Goal: Task Accomplishment & Management: Complete application form

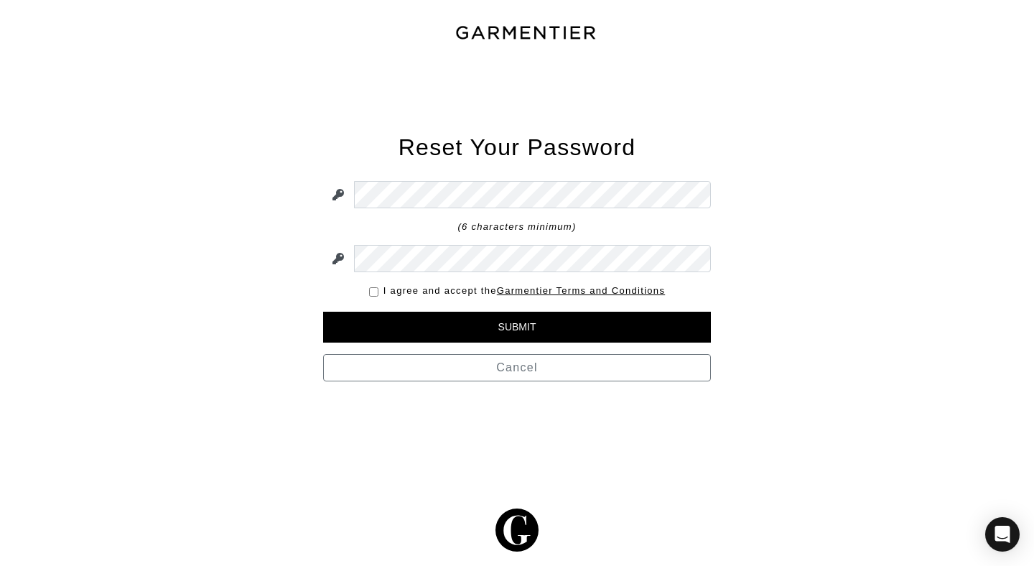
click at [372, 290] on input "checkbox" at bounding box center [373, 291] width 9 height 9
checkbox input "true"
click at [416, 322] on input "Submit" at bounding box center [517, 327] width 388 height 31
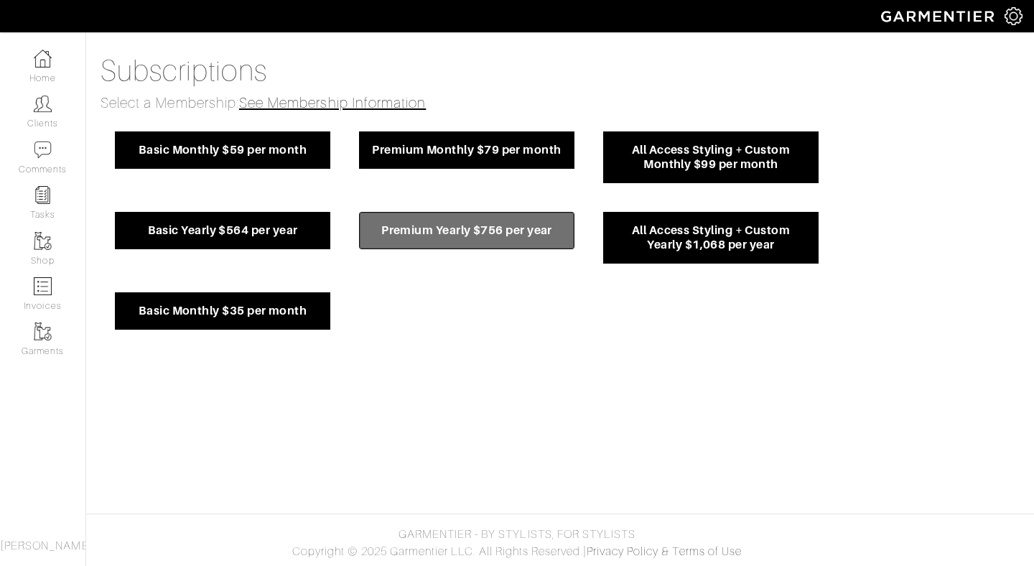
click at [506, 225] on span "Premium Yearly $756 per year" at bounding box center [466, 230] width 192 height 14
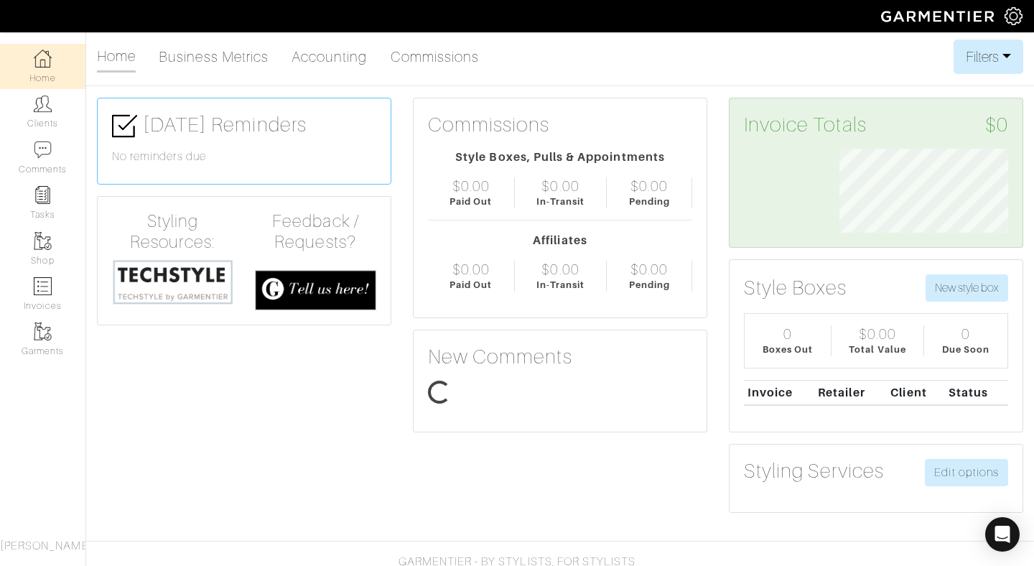
scroll to position [84, 190]
click at [38, 111] on img at bounding box center [43, 104] width 18 height 18
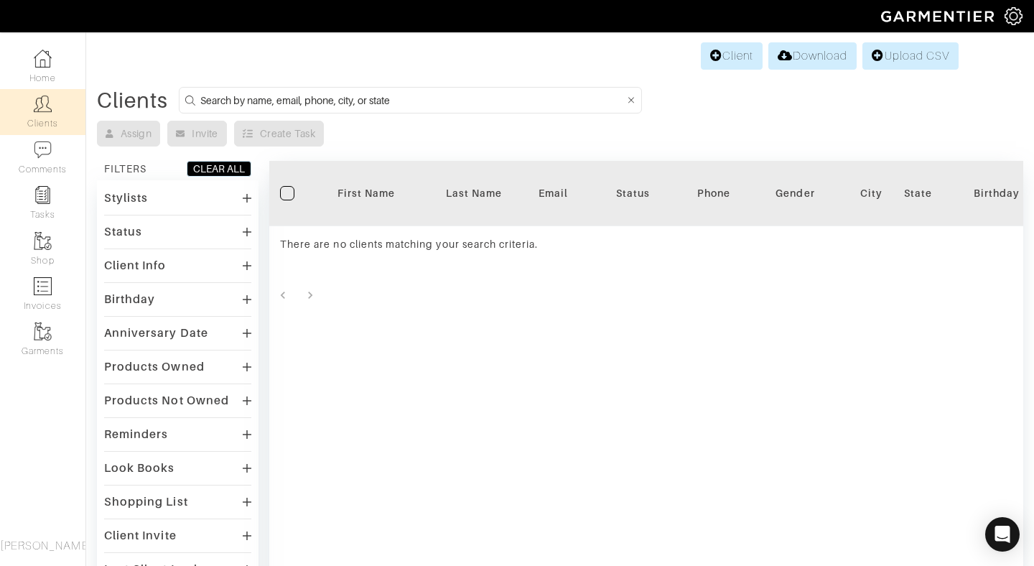
click at [197, 131] on div "Assign Invite Create Task" at bounding box center [560, 134] width 926 height 26
click at [725, 57] on link "Client" at bounding box center [732, 55] width 62 height 27
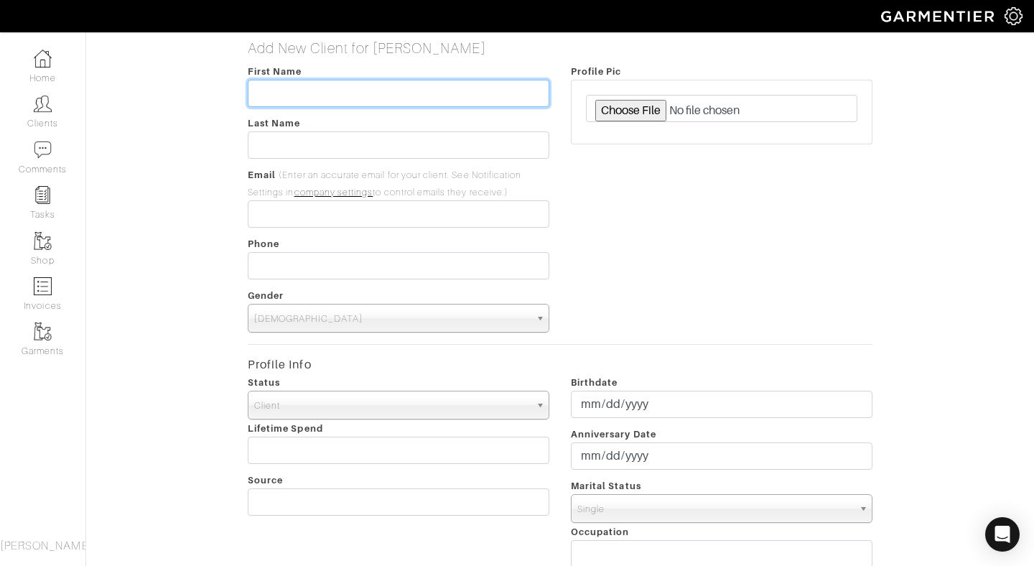
click at [379, 96] on input "text" at bounding box center [398, 93] width 301 height 27
type input "Jenal"
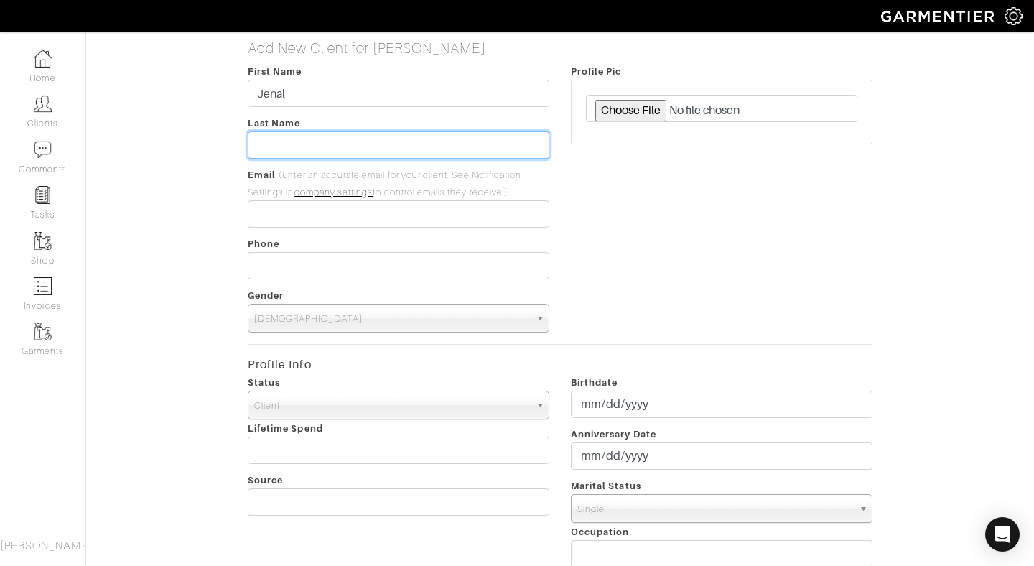
click at [370, 144] on input "text" at bounding box center [398, 144] width 301 height 27
type input "Embry"
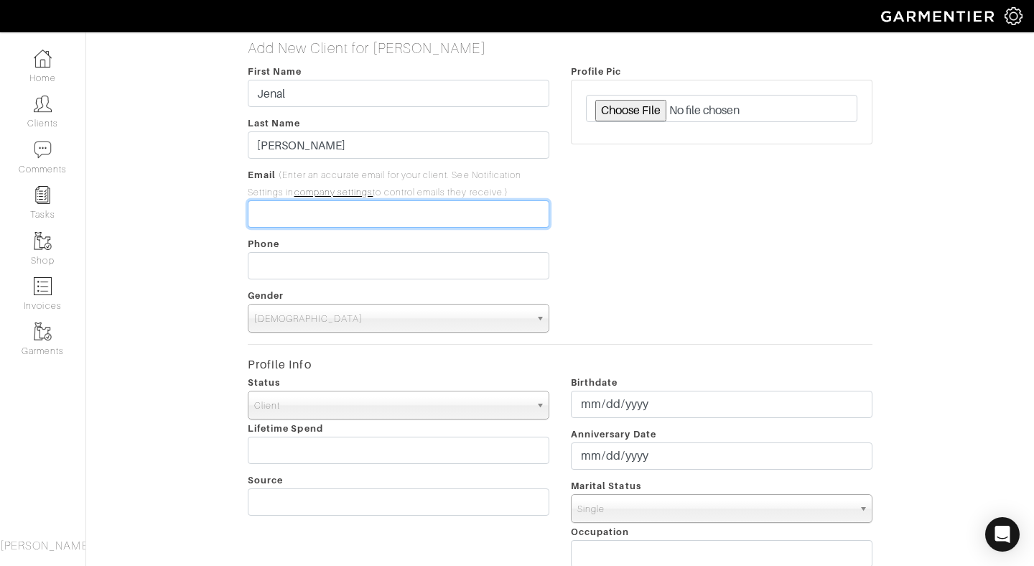
click at [337, 215] on input "email" at bounding box center [398, 213] width 301 height 27
paste input "[EMAIL_ADDRESS][DOMAIN_NAME]"
type input "[EMAIL_ADDRESS][DOMAIN_NAME]"
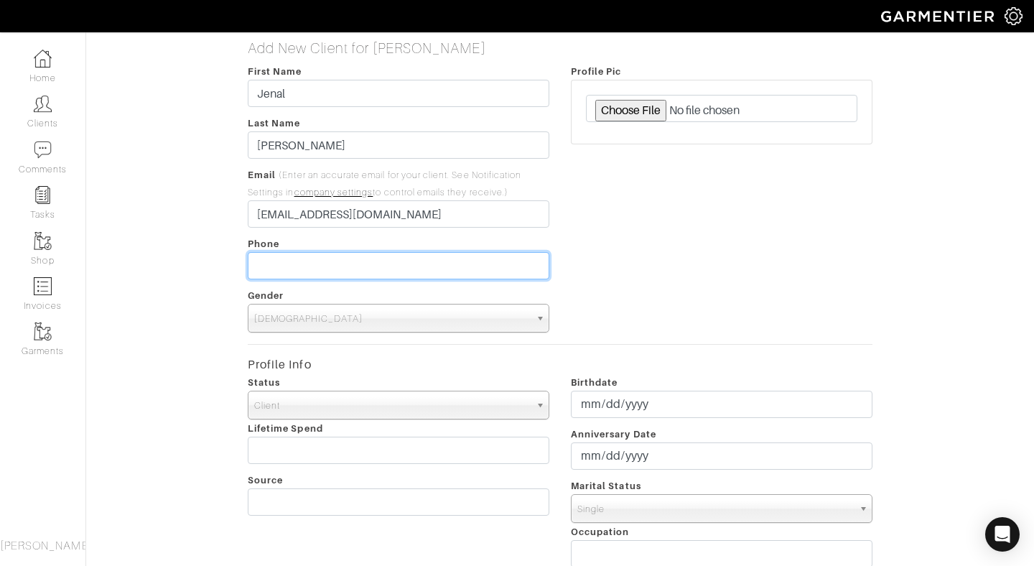
type input "___-___-____"
click at [317, 266] on input "___-___-____" at bounding box center [398, 265] width 301 height 27
type input "[PHONE_NUMBER]"
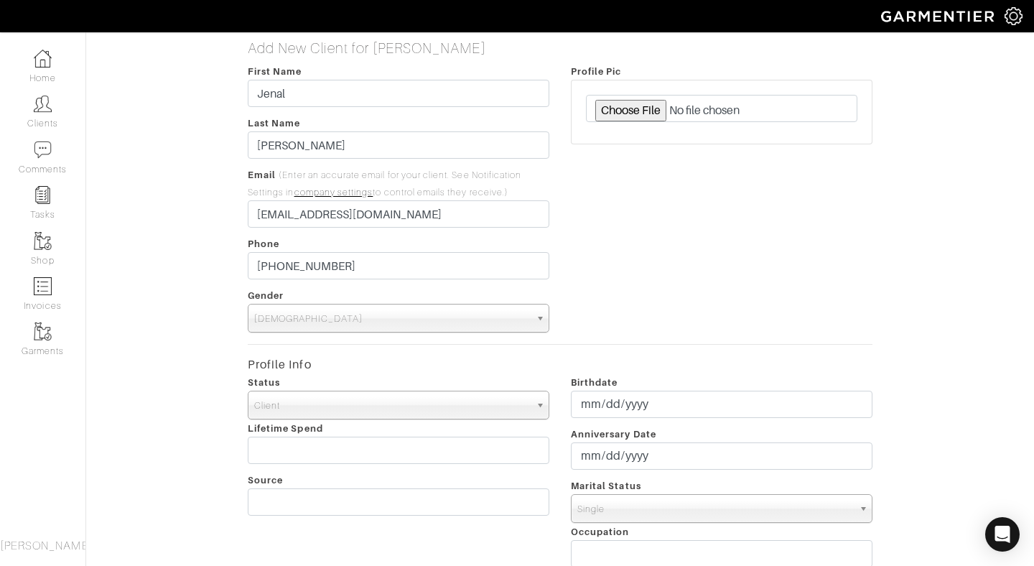
click at [338, 318] on span "[DEMOGRAPHIC_DATA]" at bounding box center [392, 318] width 276 height 29
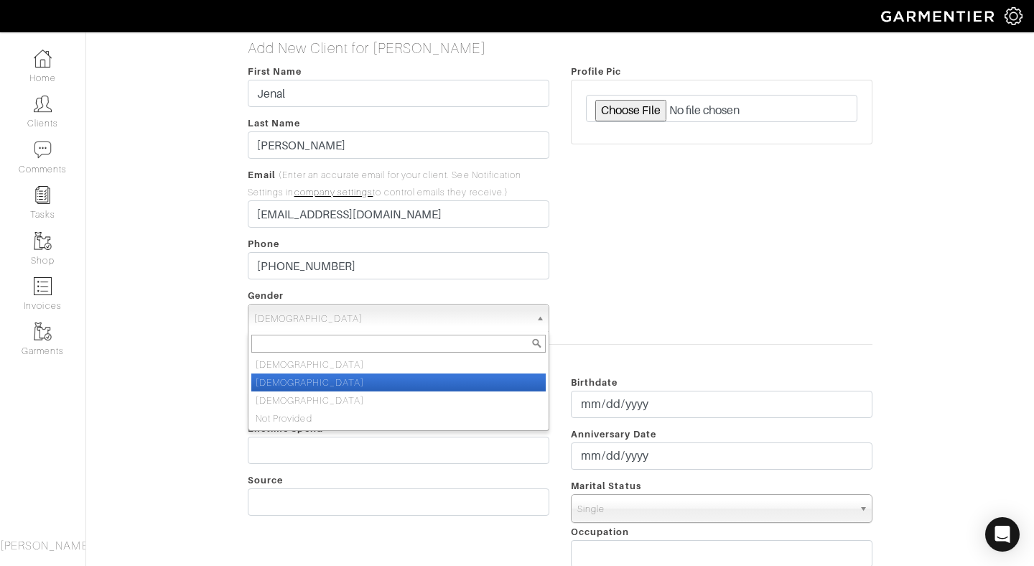
click at [332, 383] on li "[DEMOGRAPHIC_DATA]" at bounding box center [398, 382] width 294 height 18
select select "[DEMOGRAPHIC_DATA]"
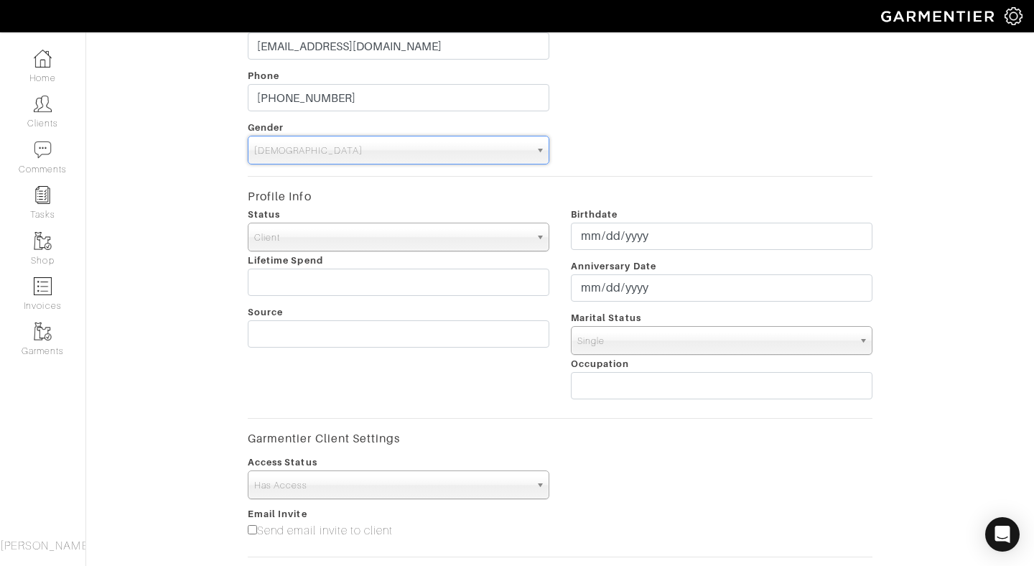
scroll to position [181, 0]
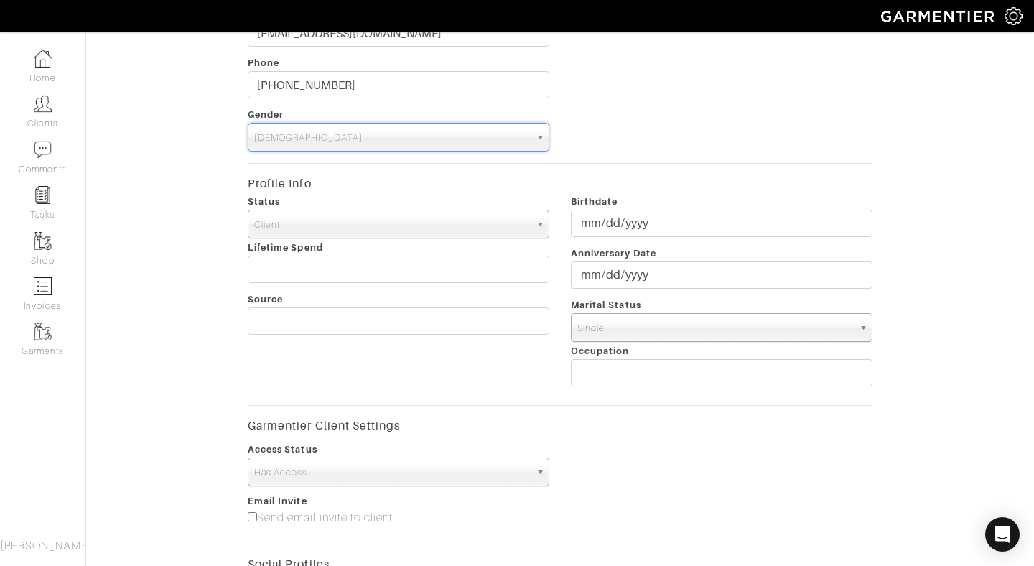
click at [363, 227] on span "Client" at bounding box center [392, 224] width 276 height 29
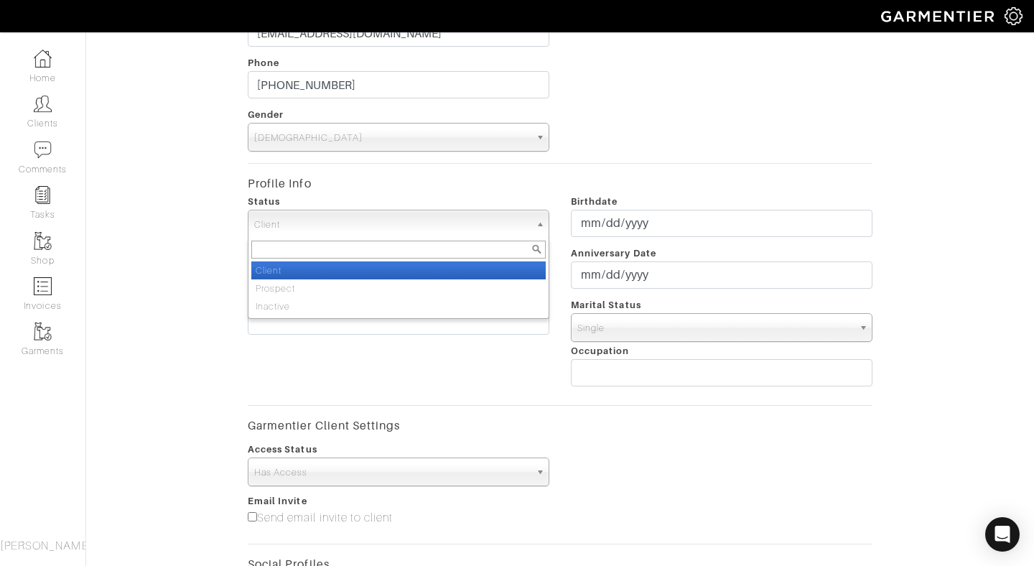
click at [385, 182] on form "First Name Jenal Last Name Embry Email (Enter an accurate email for your client…" at bounding box center [560, 339] width 624 height 914
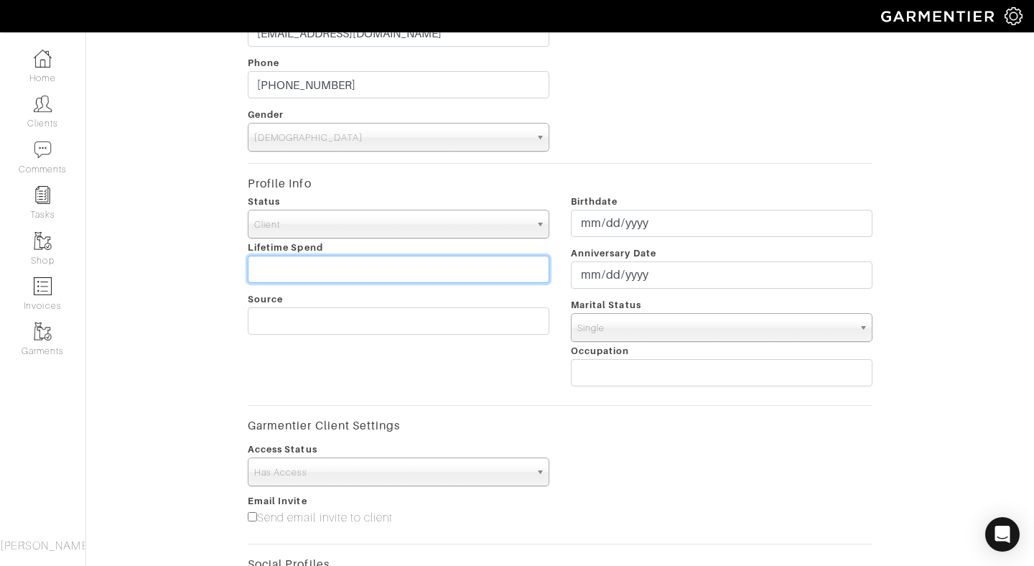
click at [357, 272] on input "text" at bounding box center [398, 269] width 301 height 27
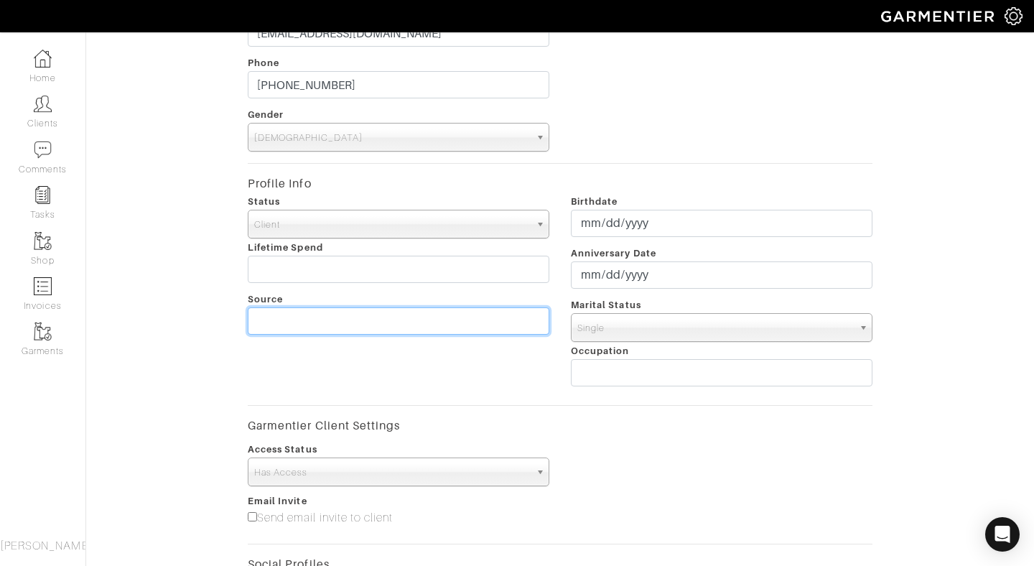
click at [345, 322] on input "text" at bounding box center [398, 320] width 301 height 27
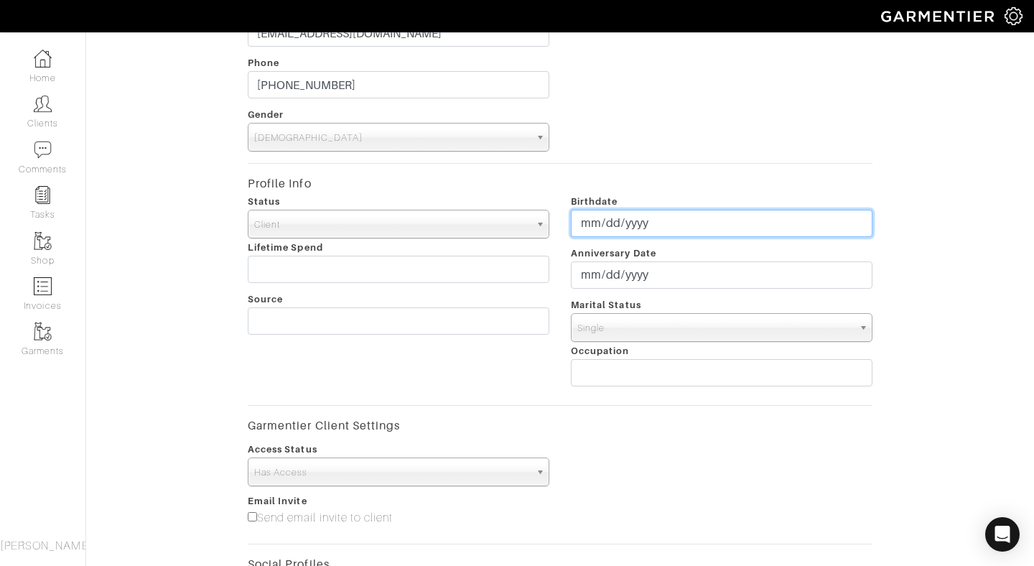
click at [606, 228] on input "date" at bounding box center [721, 223] width 301 height 27
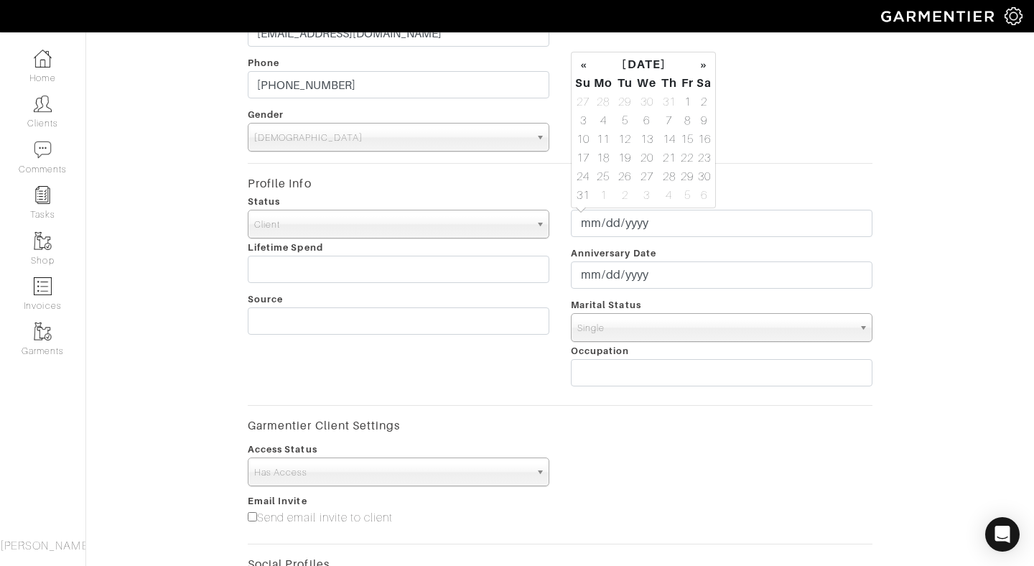
click at [495, 367] on div "Status Client Prospect Inactive Client Client Prospect Inactive Lifetime Spend …" at bounding box center [398, 292] width 323 height 201
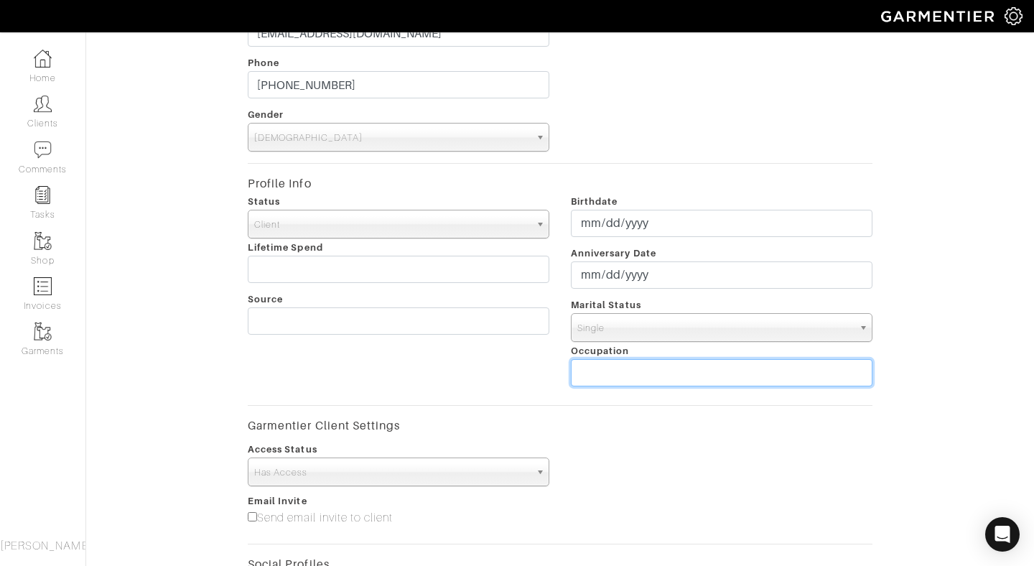
click at [634, 373] on input "text" at bounding box center [721, 372] width 301 height 27
type input "S"
paste input "General Manager-Commercial Enterprise Business Unit"
click at [581, 375] on input "General Manager-Commercial Enterprise Business Unit" at bounding box center [721, 372] width 301 height 27
type input "Sayari General Manager-Commercial Enterprise Business Unit"
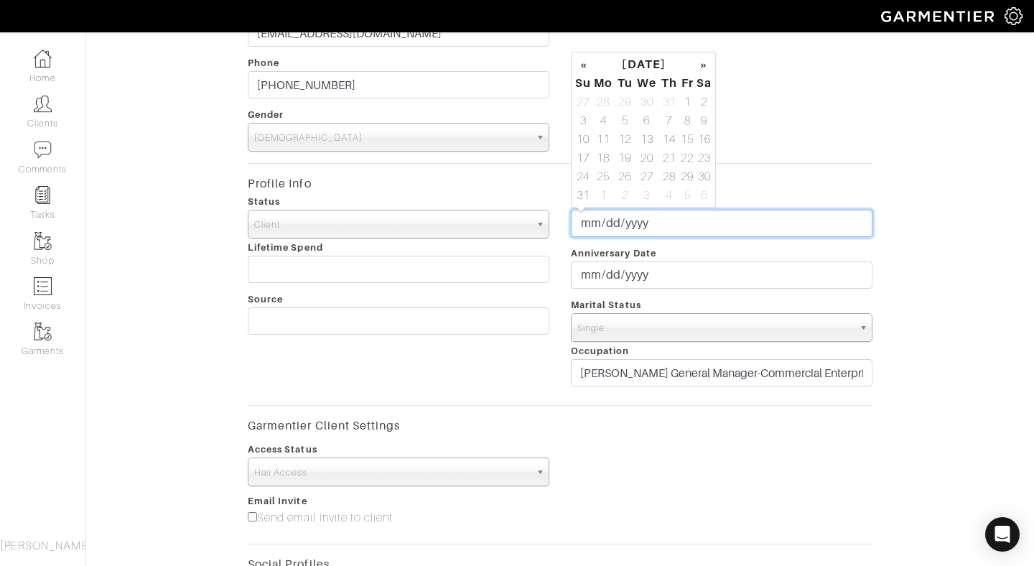
click at [698, 217] on input "date" at bounding box center [721, 223] width 301 height 27
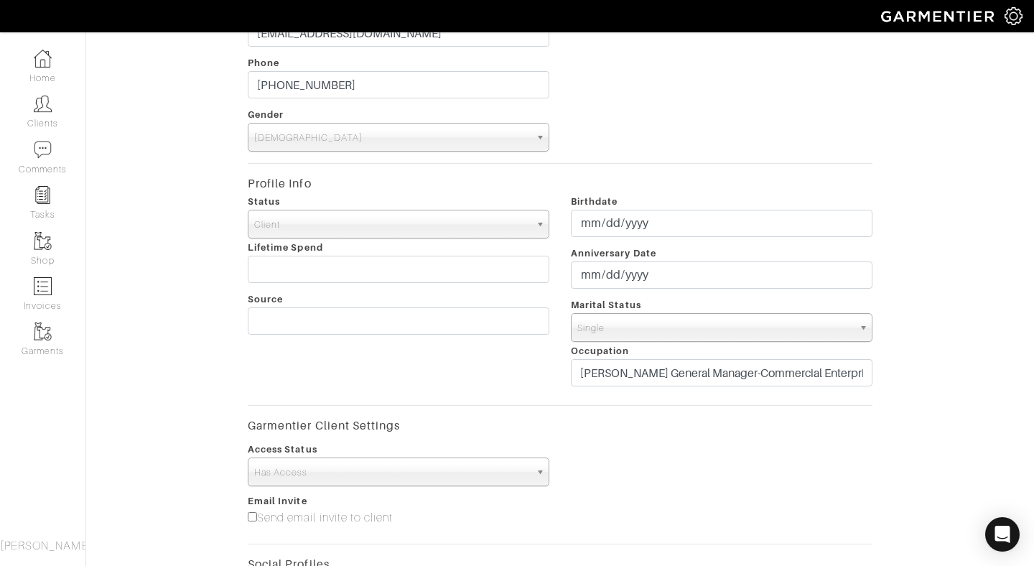
click at [852, 163] on hr at bounding box center [560, 163] width 624 height 1
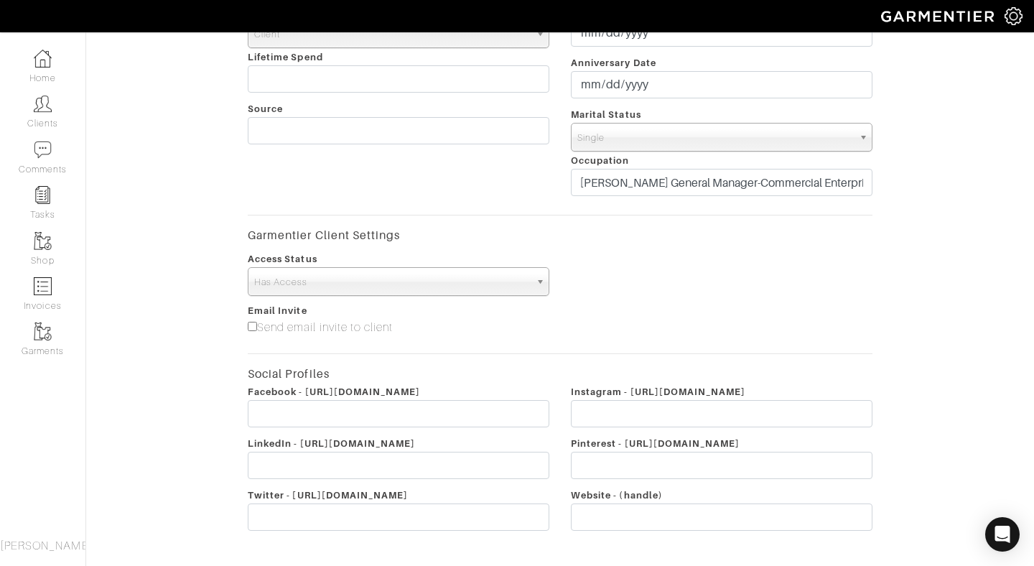
scroll to position [480, 0]
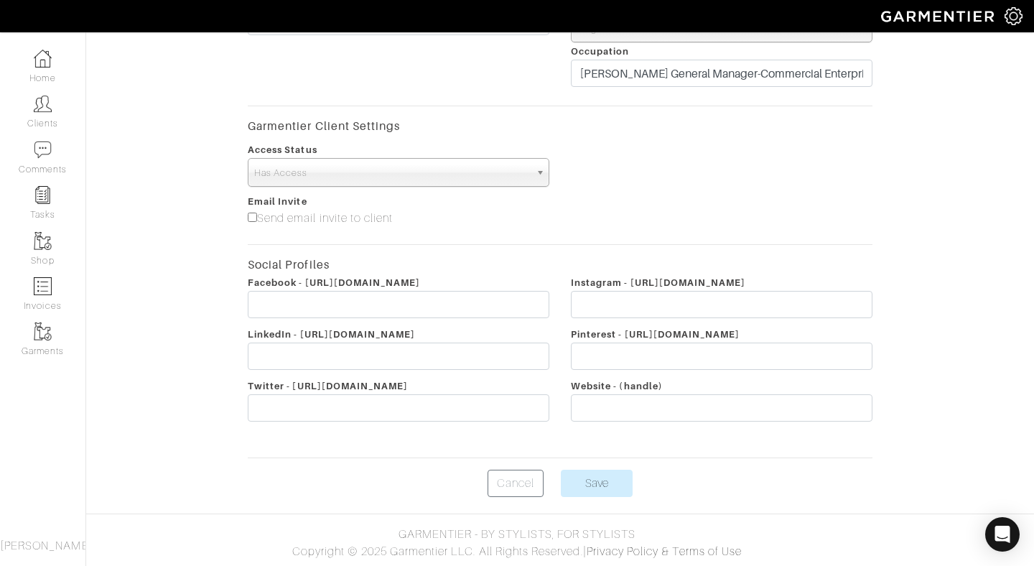
click at [248, 215] on input"] "Send email invite to client" at bounding box center [252, 216] width 9 height 9
checkbox input"] "true"
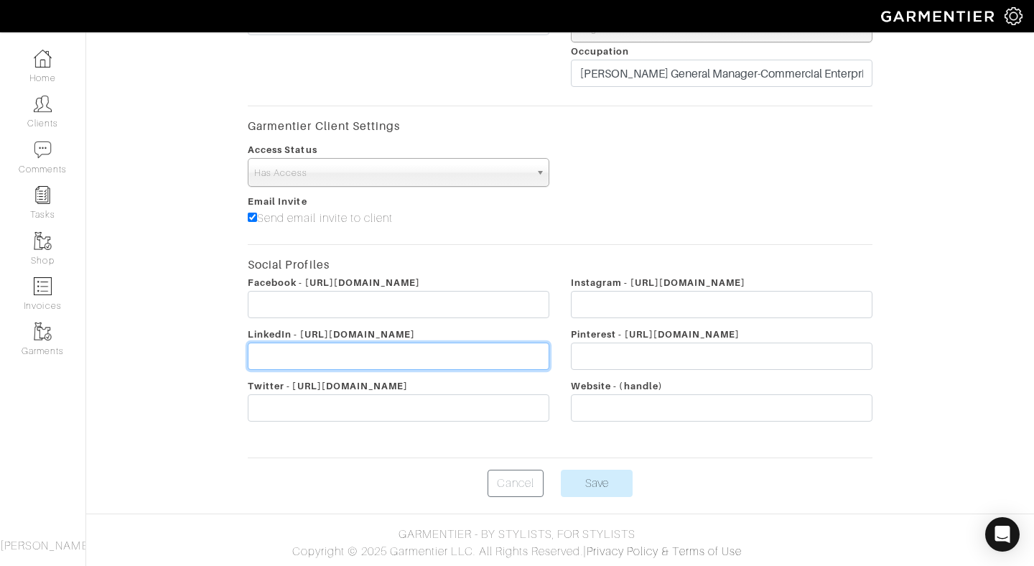
click at [419, 358] on input "text" at bounding box center [398, 355] width 301 height 27
paste input "https://www.linkedin.com/in/jenal-embry/"
type input "https://www.linkedin.com/in/jenal-embry/"
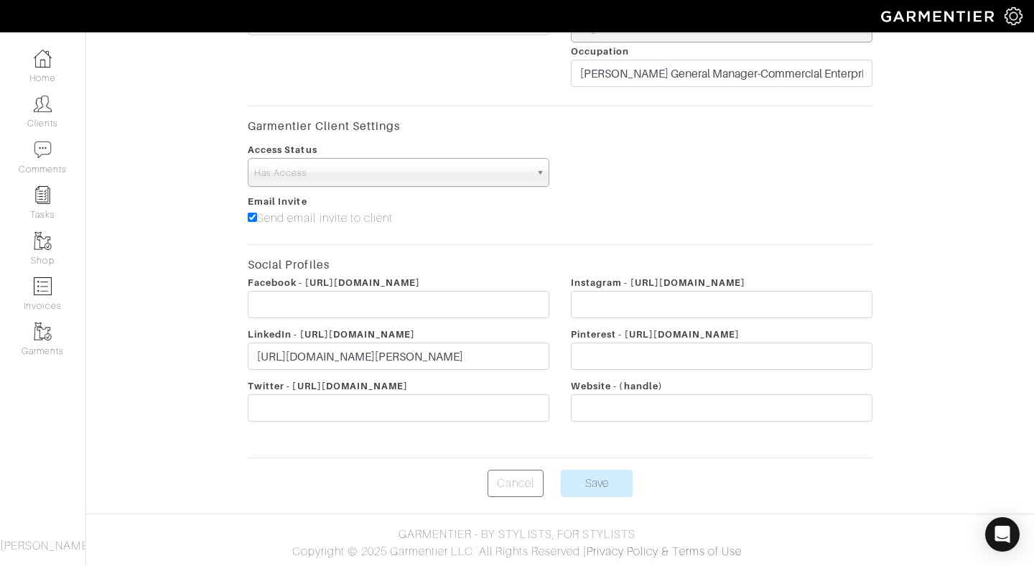
click at [685, 207] on div "Email Invite Send email invite to client" at bounding box center [560, 212] width 646 height 40
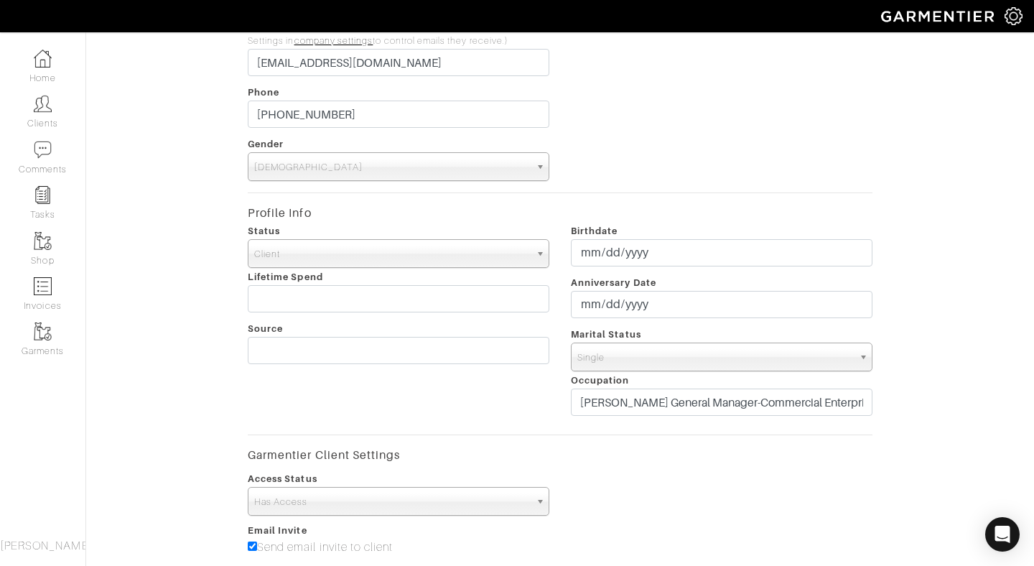
scroll to position [0, 0]
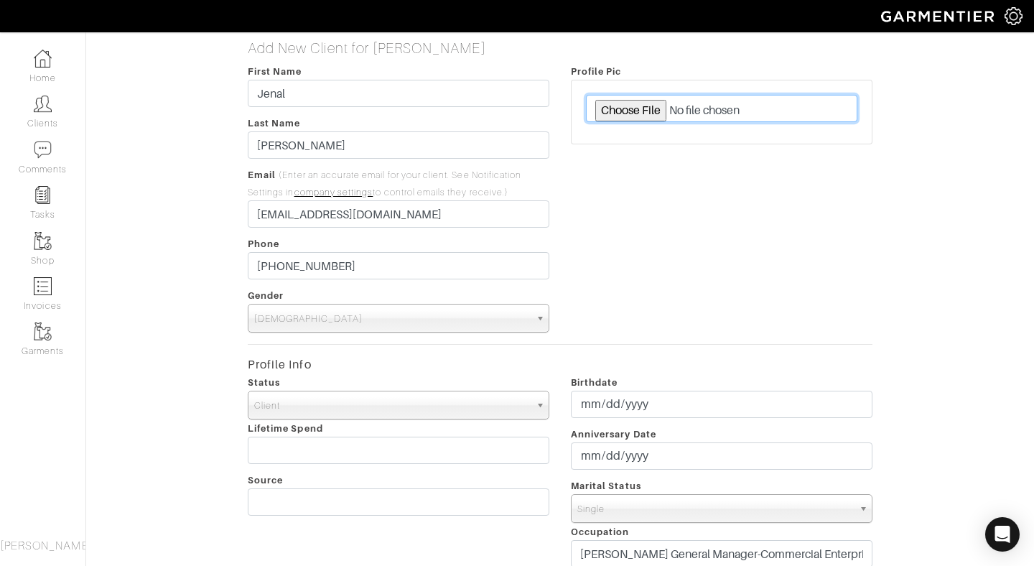
click at [639, 111] on input "file" at bounding box center [721, 108] width 271 height 27
type input "C:\fakepath\1739377250146.jpeg"
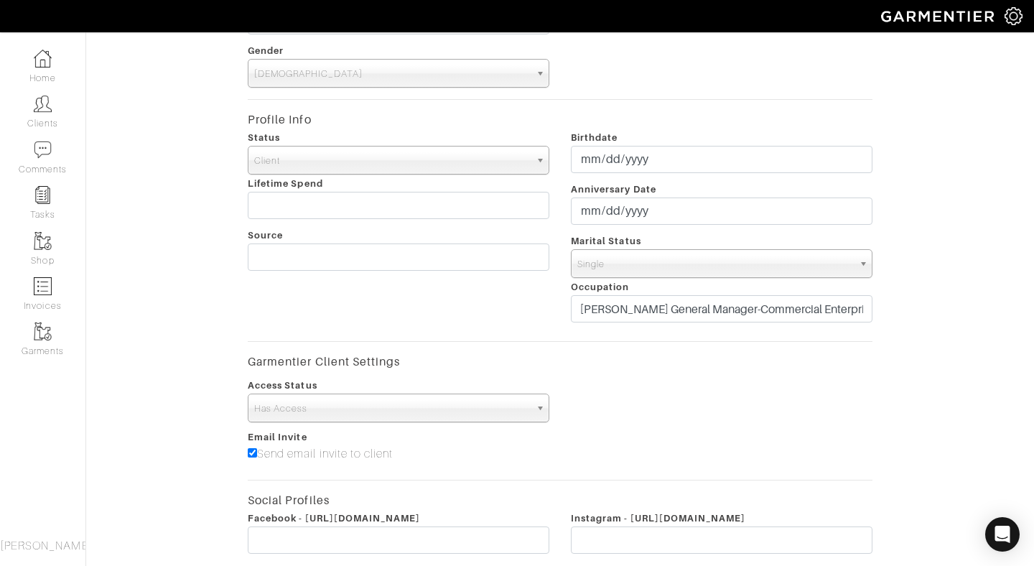
scroll to position [480, 0]
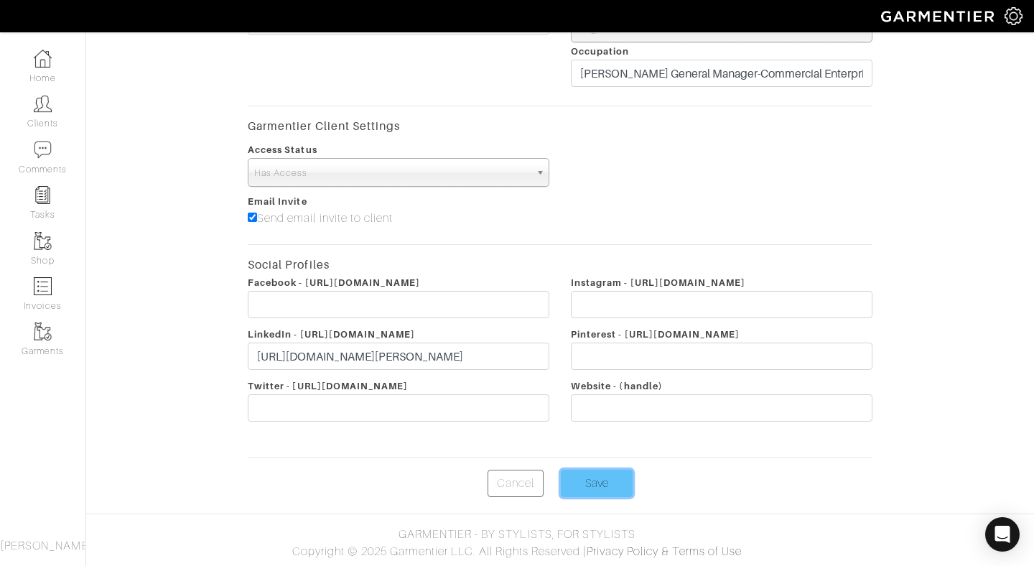
click at [600, 478] on input "Save" at bounding box center [597, 482] width 72 height 27
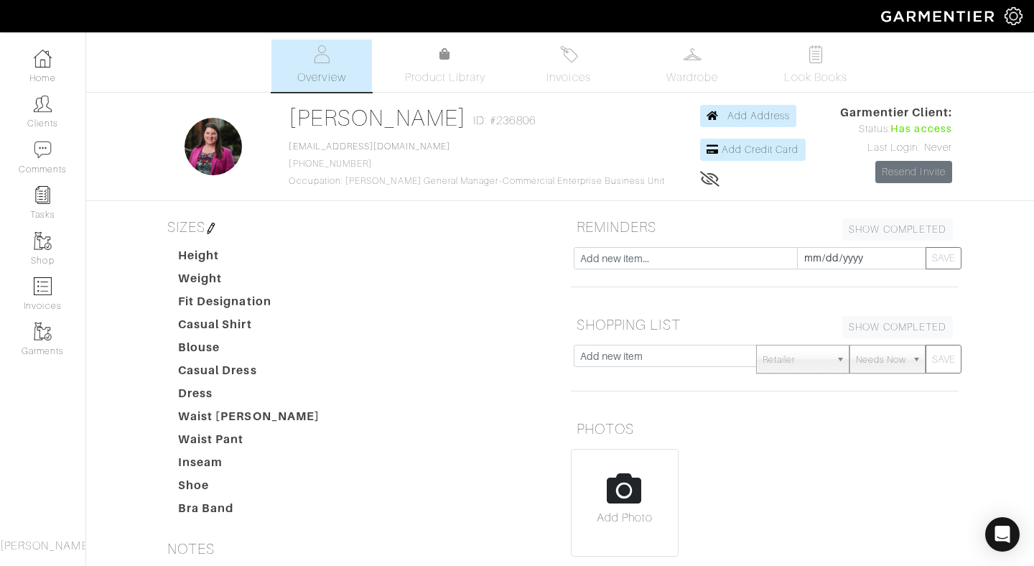
click at [212, 225] on img at bounding box center [210, 228] width 11 height 11
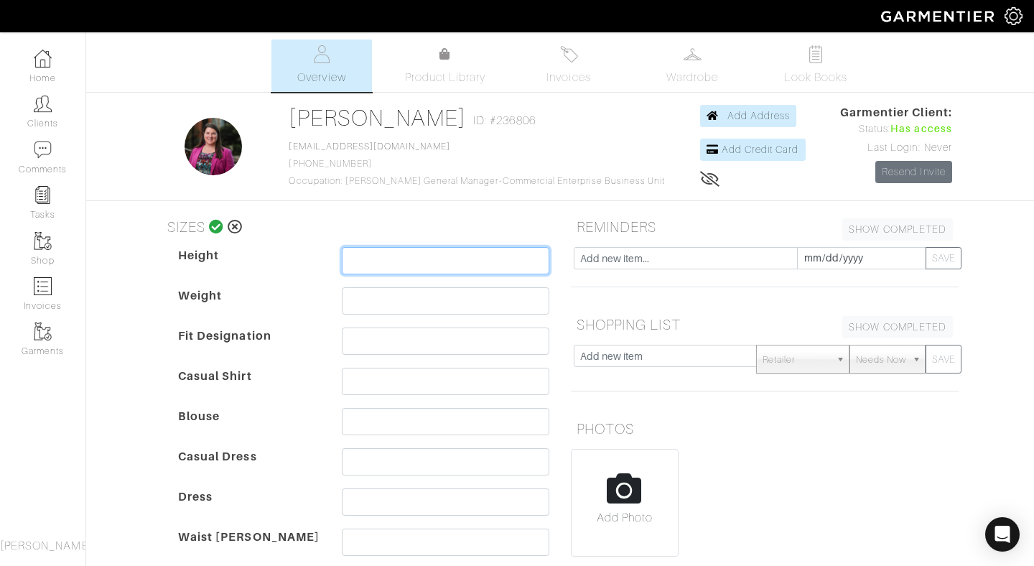
click at [444, 265] on input "text" at bounding box center [445, 260] width 207 height 27
type input "5'4""
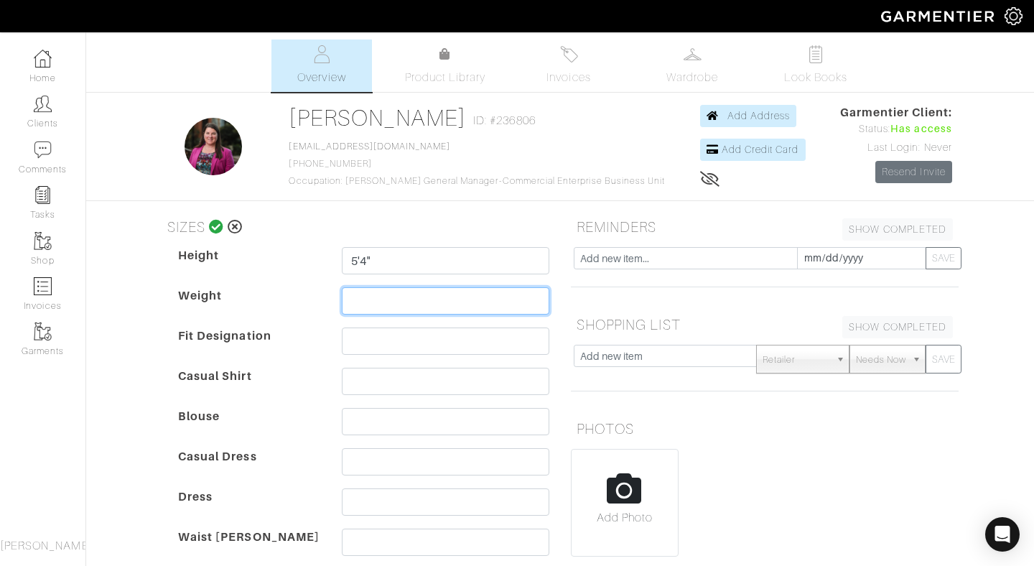
click at [389, 291] on input "text" at bounding box center [445, 300] width 207 height 27
type input "130-180"
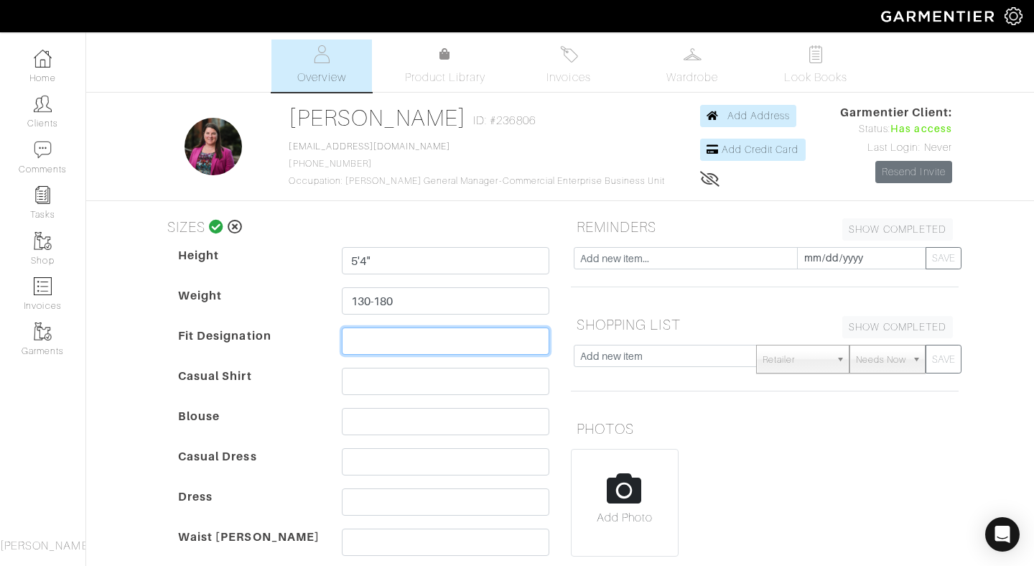
click at [406, 340] on input "text" at bounding box center [445, 340] width 207 height 27
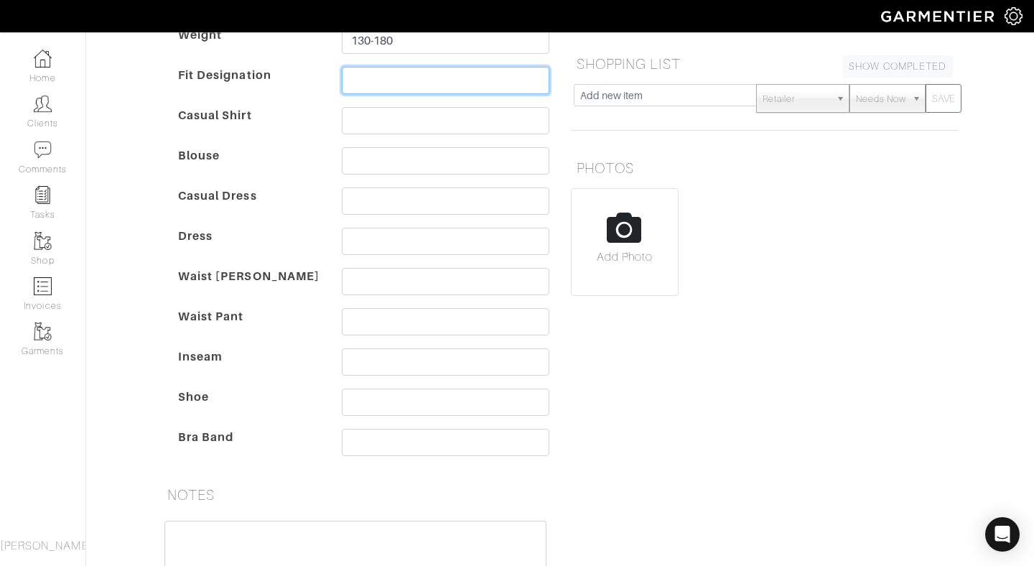
scroll to position [263, 0]
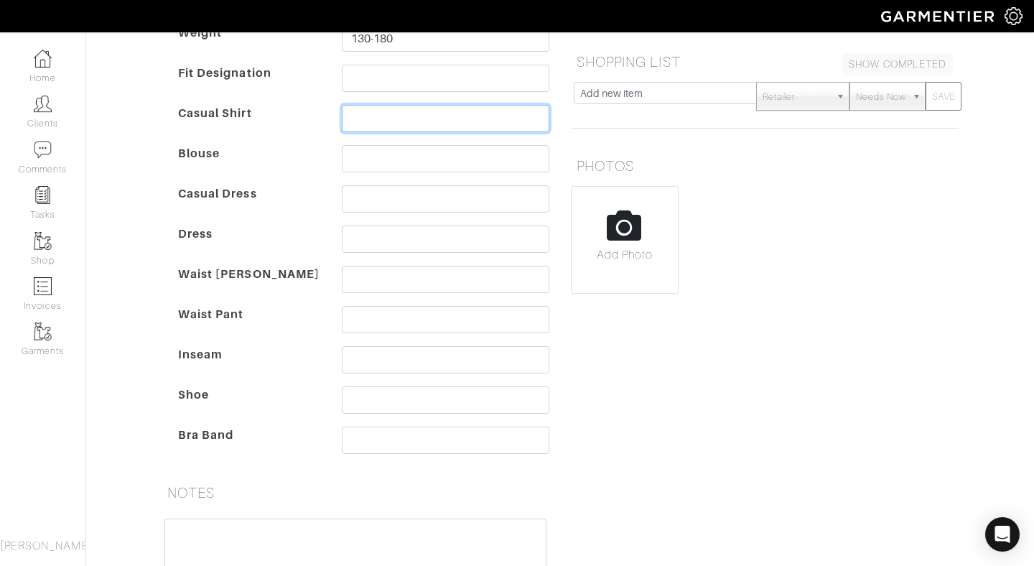
click at [446, 124] on input "text" at bounding box center [445, 118] width 207 height 27
type input "12-18"
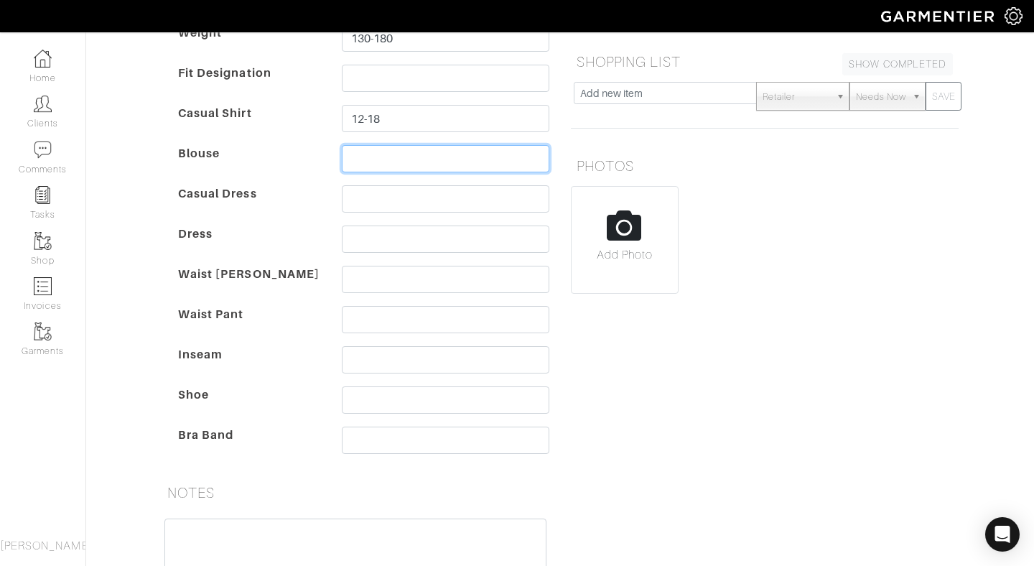
click at [395, 163] on input "text" at bounding box center [445, 158] width 207 height 27
type input "12-18"
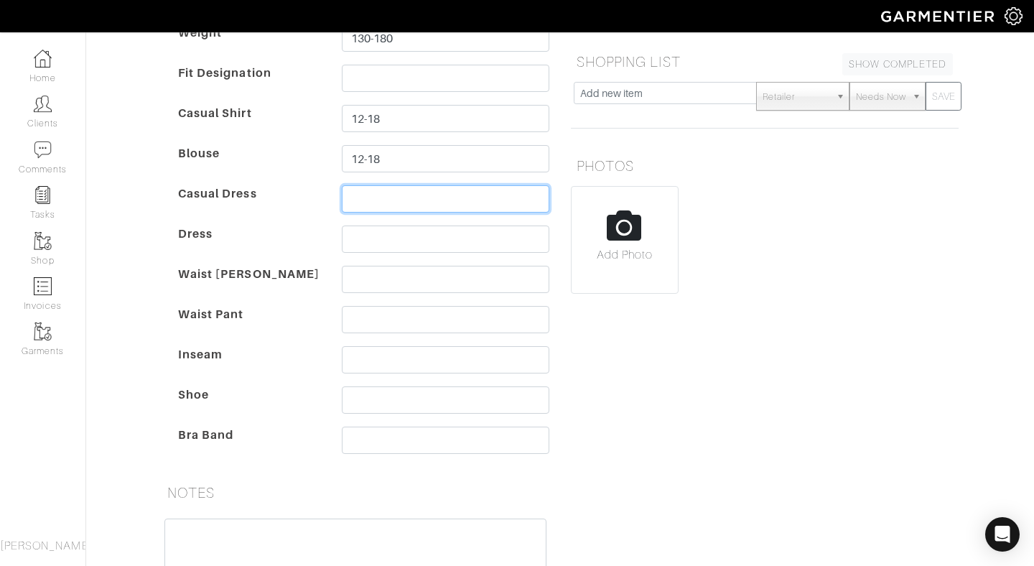
click at [380, 202] on input "text" at bounding box center [445, 198] width 207 height 27
type input "12-18"
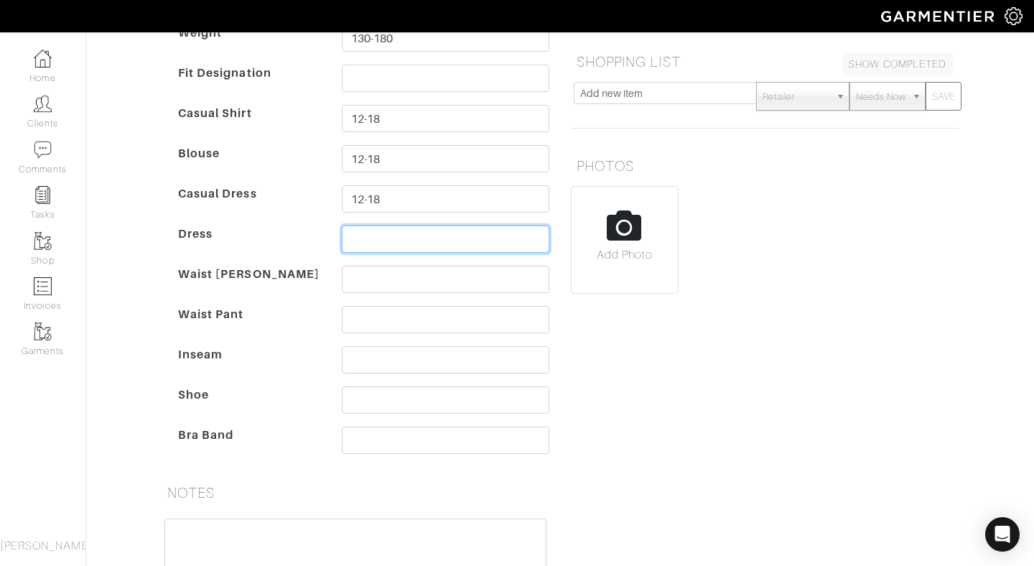
click at [372, 240] on input "text" at bounding box center [445, 238] width 207 height 27
type input "12-18"
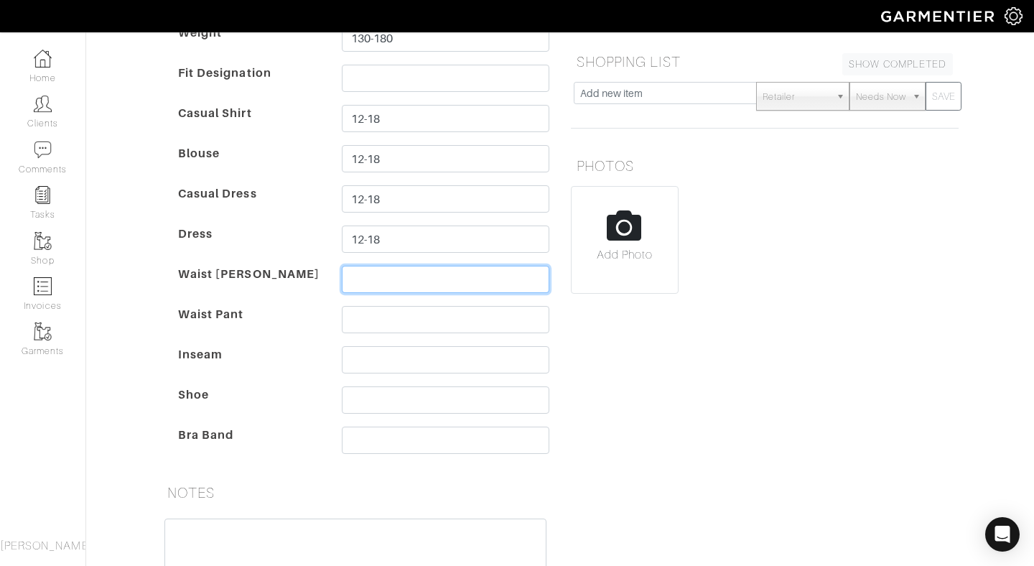
click at [360, 282] on input "text" at bounding box center [445, 279] width 207 height 27
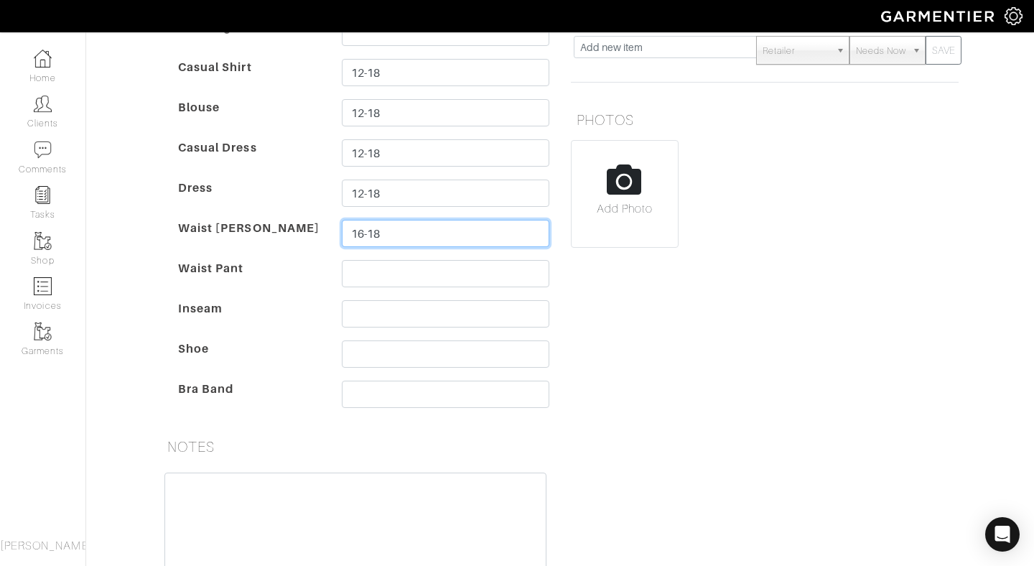
type input "16-18"
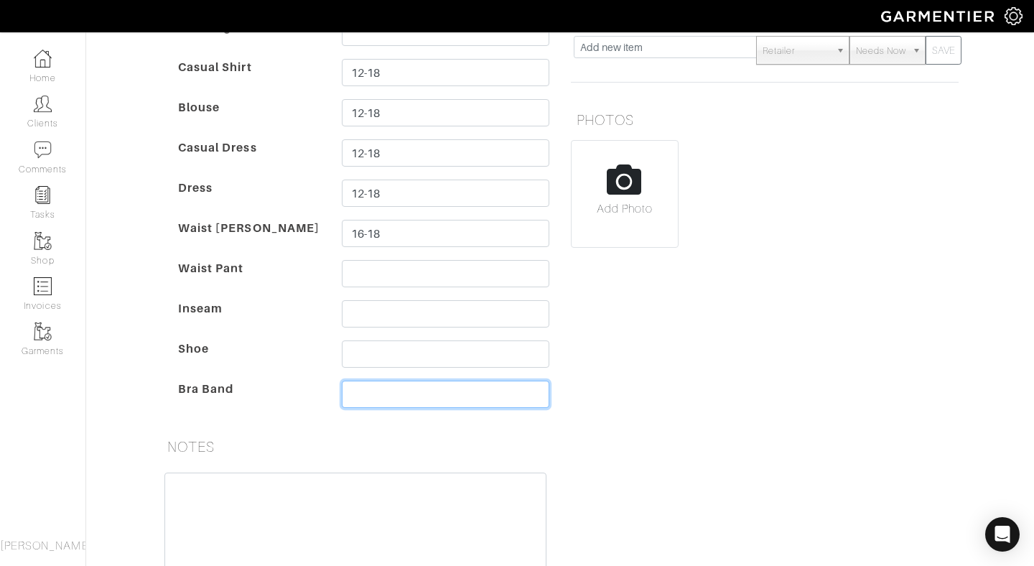
click at [380, 401] on input "text" at bounding box center [445, 393] width 207 height 27
type input "40"
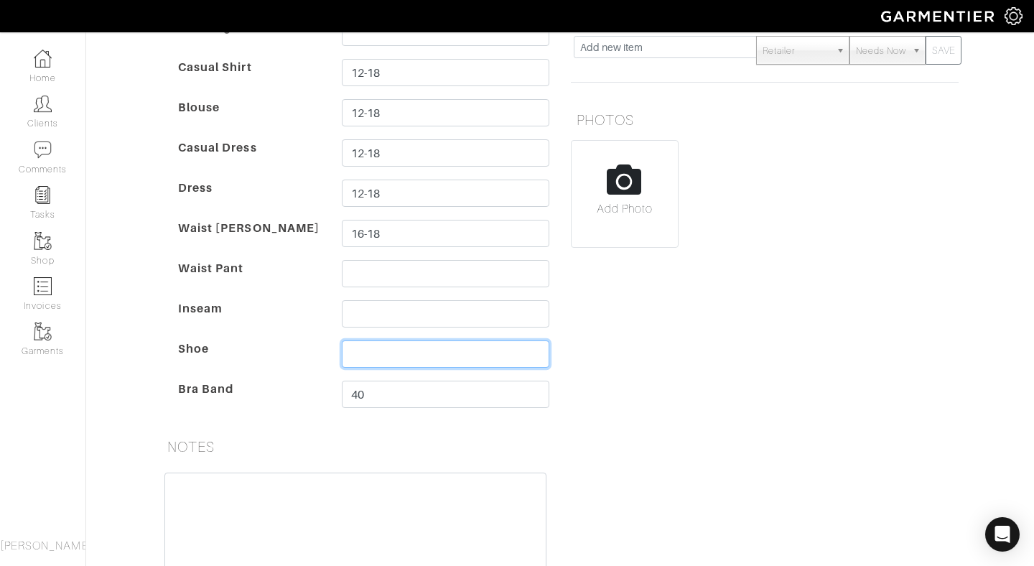
click at [396, 355] on input "text" at bounding box center [445, 353] width 207 height 27
type input "8.5-9"
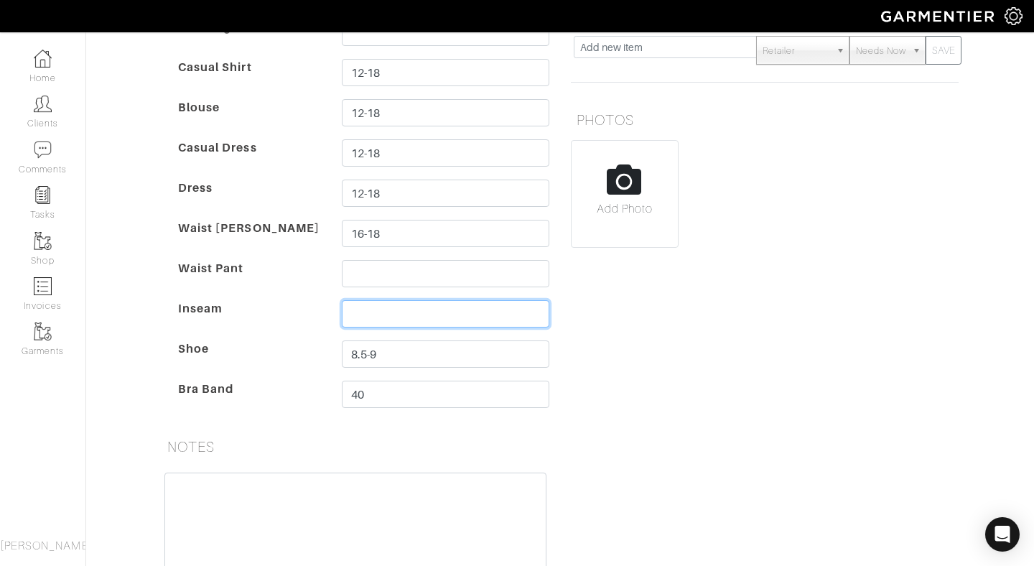
click at [416, 315] on input "text" at bounding box center [445, 313] width 207 height 27
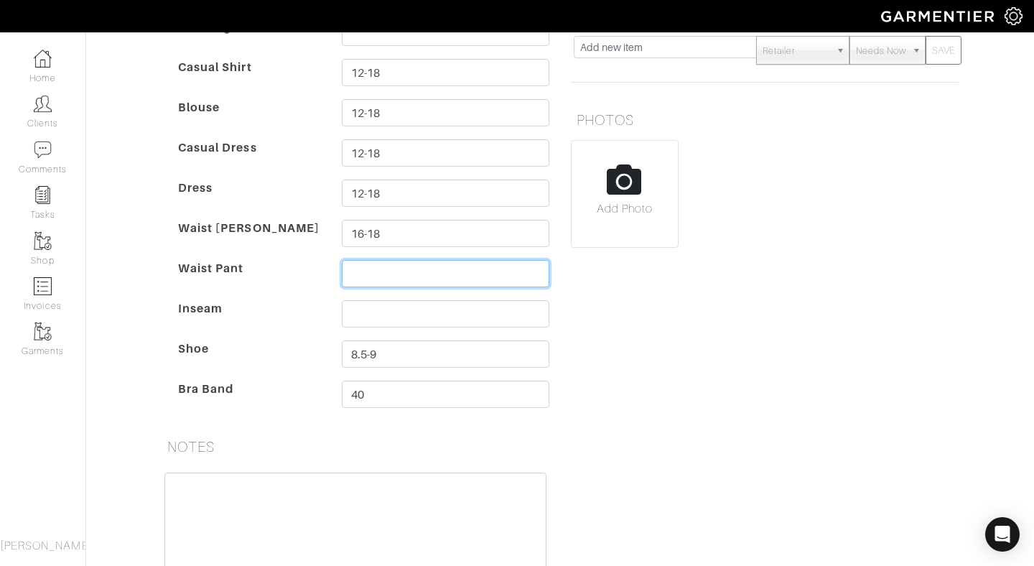
click at [403, 277] on input "text" at bounding box center [445, 273] width 207 height 27
type input "42"
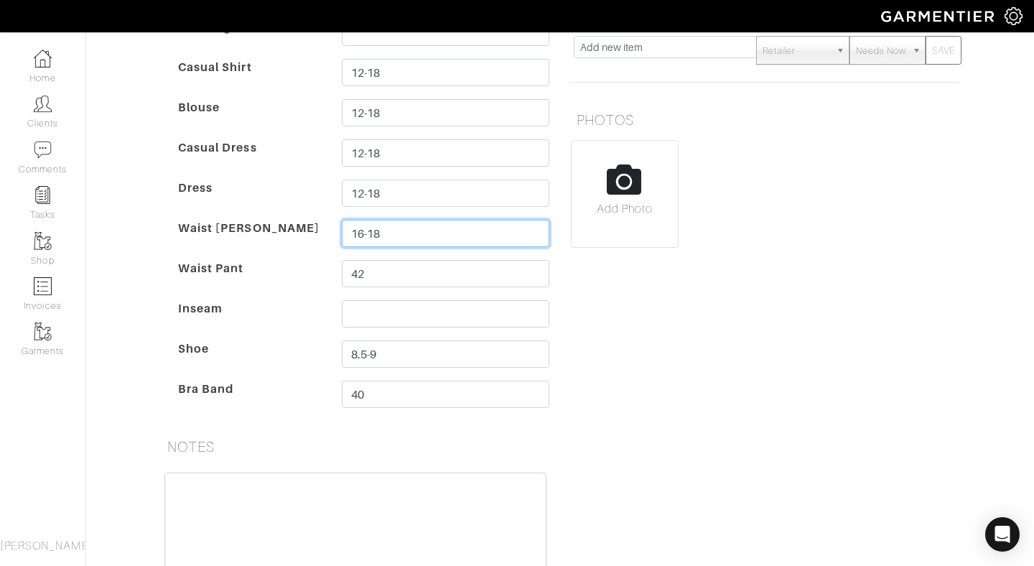
drag, startPoint x: 431, startPoint y: 227, endPoint x: 361, endPoint y: 227, distance: 69.6
click at [362, 227] on input "16-18" at bounding box center [445, 233] width 207 height 27
drag, startPoint x: 401, startPoint y: 235, endPoint x: 345, endPoint y: 233, distance: 56.0
click at [345, 233] on input "16-18" at bounding box center [445, 233] width 207 height 27
type input "42"
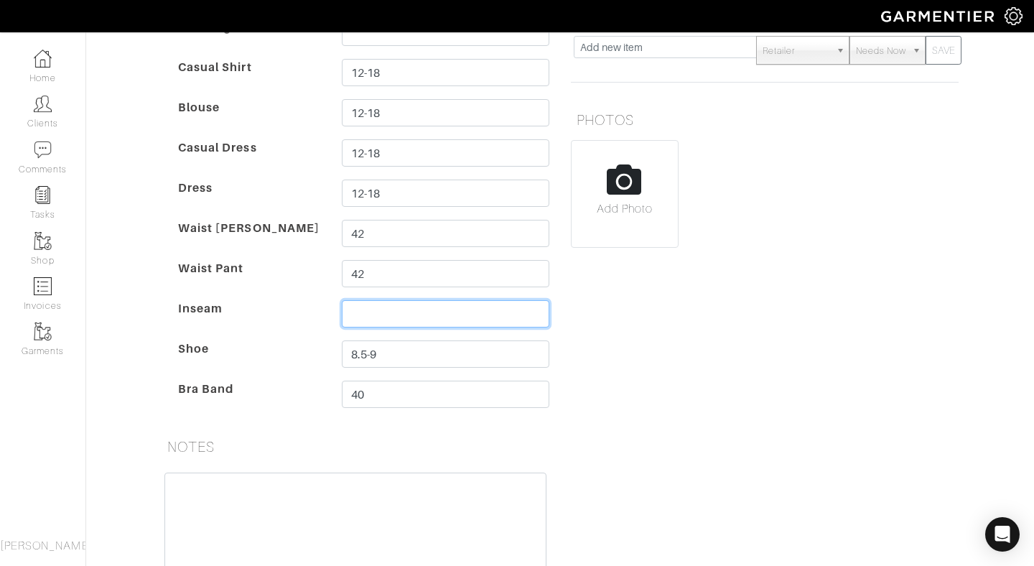
click at [373, 322] on input "text" at bounding box center [445, 313] width 207 height 27
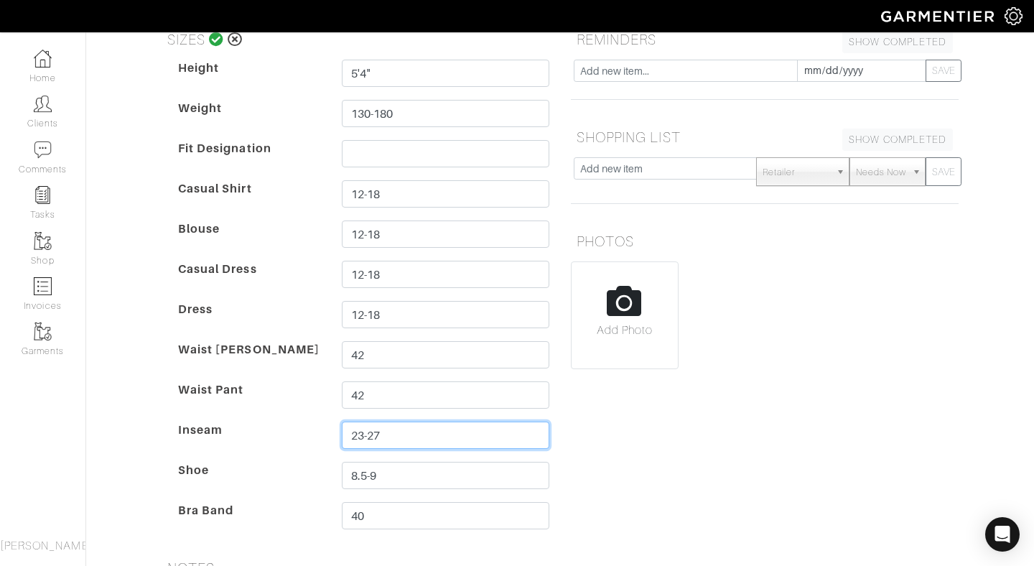
scroll to position [183, 0]
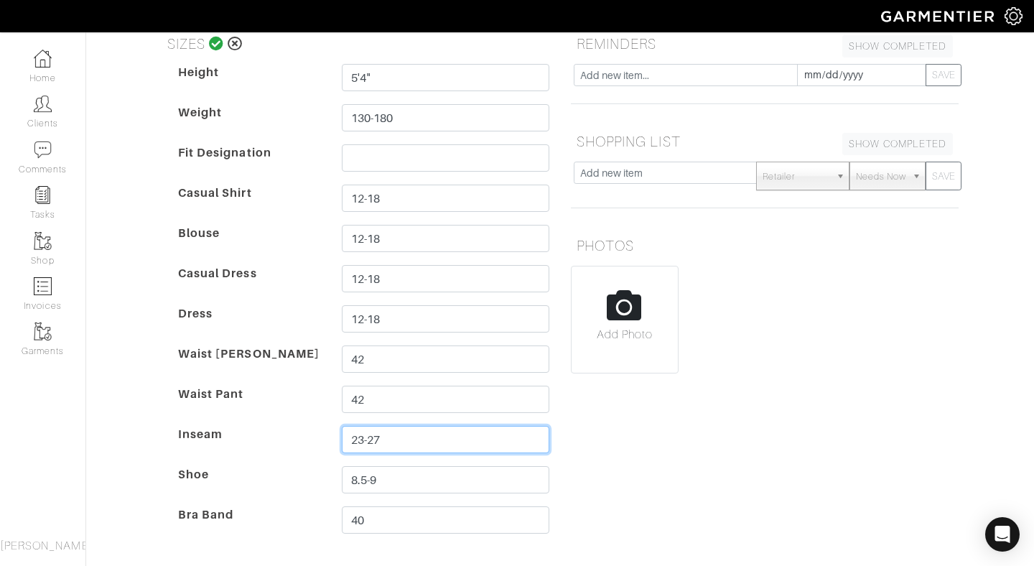
type input "23-27"
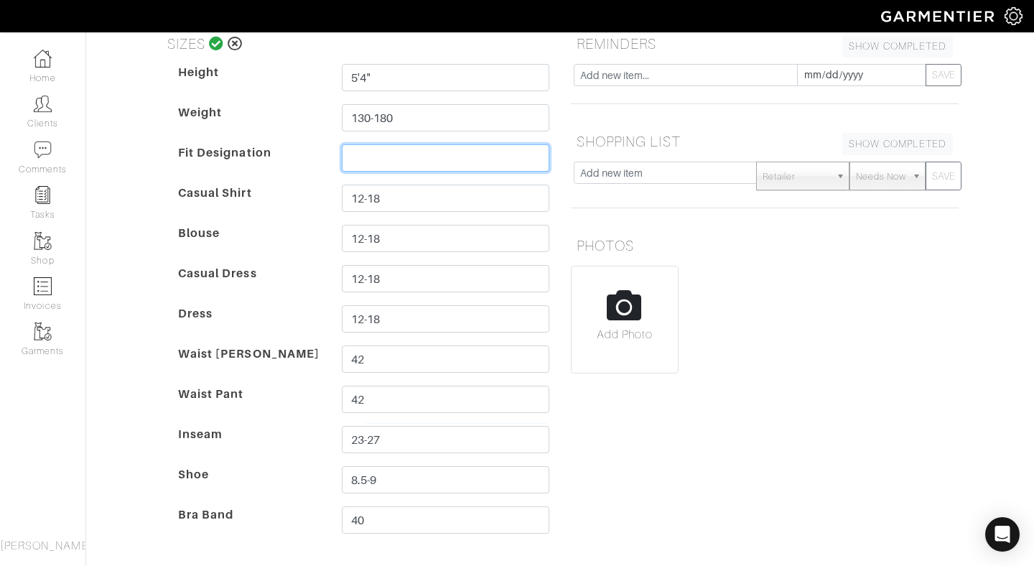
click at [403, 158] on input "text" at bounding box center [445, 157] width 207 height 27
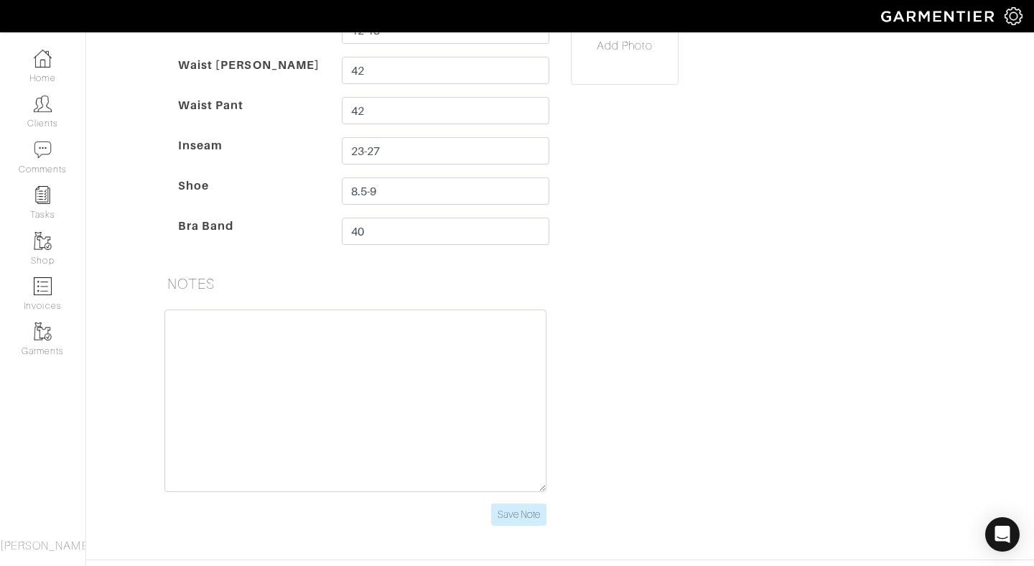
scroll to position [517, 0]
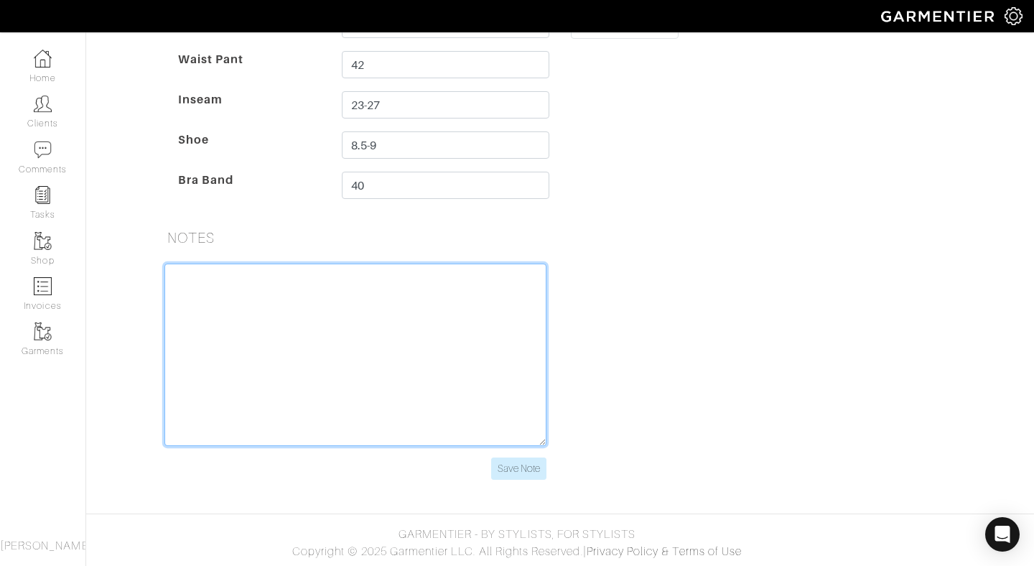
click at [426, 271] on textarea at bounding box center [355, 354] width 382 height 182
type textarea "V"
click at [269, 276] on textarea "Apple body shape, V-neck length 2.5"" at bounding box center [355, 354] width 382 height 182
click at [280, 300] on textarea "Apple body shape V-neck length 2.5"" at bounding box center [355, 354] width 382 height 182
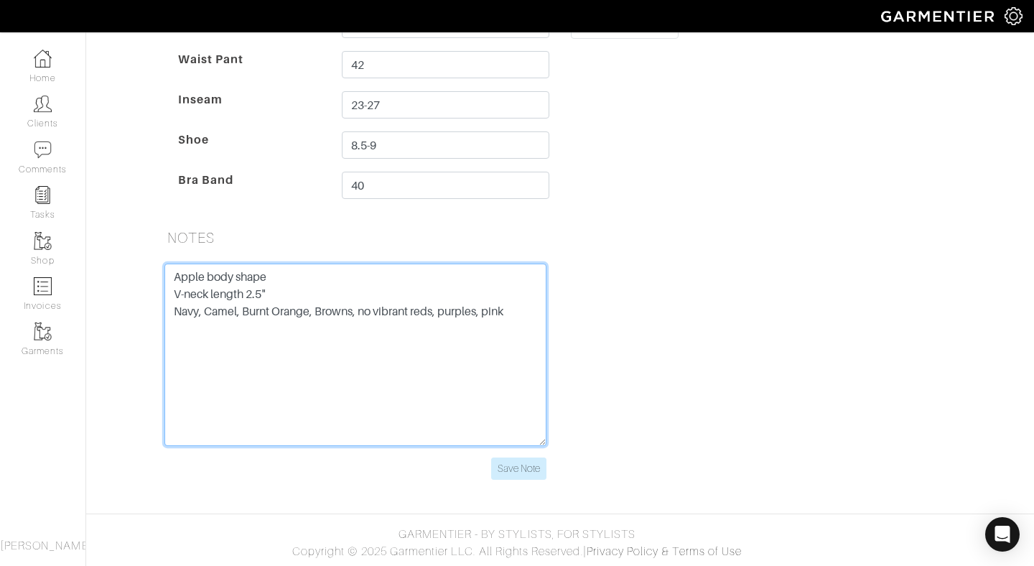
click at [360, 312] on textarea "Apple body shape V-neck length 2.5" Navy, Camel, Burnt Orange, Browns, no vibra…" at bounding box center [355, 354] width 382 height 182
click at [185, 326] on textarea "Apple body shape V-neck length 2.5" Navy, Camel, Burnt Orange, Browns, Olive no…" at bounding box center [355, 354] width 382 height 182
click at [353, 332] on textarea "Apple body shape V-neck length 2.5" Navy, Camel, Burnt Orange, Browns, Olive Av…" at bounding box center [355, 354] width 382 height 182
click at [401, 314] on textarea "Apple body shape V-neck length 2.5" Navy, Camel, Burnt Orange, Browns, Olive Av…" at bounding box center [355, 354] width 382 height 182
click at [356, 330] on textarea "Apple body shape V-neck length 2.5" Navy, Camel, Burnt Orange, Browns, Olive de…" at bounding box center [355, 354] width 382 height 182
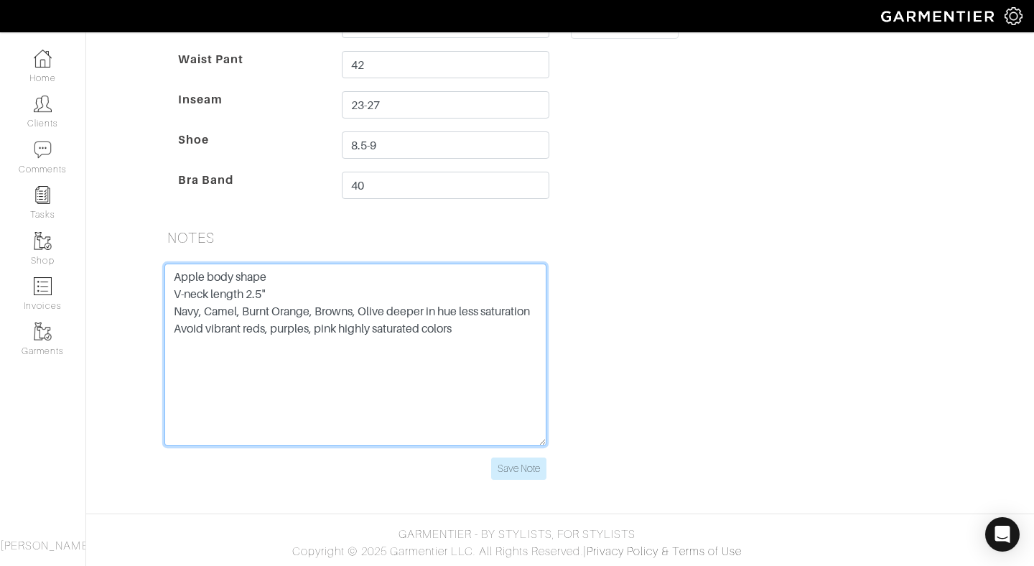
click at [340, 329] on textarea "Apple body shape V-neck length 2.5" Navy, Camel, Burnt Orange, Browns, Olive de…" at bounding box center [355, 354] width 382 height 182
click at [497, 327] on textarea "Apple body shape V-neck length 2.5" Navy, Camel, Burnt Orange, Browns, Olive de…" at bounding box center [355, 354] width 382 height 182
click at [342, 269] on textarea "Apple body shape V-neck length 2.5" Navy, Camel, Burnt Orange, Browns, Olive de…" at bounding box center [355, 354] width 382 height 182
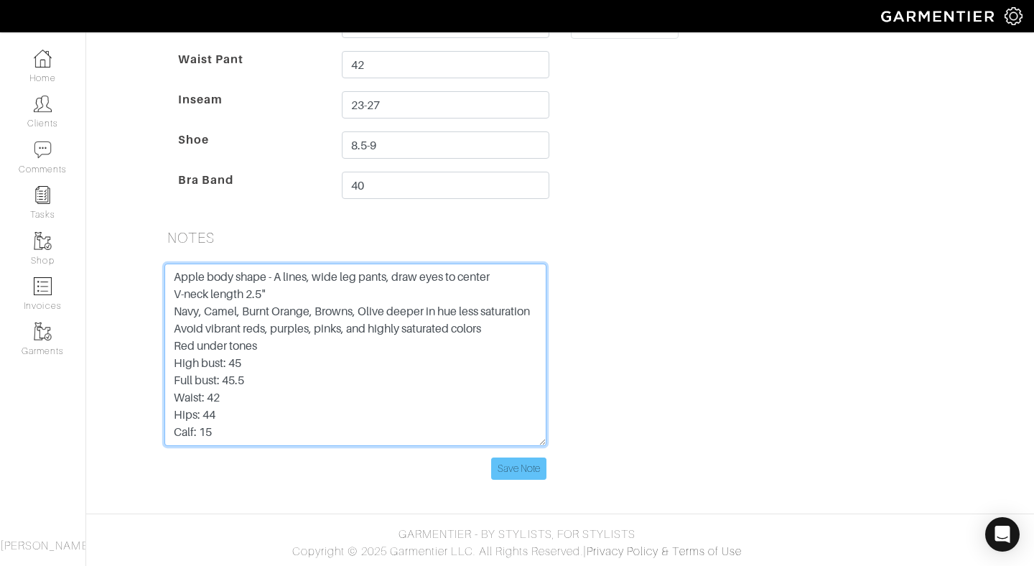
type textarea "Apple body shape - A lines, wide leg pants, draw eyes to center V-neck length 2…"
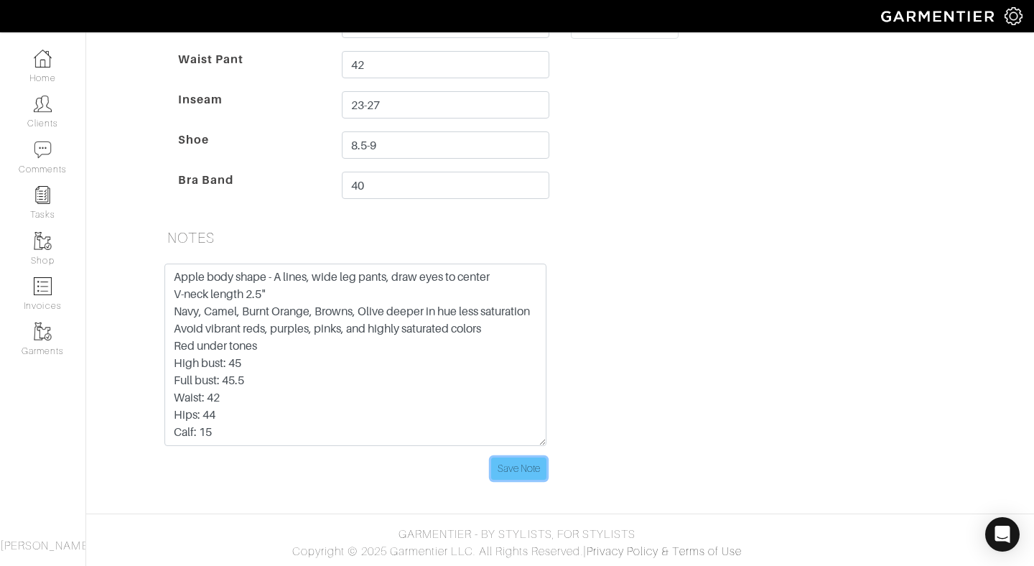
click at [525, 469] on input "Save Note" at bounding box center [518, 468] width 55 height 22
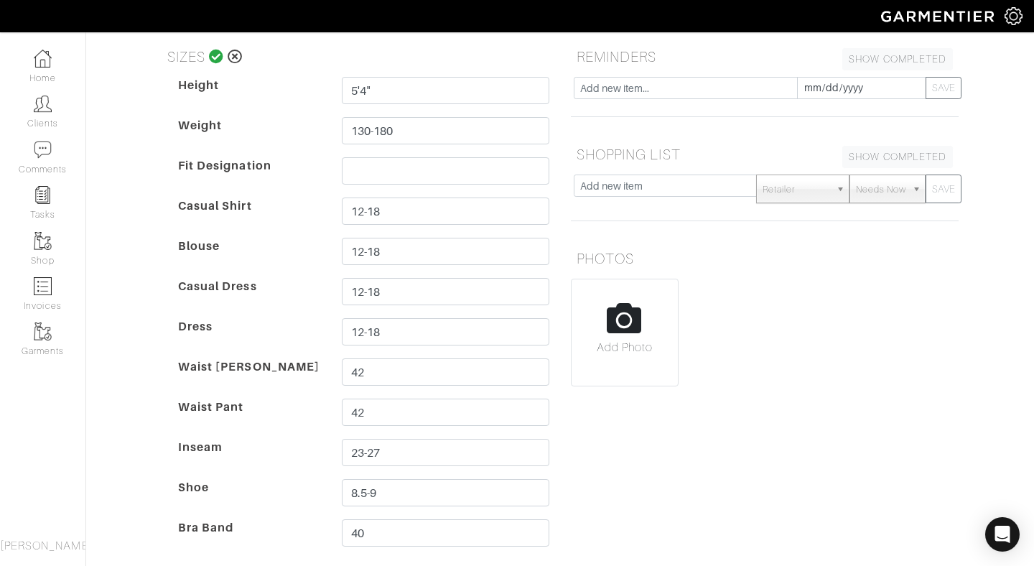
scroll to position [0, 0]
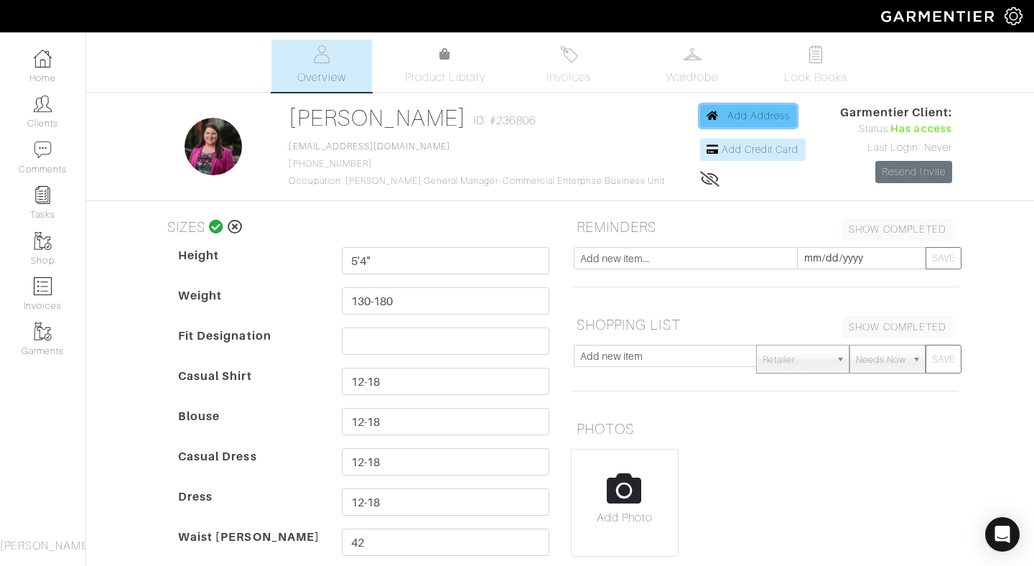
click at [745, 111] on span "Add Address" at bounding box center [758, 115] width 63 height 11
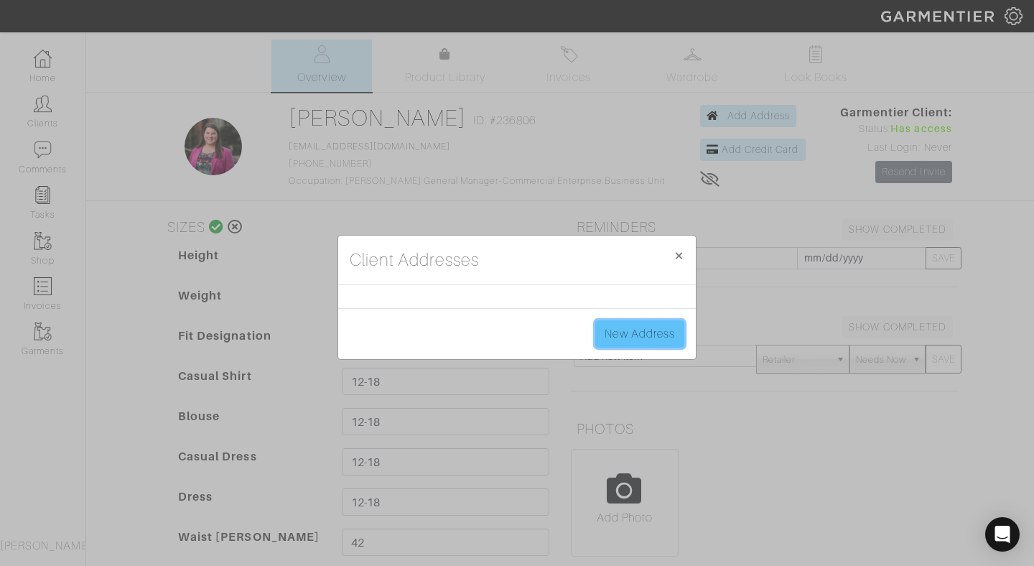
click at [640, 334] on link "New Address" at bounding box center [639, 333] width 89 height 27
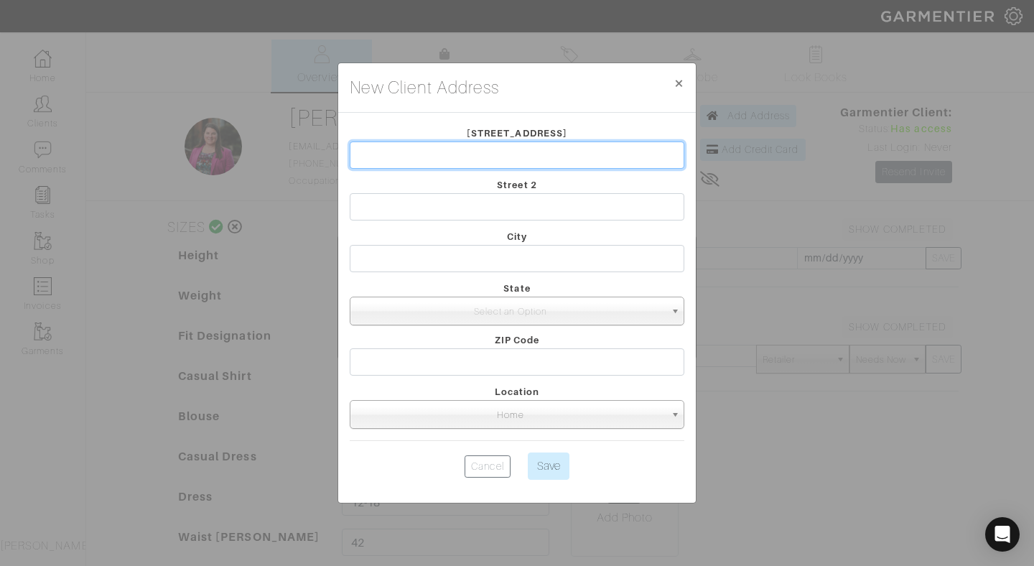
click at [551, 150] on input "text" at bounding box center [517, 154] width 334 height 27
type input "1414 S Penn Square"
type input "Philadelphia"
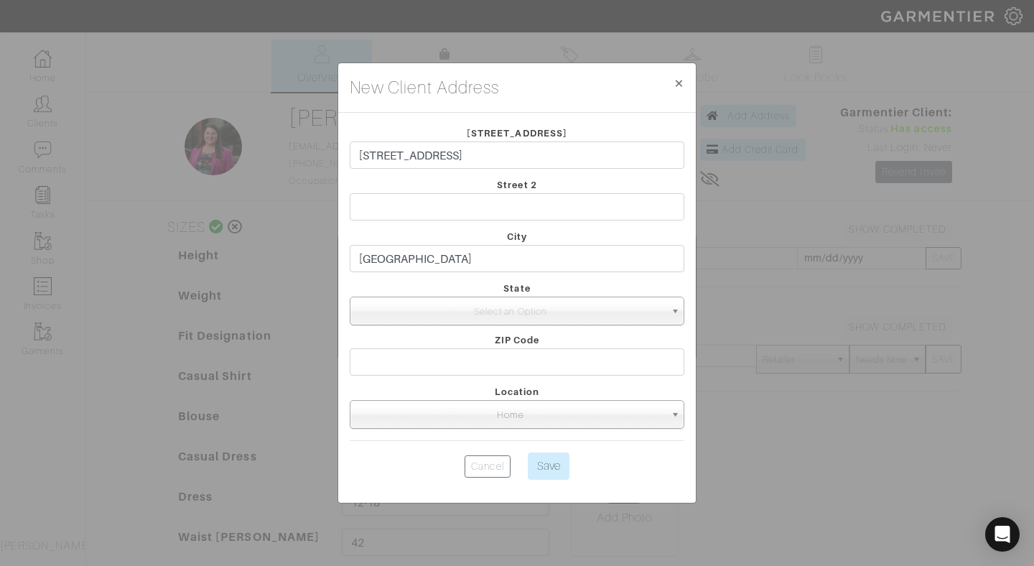
select select "39"
type input "19102"
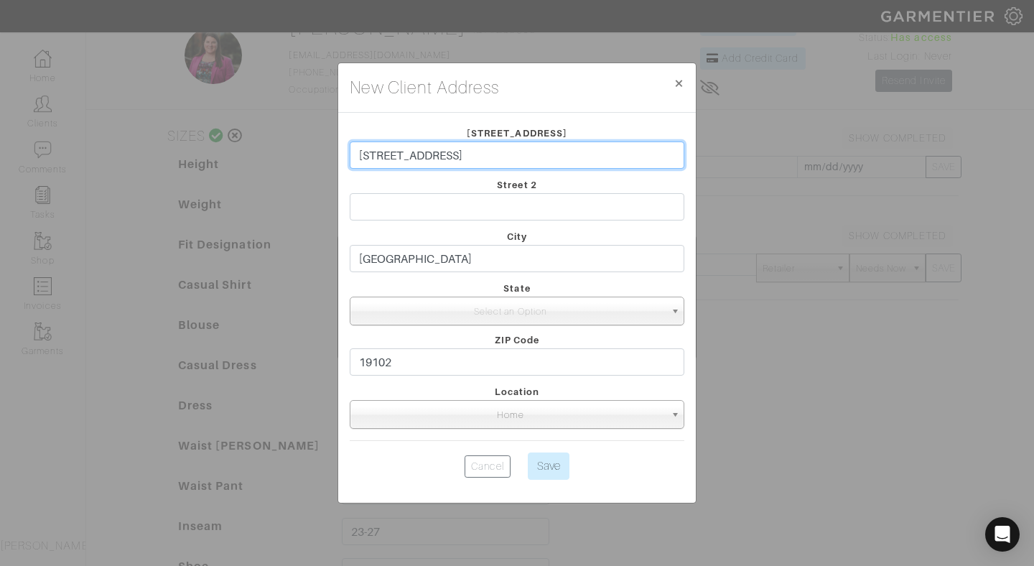
scroll to position [93, 0]
click at [511, 416] on span "Home" at bounding box center [510, 415] width 309 height 29
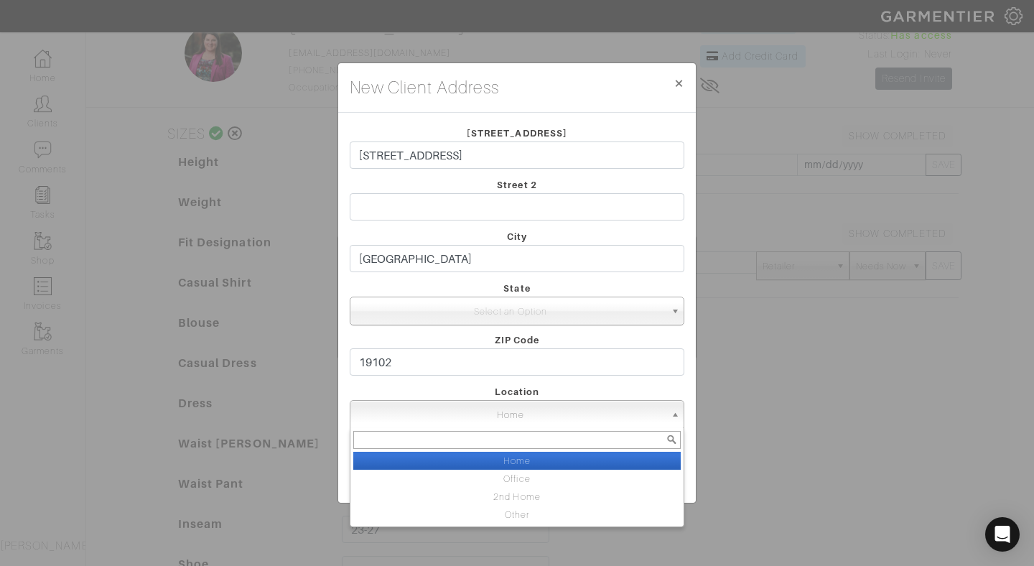
click at [517, 456] on li "Home" at bounding box center [516, 460] width 327 height 18
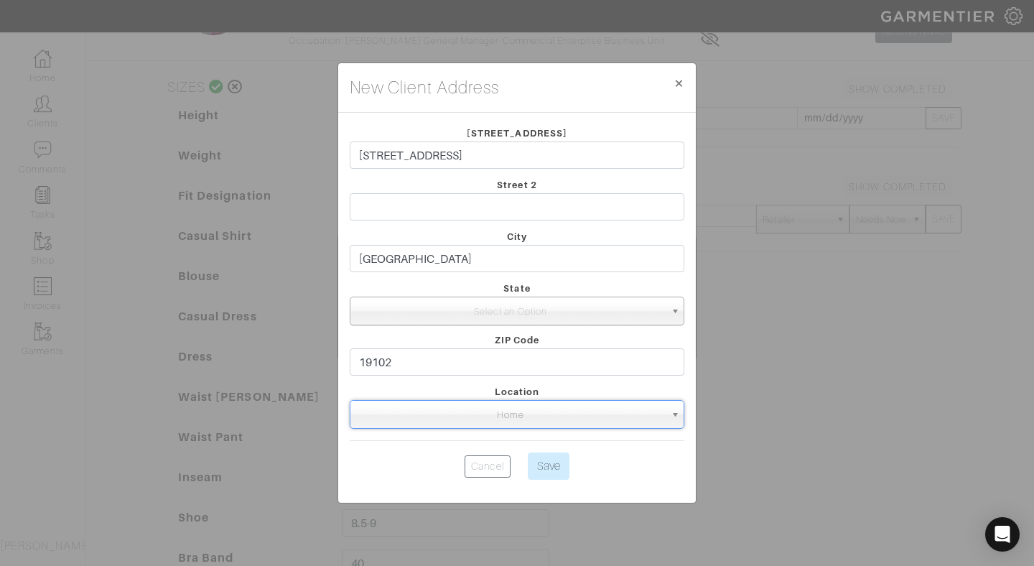
scroll to position [146, 0]
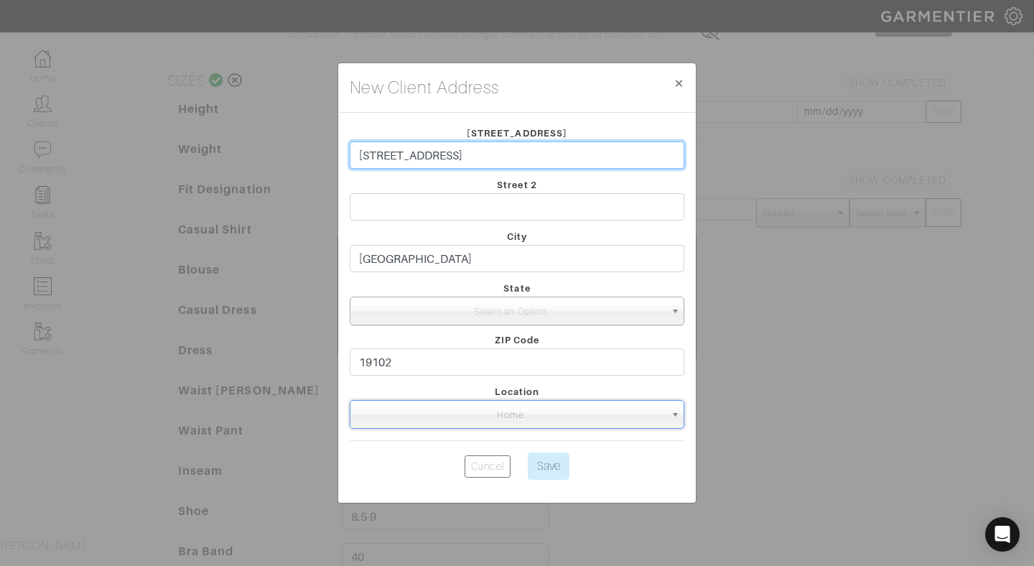
click at [500, 153] on input "1414 S Penn Square" at bounding box center [517, 154] width 334 height 27
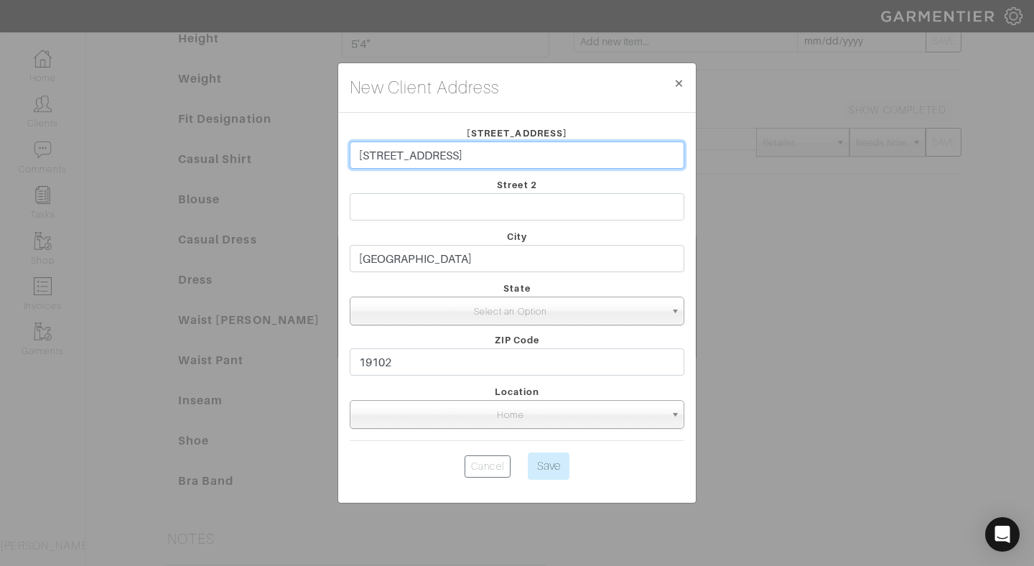
scroll to position [218, 0]
type input "1414 S Penn Square Apt 5F"
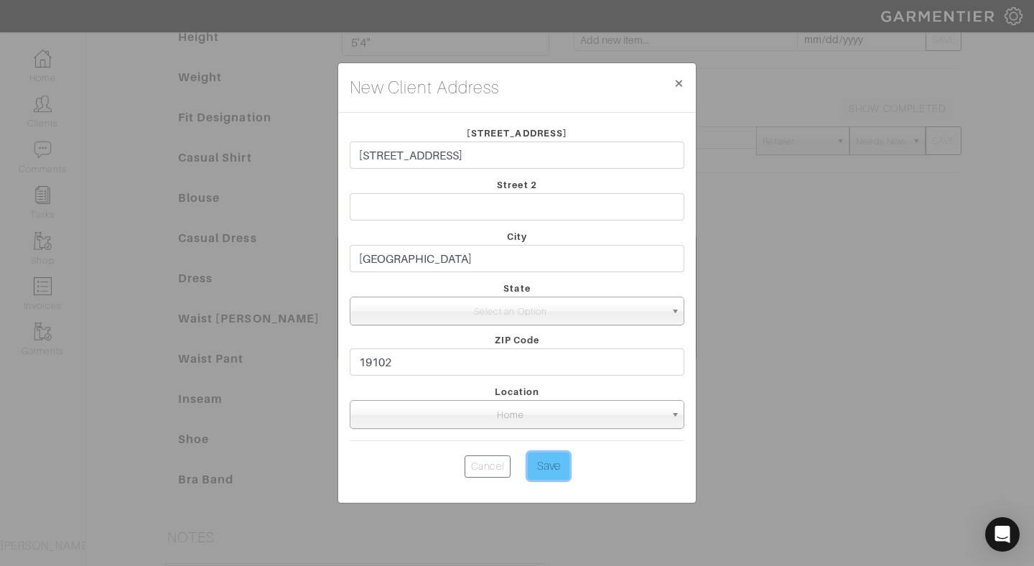
click at [554, 468] on input "Save" at bounding box center [549, 465] width 42 height 27
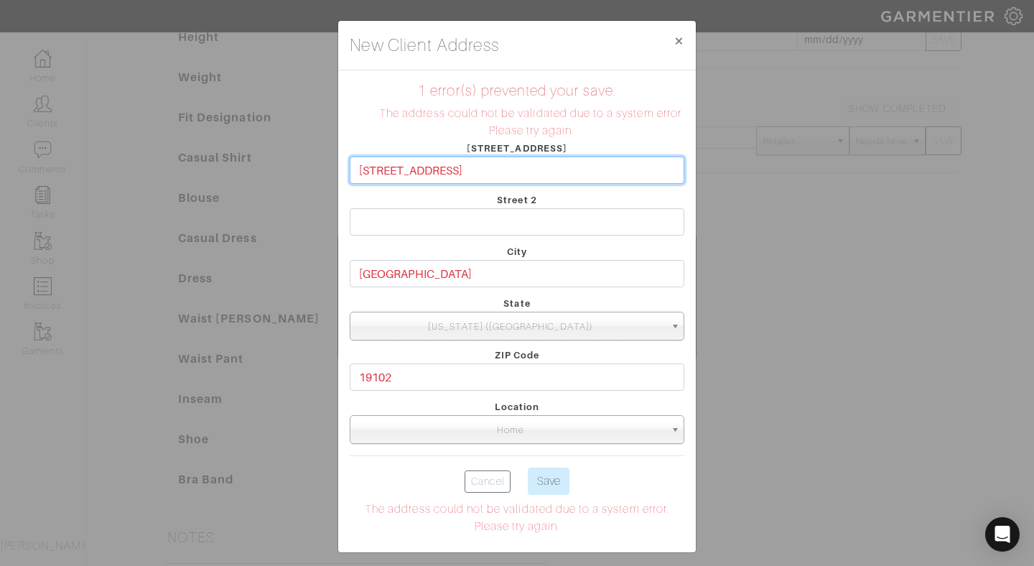
click at [540, 169] on input "1414 S Penn Square Apt 5F" at bounding box center [517, 169] width 334 height 27
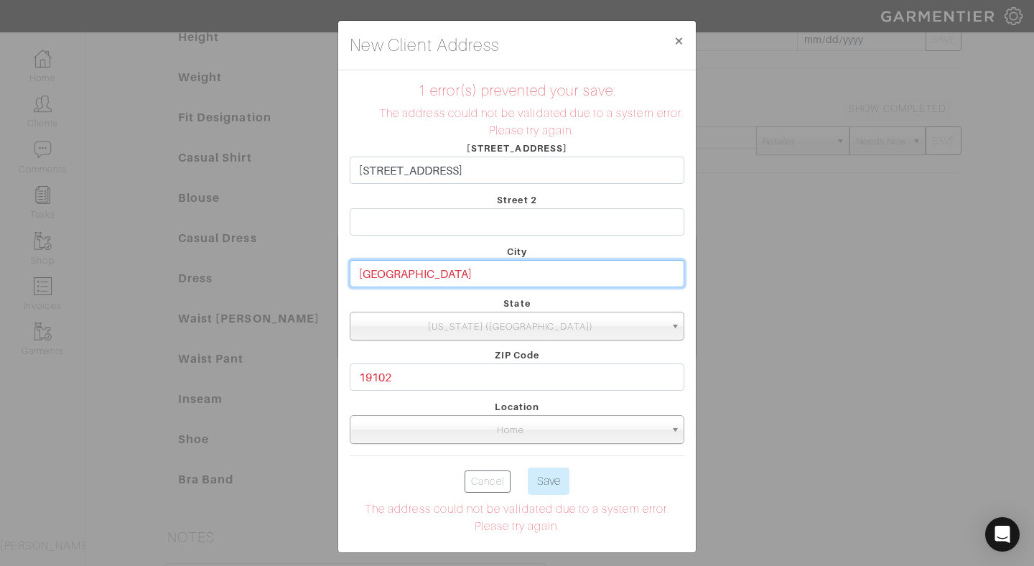
click at [532, 278] on input "Philadelphia" at bounding box center [517, 273] width 334 height 27
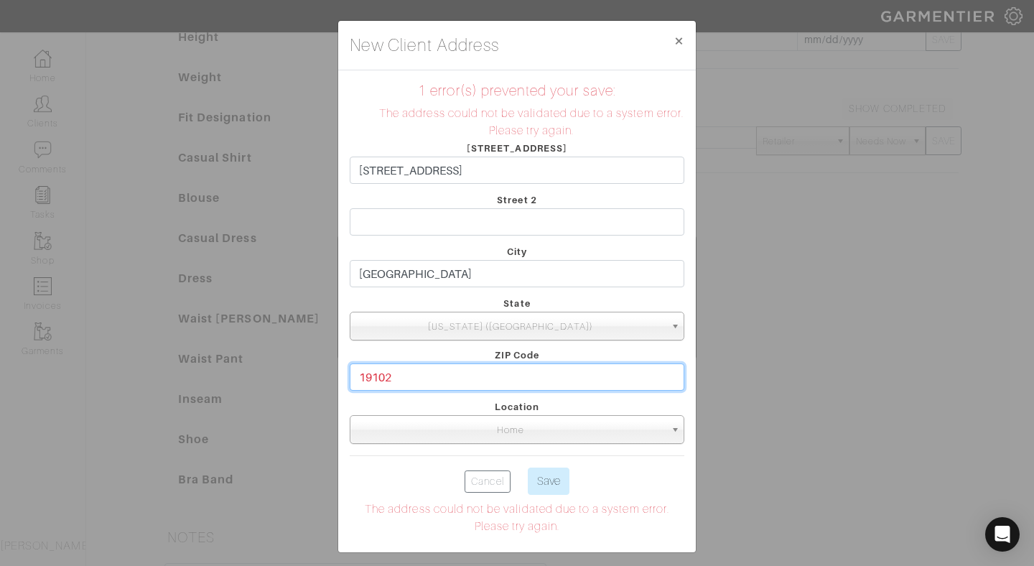
click at [477, 380] on input "19102" at bounding box center [517, 376] width 334 height 27
type input "19102"
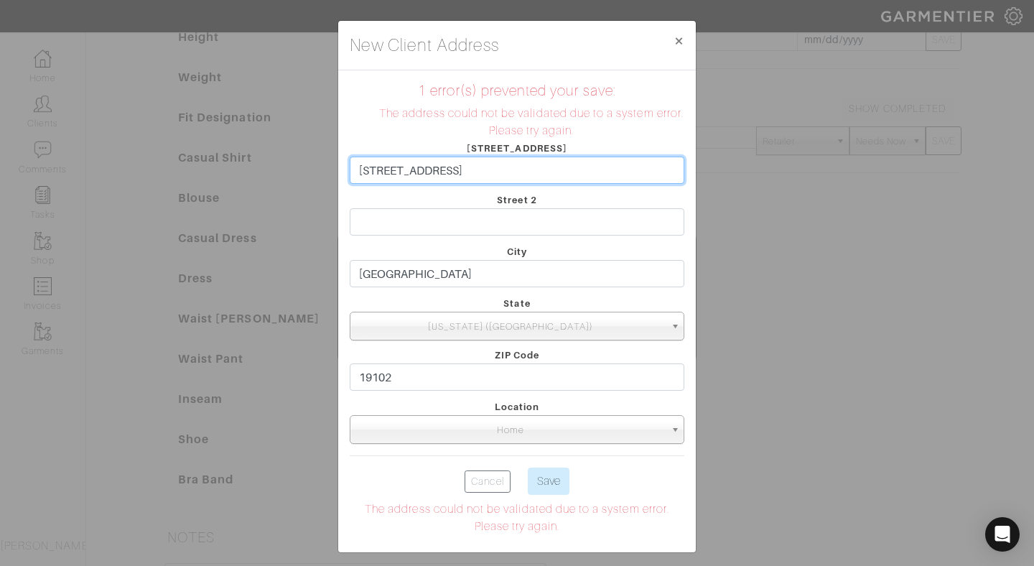
click at [543, 173] on input "1414 S Penn Square Apt 5F" at bounding box center [517, 169] width 334 height 27
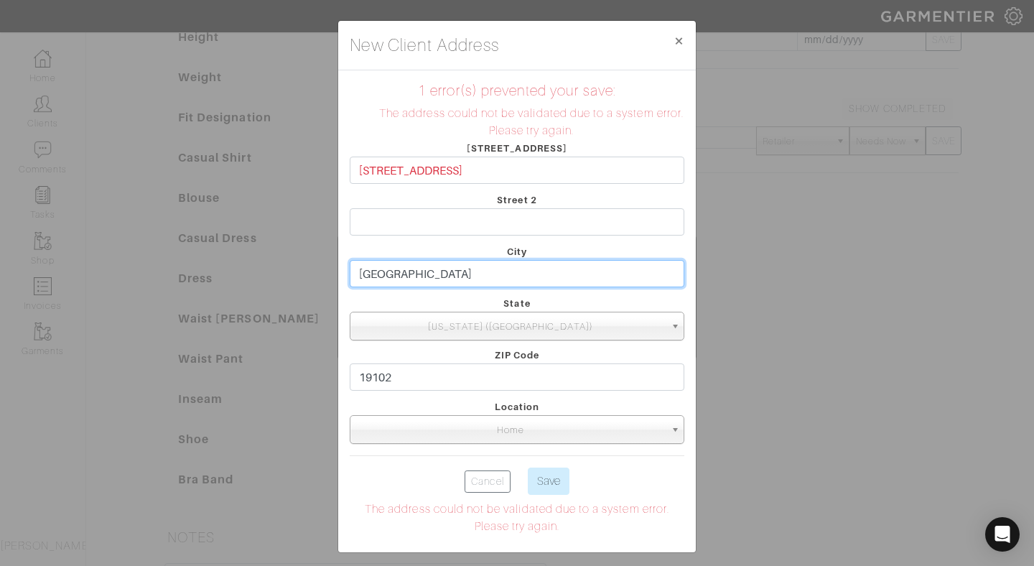
click at [499, 279] on input "Philadelphia" at bounding box center [517, 273] width 334 height 27
type input "Philadelphia"
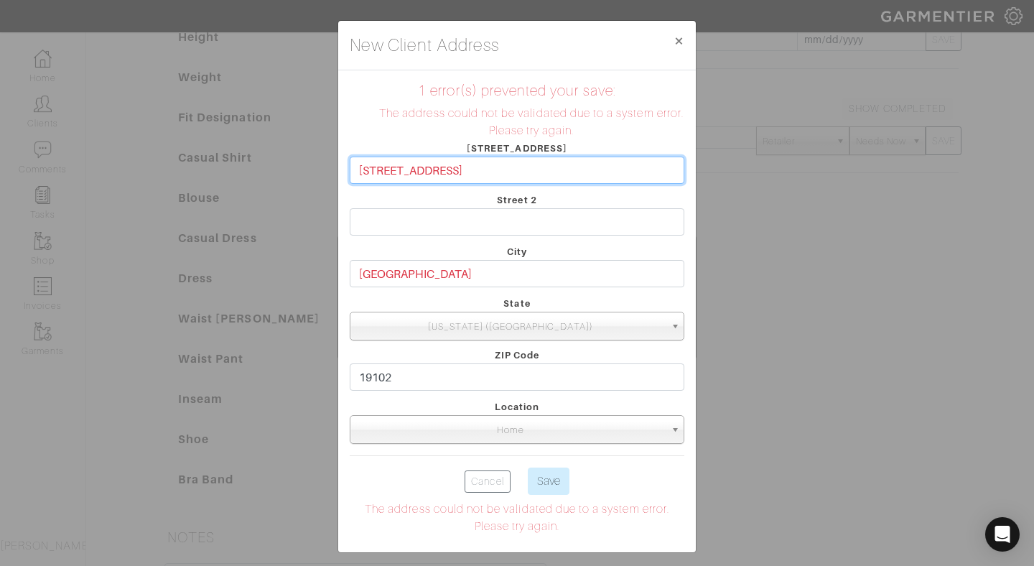
click at [513, 171] on input "1414 S Penn Square Apt 5F" at bounding box center [517, 169] width 334 height 27
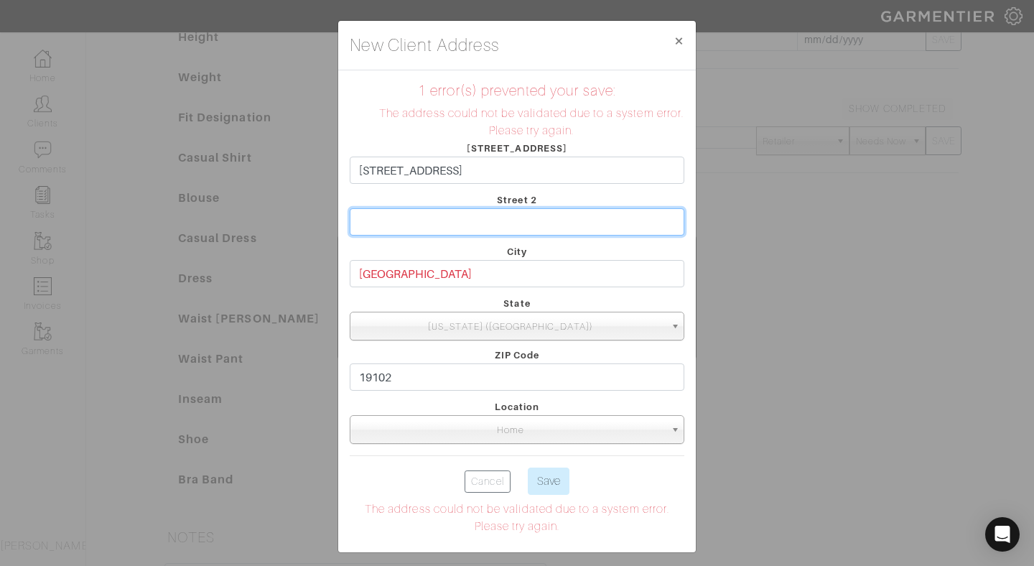
click at [465, 231] on input "text" at bounding box center [517, 221] width 334 height 27
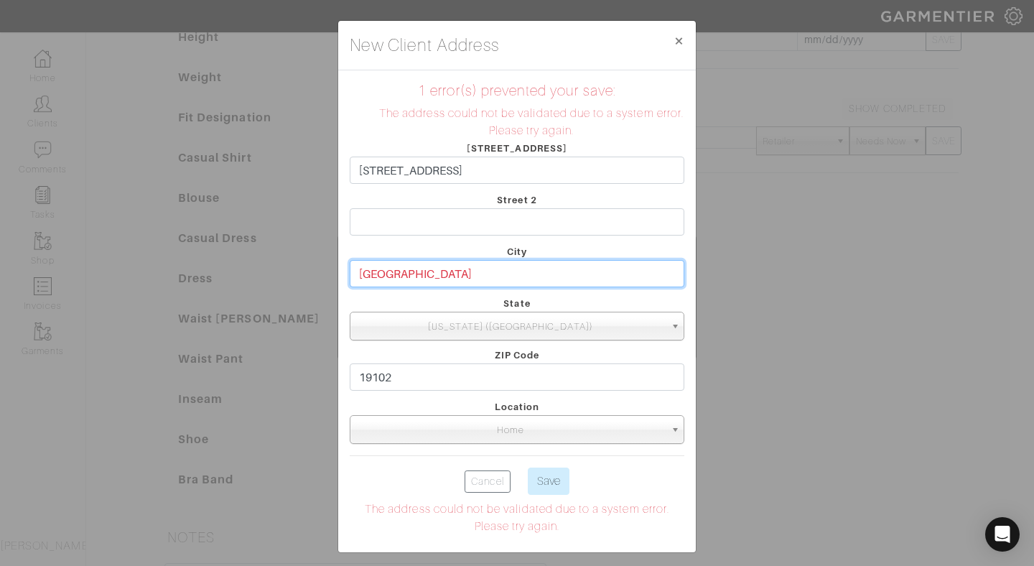
click at [462, 271] on input "Philadelphia" at bounding box center [517, 273] width 334 height 27
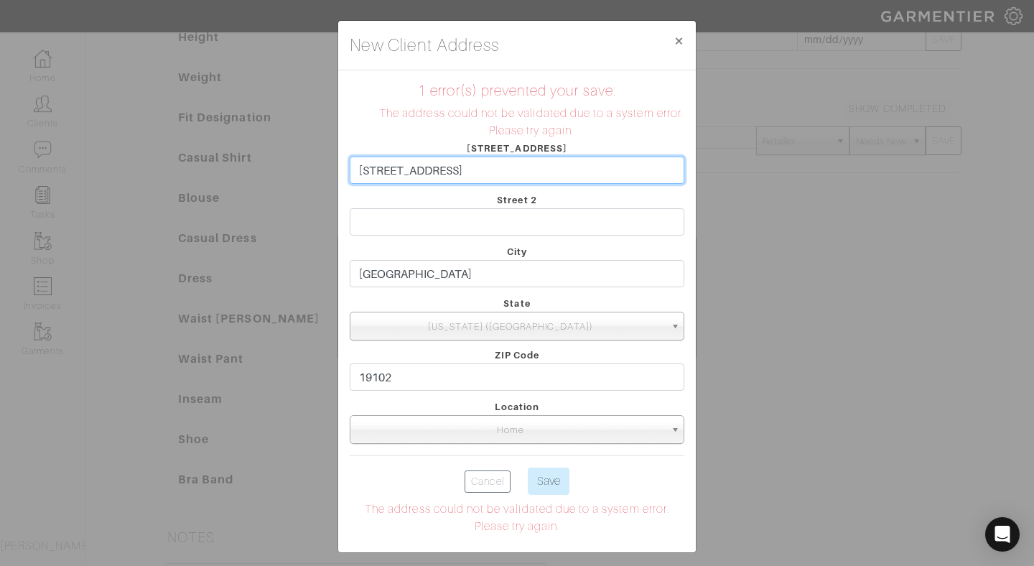
click at [502, 170] on input "1414 S Penn Square Apt 5F" at bounding box center [517, 169] width 334 height 27
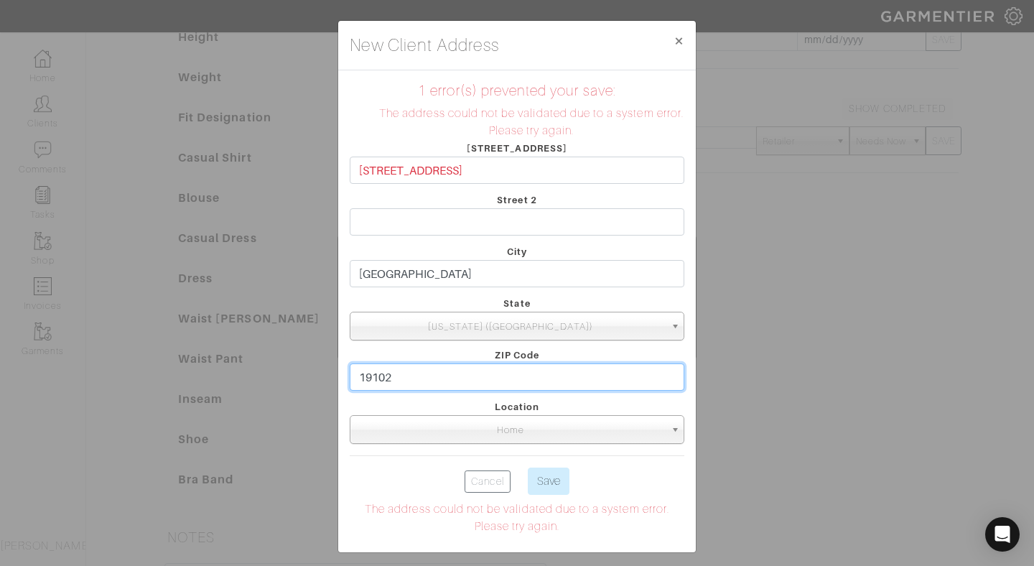
click at [497, 379] on input "19102" at bounding box center [517, 376] width 334 height 27
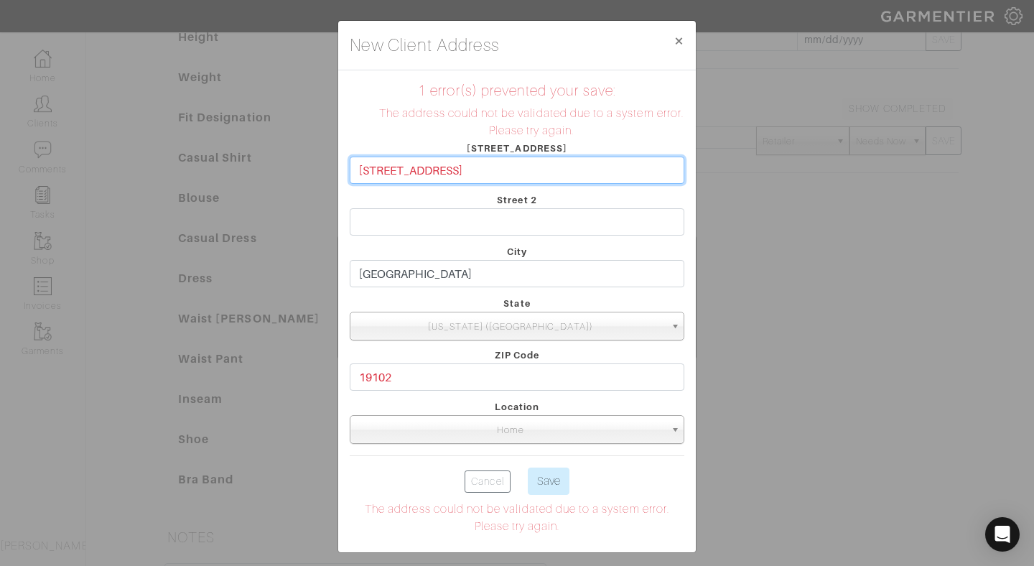
click at [553, 163] on input "1414 S Penn Square Apt 5F" at bounding box center [517, 169] width 334 height 27
click at [553, 167] on input "1414 S Penn Square Apt 5F" at bounding box center [517, 169] width 334 height 27
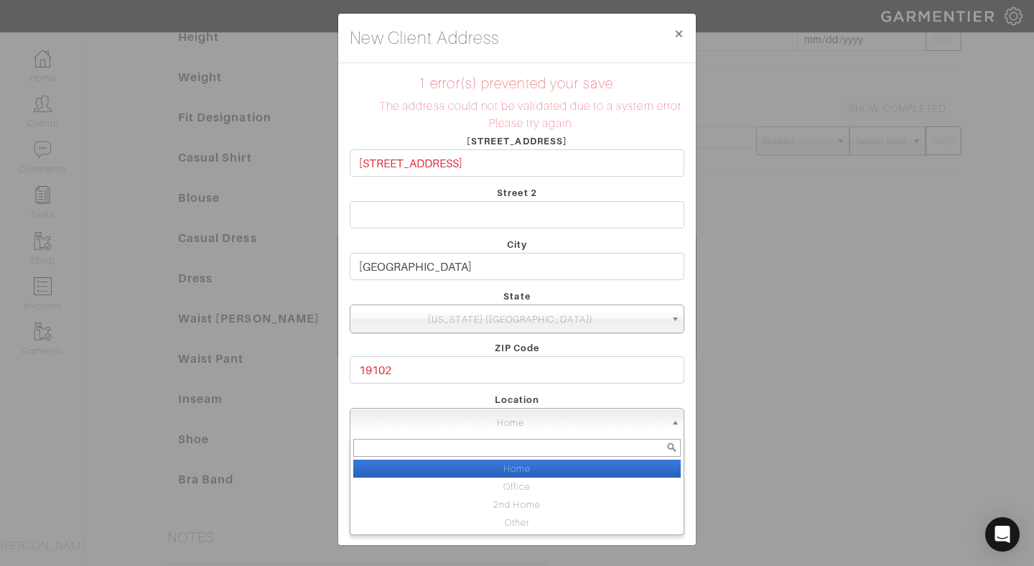
click at [523, 421] on span "Home" at bounding box center [510, 422] width 309 height 29
click at [531, 461] on li "Home" at bounding box center [516, 468] width 327 height 18
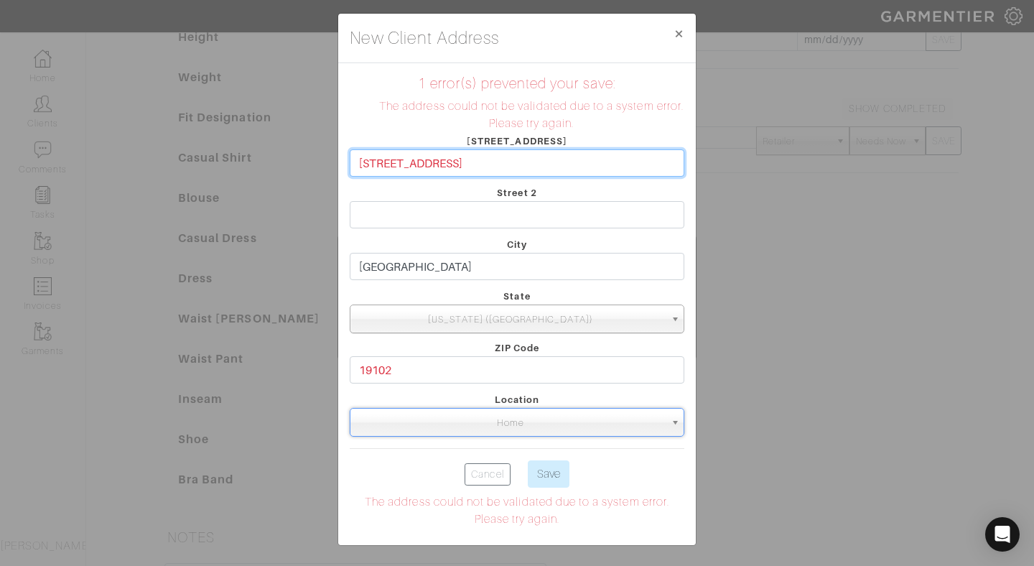
click at [515, 166] on input "1414 S Penn Square Apt 5F" at bounding box center [517, 162] width 334 height 27
type input "1414 S Penn Square"
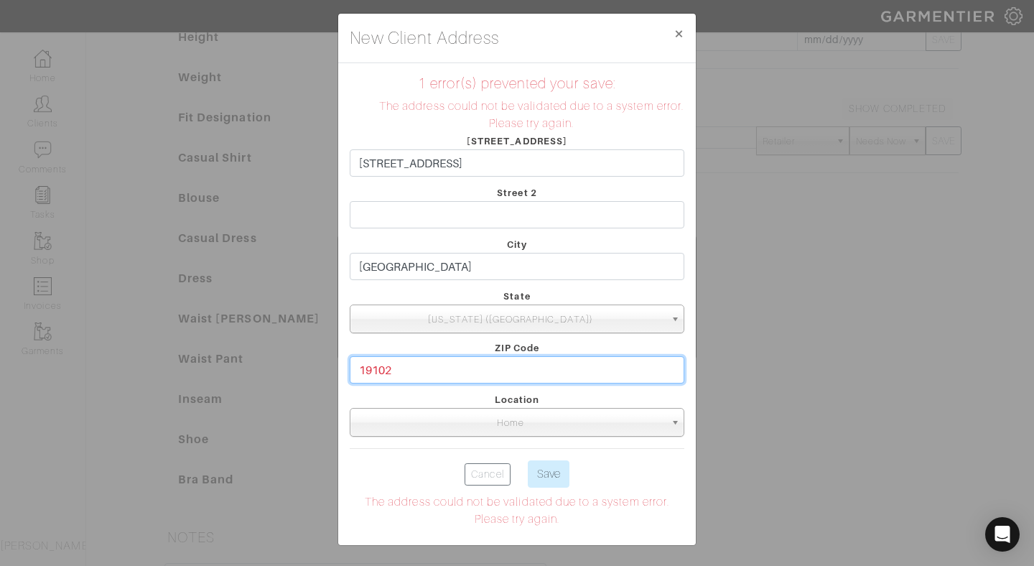
click at [418, 366] on input "19102" at bounding box center [517, 369] width 334 height 27
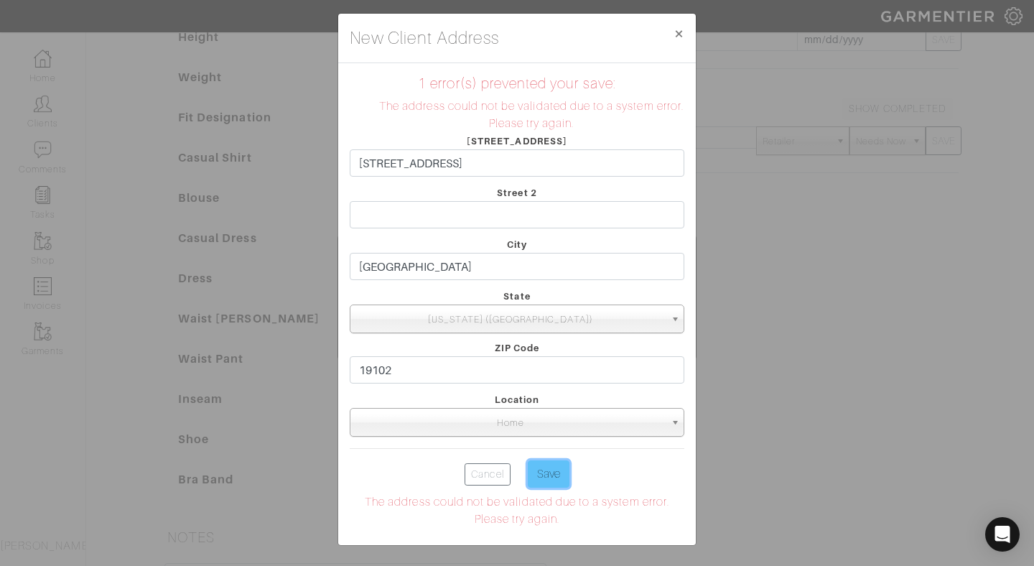
click at [553, 479] on input "Save" at bounding box center [549, 473] width 42 height 27
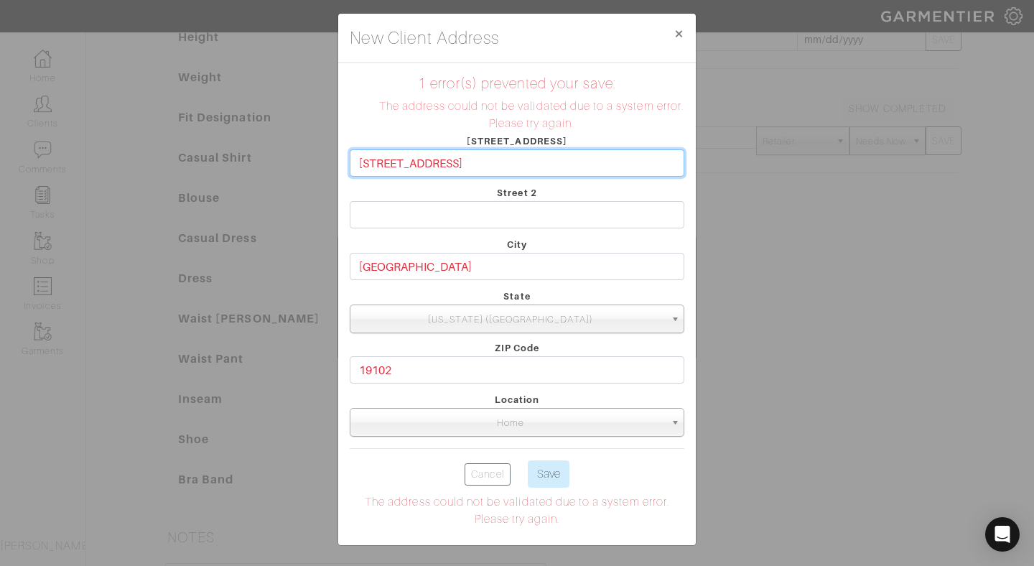
click at [464, 163] on input "1414 S Penn Square" at bounding box center [517, 162] width 334 height 27
drag, startPoint x: 464, startPoint y: 163, endPoint x: 265, endPoint y: 163, distance: 198.8
click at [265, 163] on div "New Client Address × Close 1 error(s) prevented your save: The address could no…" at bounding box center [517, 283] width 1034 height 566
type input "1414 S Penn Square"
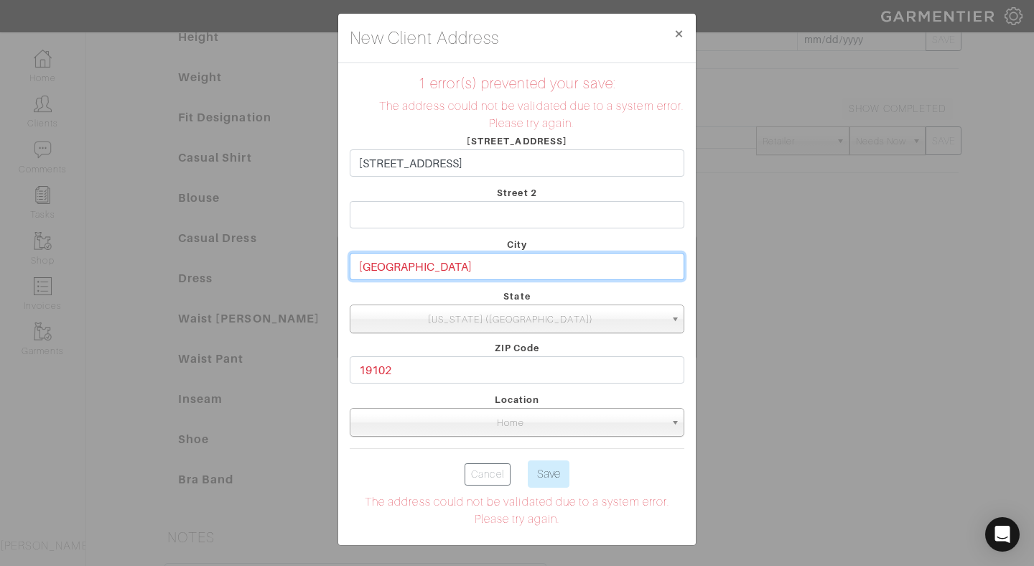
click at [450, 268] on input "Philadelphia" at bounding box center [517, 266] width 334 height 27
drag, startPoint x: 450, startPoint y: 268, endPoint x: 287, endPoint y: 268, distance: 162.9
click at [287, 268] on div "New Client Address × Close 1 error(s) prevented your save: The address could no…" at bounding box center [517, 283] width 1034 height 566
type input "Philadelphia"
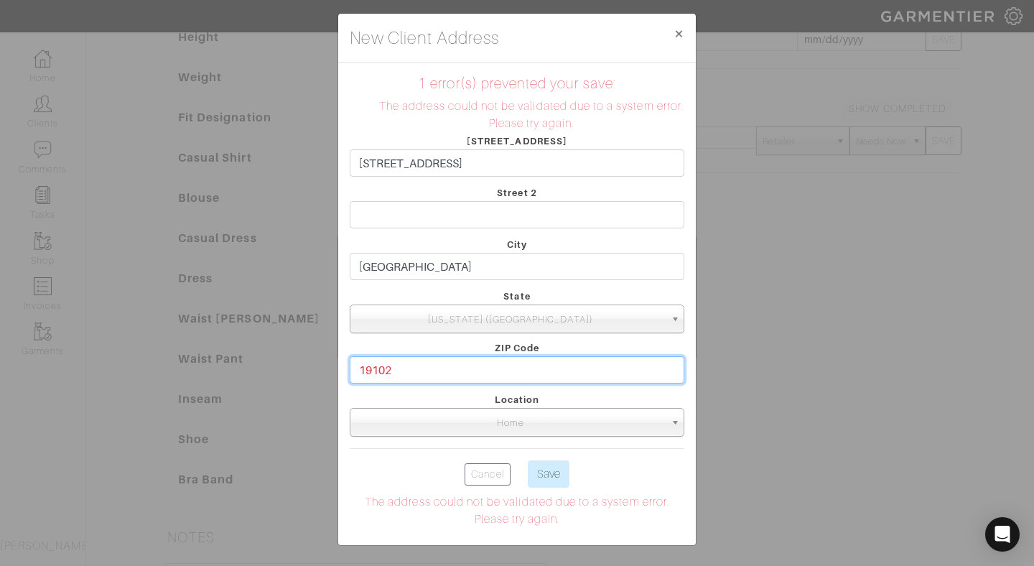
click at [398, 374] on input "19102" at bounding box center [517, 369] width 334 height 27
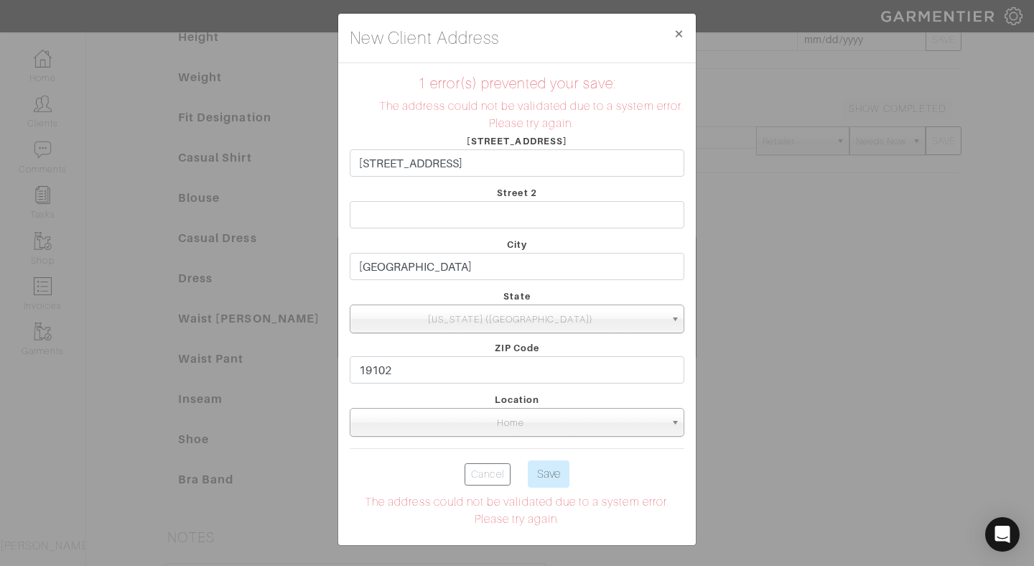
click at [449, 322] on span "Pennsylvania (PA)" at bounding box center [510, 319] width 309 height 29
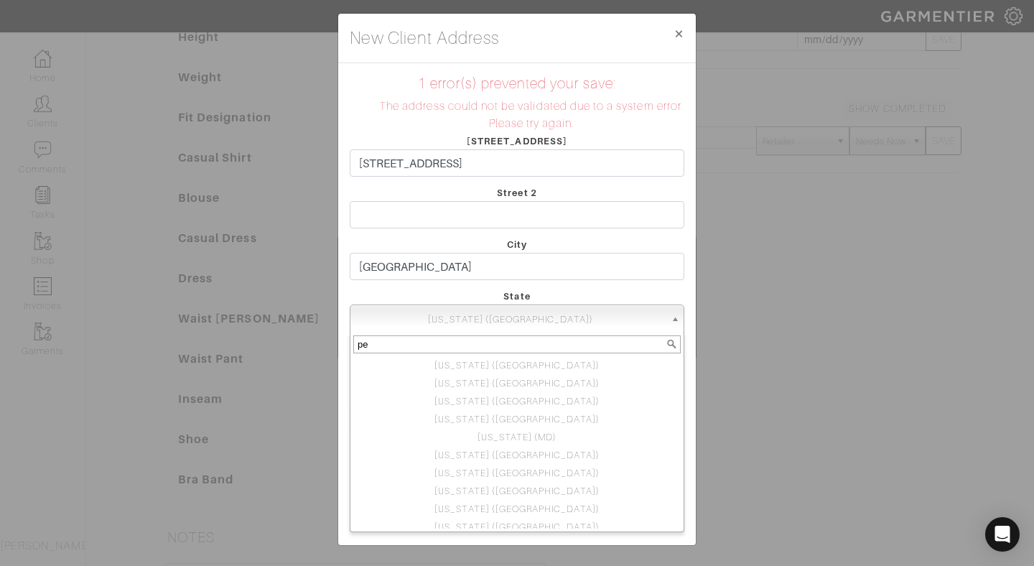
scroll to position [0, 0]
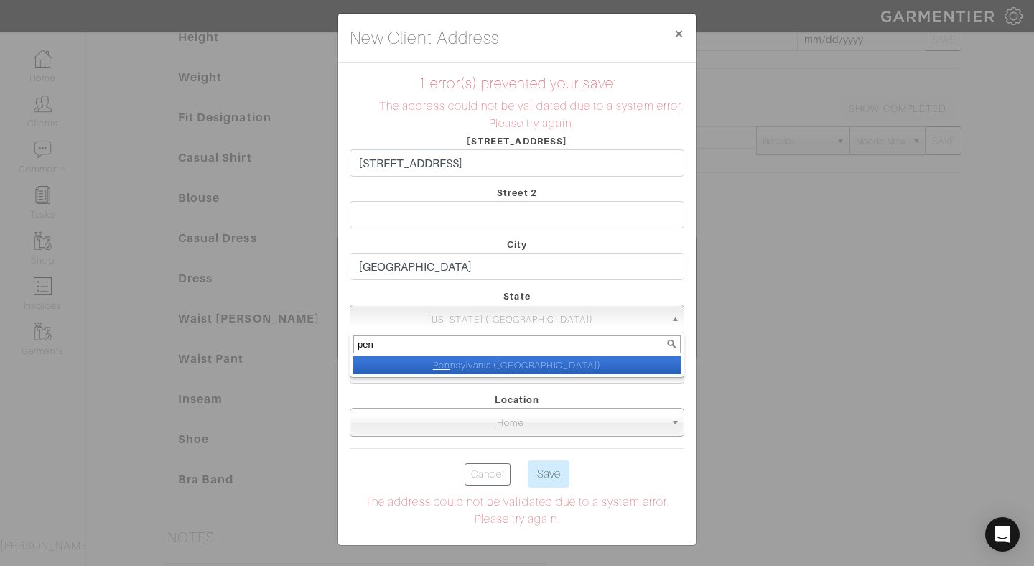
type input "pen"
click at [542, 357] on li "Pen nsylvania (PA)" at bounding box center [516, 365] width 327 height 18
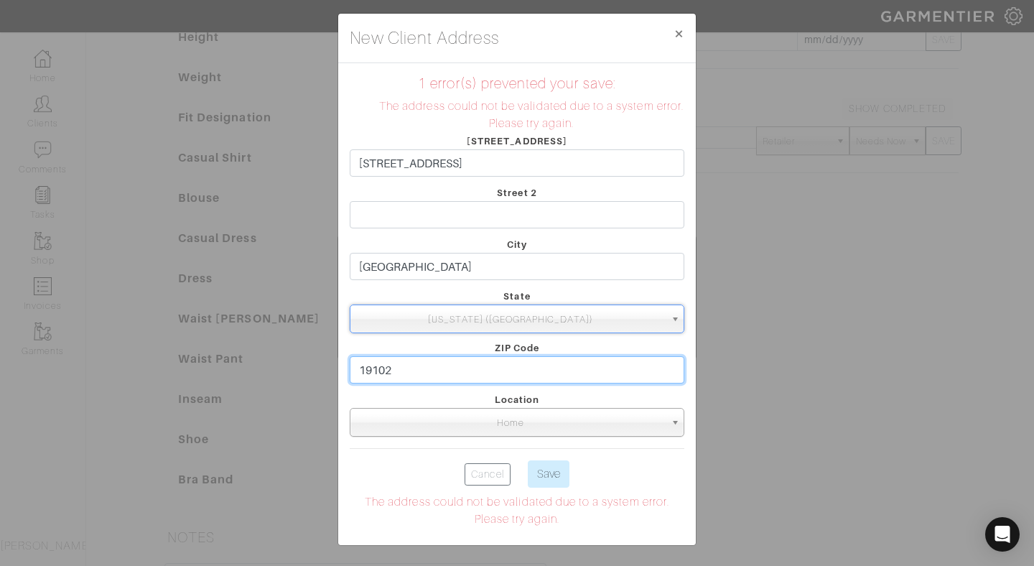
click at [465, 368] on input "19102" at bounding box center [517, 369] width 334 height 27
type input "1"
type input "19102"
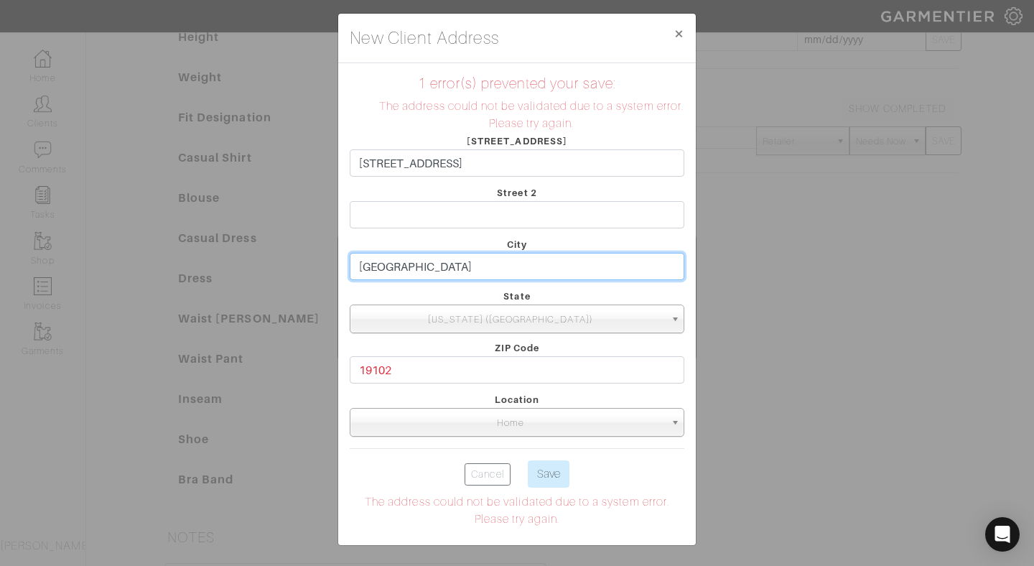
click at [518, 268] on input "Philadelphia" at bounding box center [517, 266] width 334 height 27
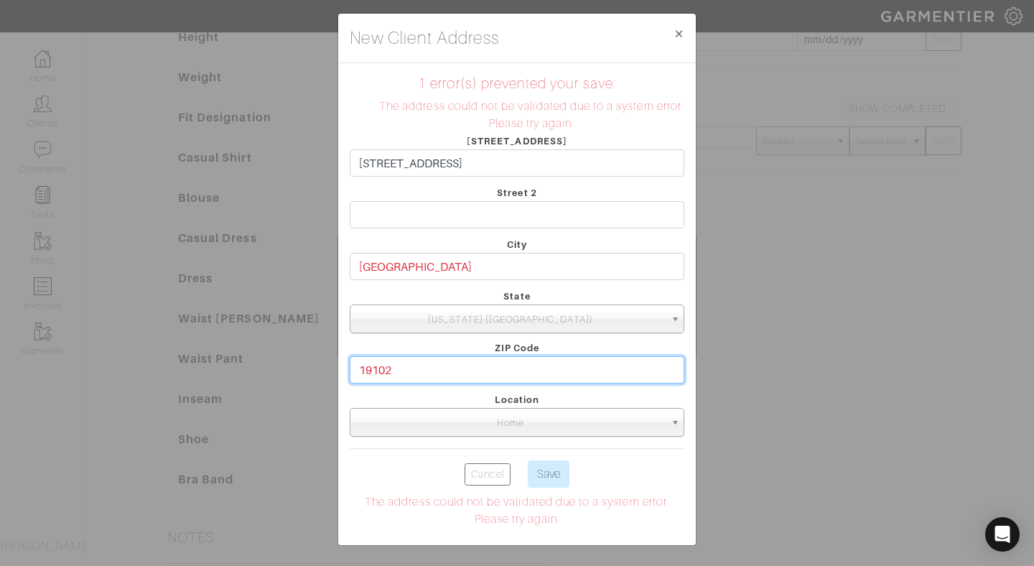
click at [612, 376] on input "19102" at bounding box center [517, 369] width 334 height 27
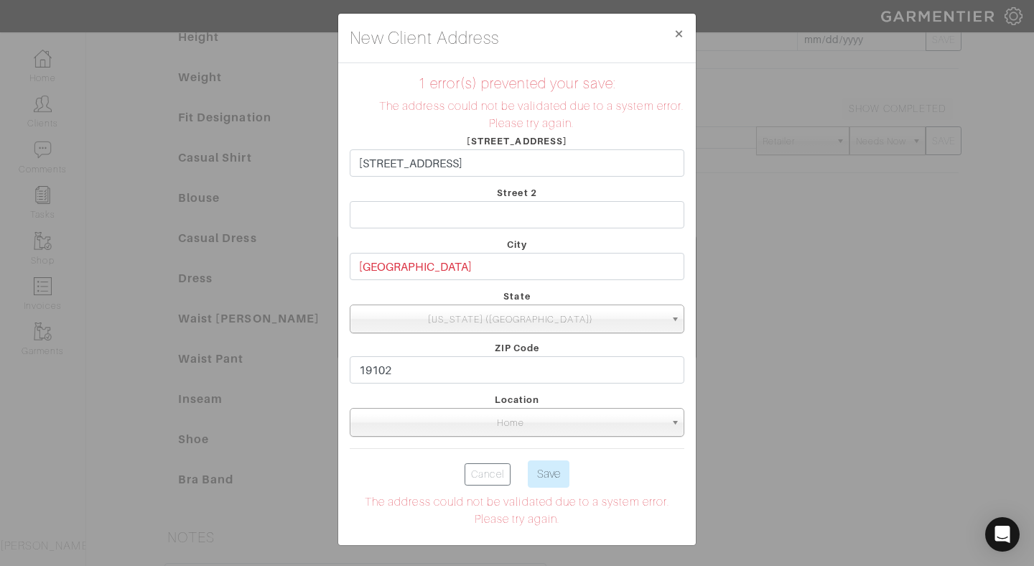
click at [632, 411] on span "Home" at bounding box center [510, 422] width 309 height 29
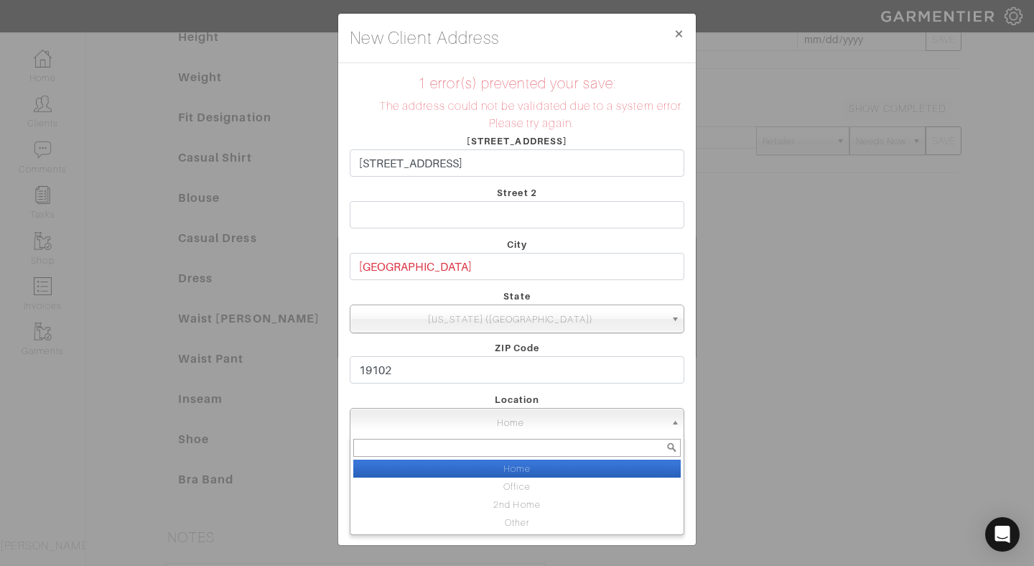
click at [614, 467] on li "Home" at bounding box center [516, 468] width 327 height 18
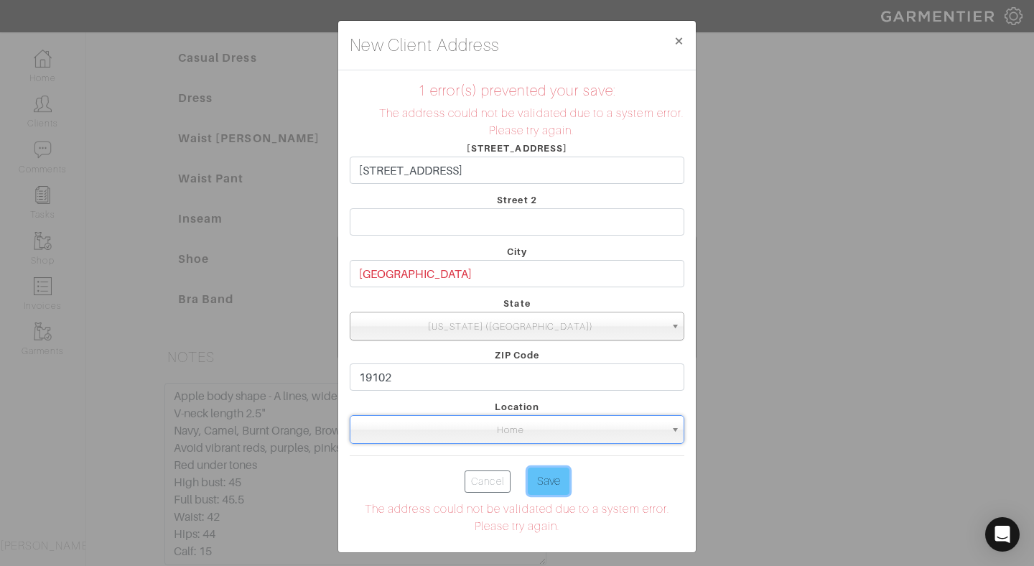
click at [545, 481] on input "Save" at bounding box center [549, 480] width 42 height 27
click at [681, 41] on span "×" at bounding box center [678, 40] width 11 height 19
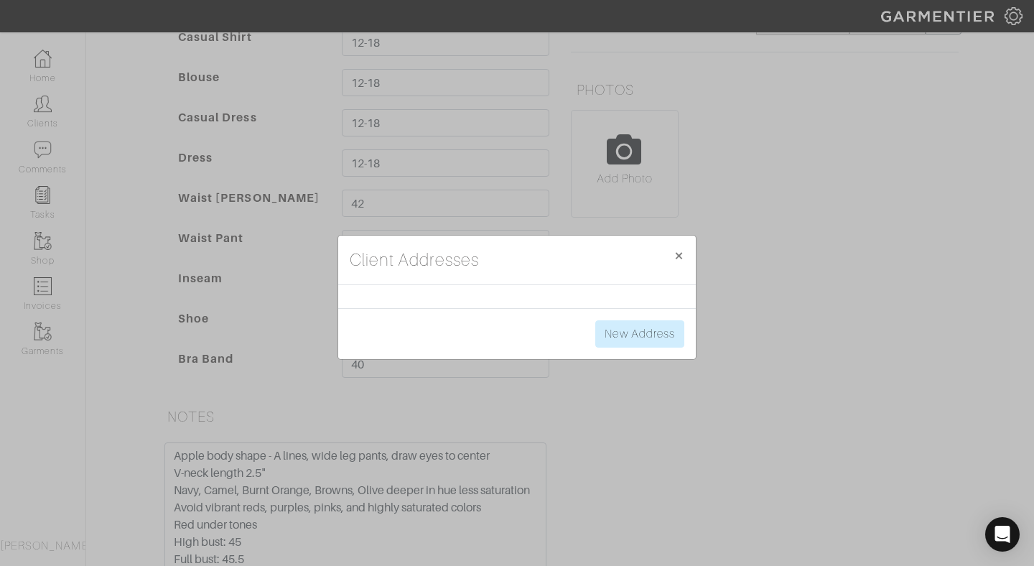
scroll to position [317, 0]
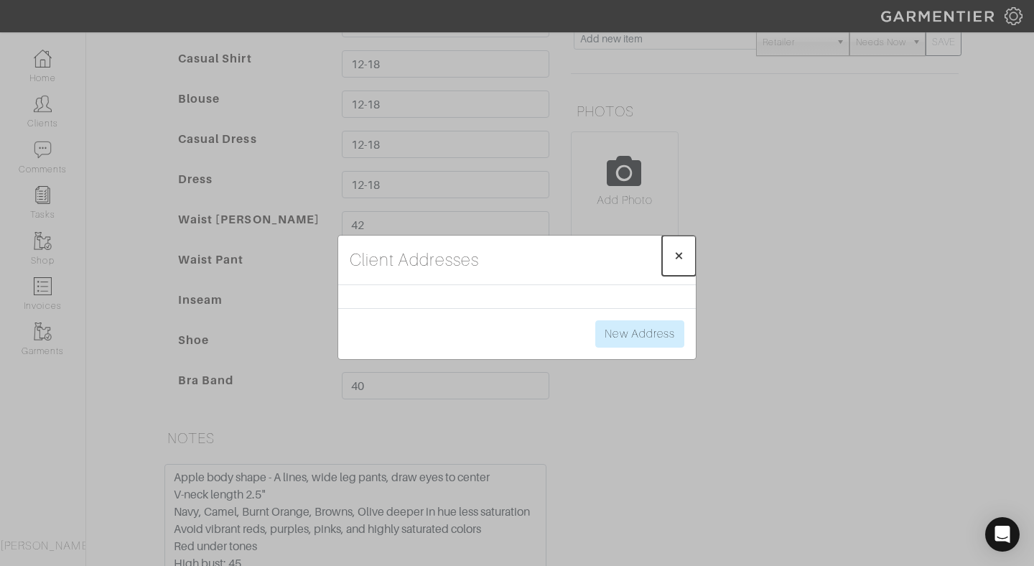
click at [683, 249] on span "×" at bounding box center [678, 254] width 11 height 19
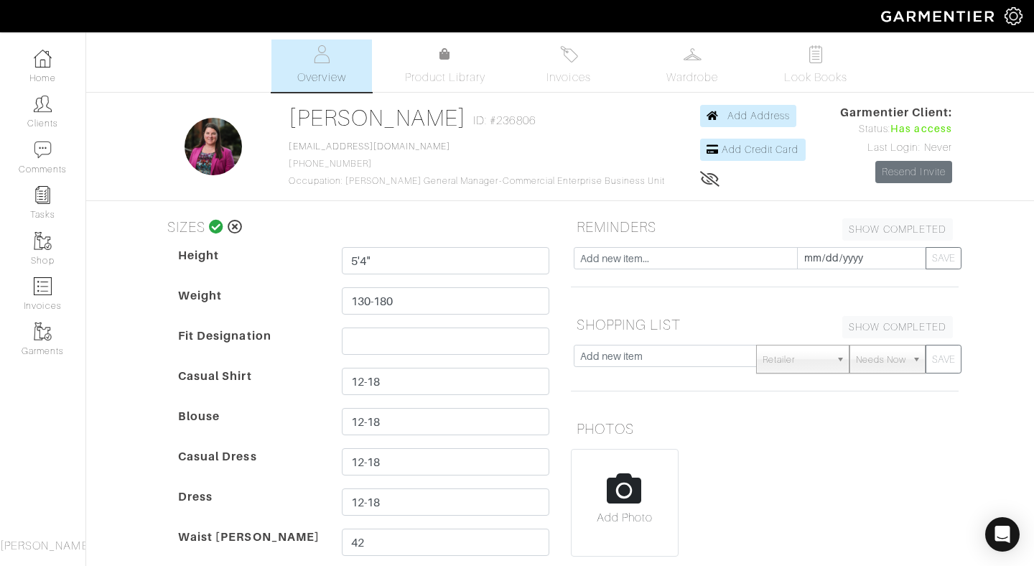
click at [700, 179] on icon at bounding box center [710, 178] width 20 height 11
click at [731, 112] on span "Add Address" at bounding box center [758, 115] width 63 height 11
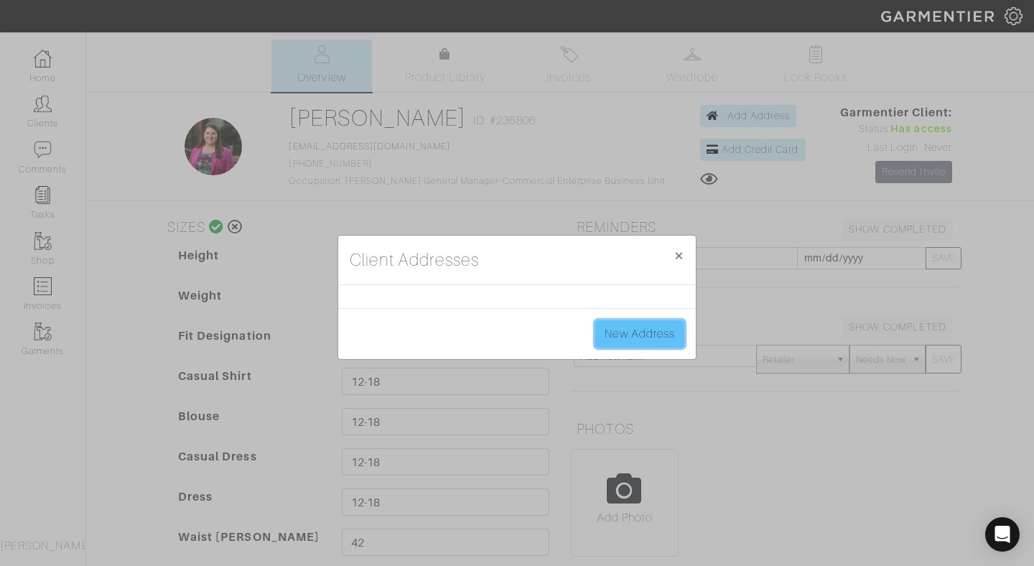
click at [655, 329] on link "New Address" at bounding box center [639, 333] width 89 height 27
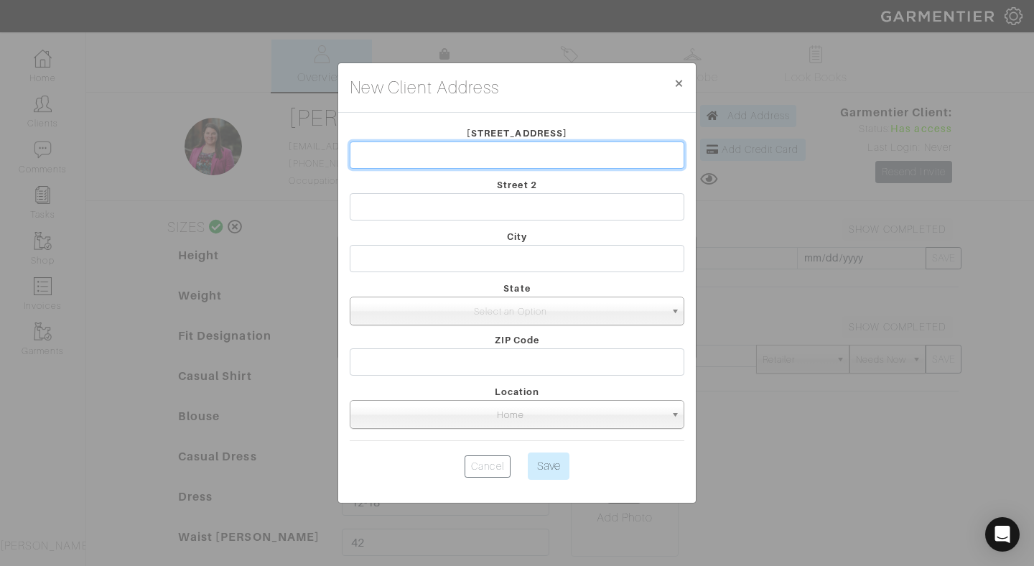
click at [549, 150] on input "text" at bounding box center [517, 154] width 334 height 27
type input "1414 S Penn Square"
type input "Philadelphia"
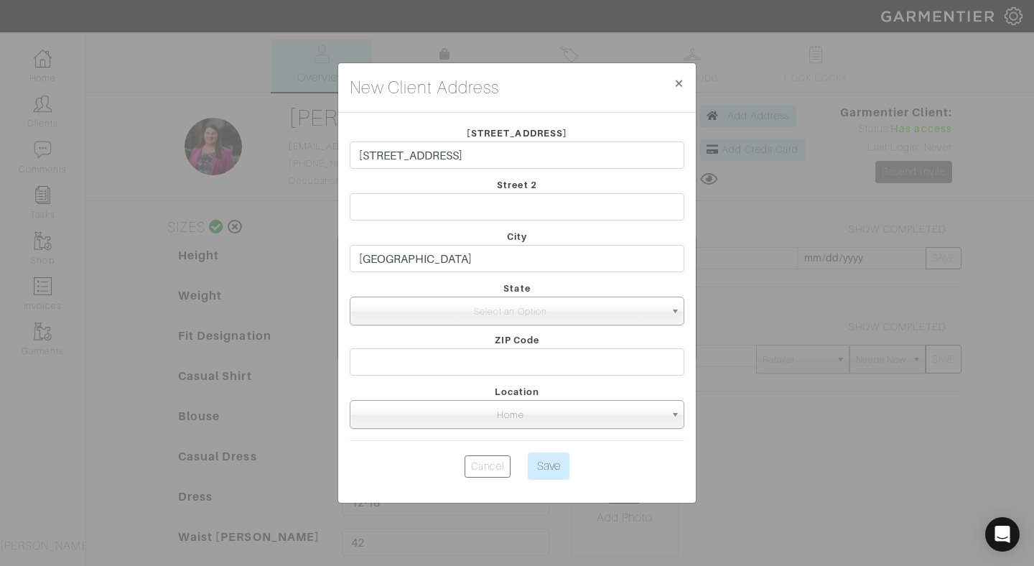
select select "39"
type input "19102"
click at [553, 309] on span "Select an Option" at bounding box center [510, 311] width 309 height 29
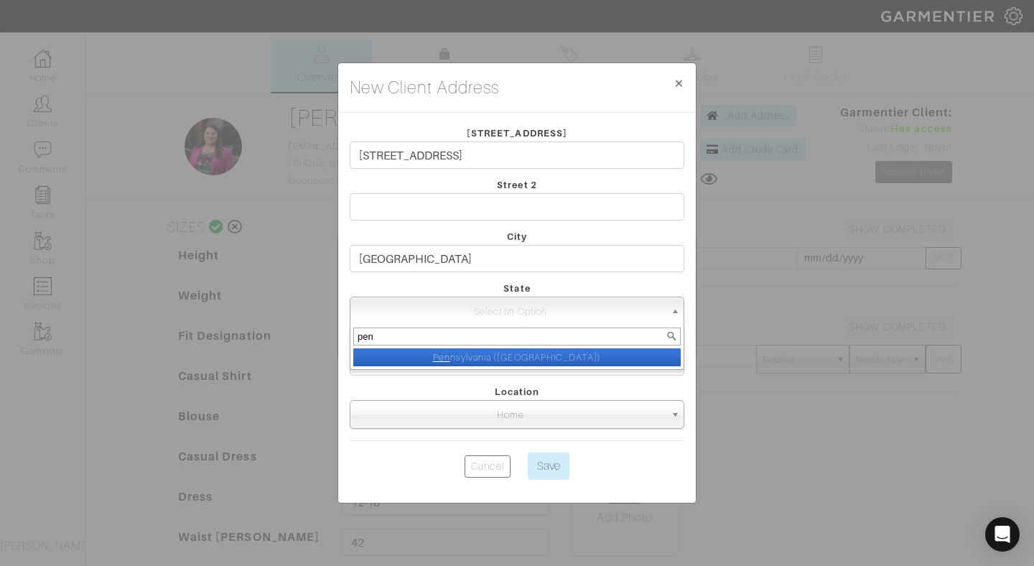
type input "pen"
click at [598, 356] on li "Pen nsylvania (PA)" at bounding box center [516, 357] width 327 height 18
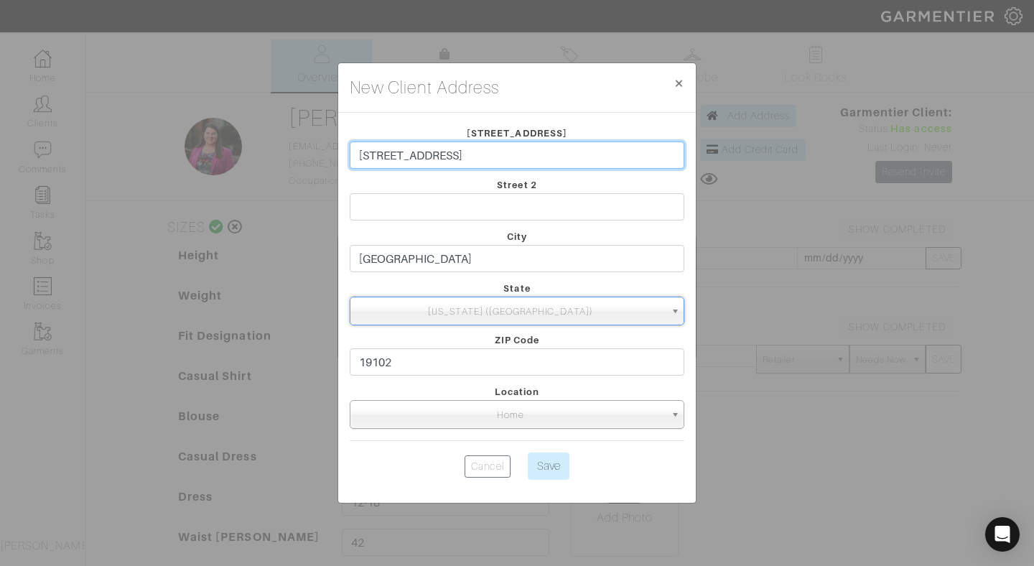
click at [548, 142] on input "1414 S Penn Square" at bounding box center [517, 154] width 334 height 27
click at [545, 151] on input "1414 S Penn Square" at bounding box center [517, 154] width 334 height 27
type input "1414 S Penn Square Apt 5F"
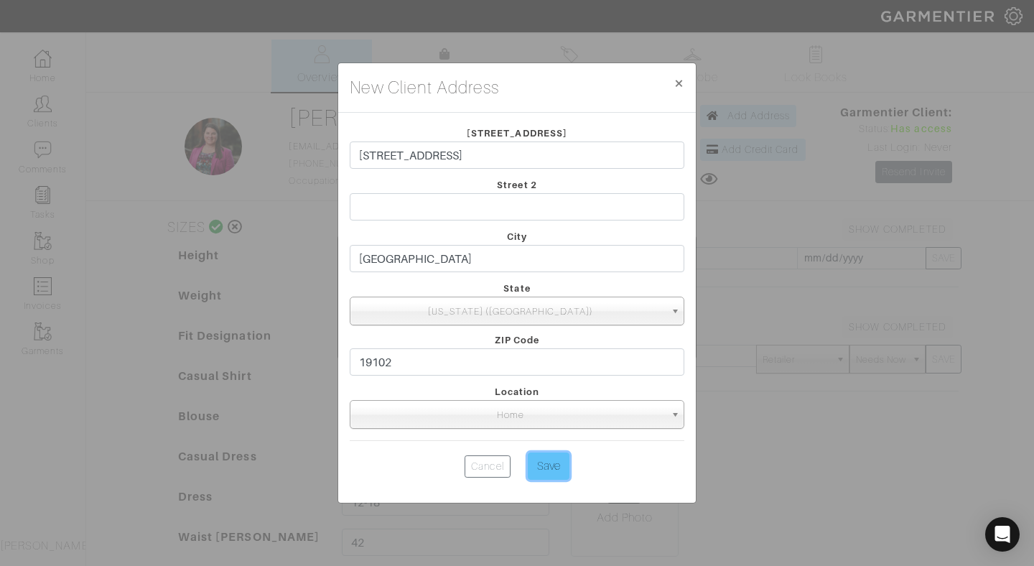
click at [541, 462] on input "Save" at bounding box center [549, 465] width 42 height 27
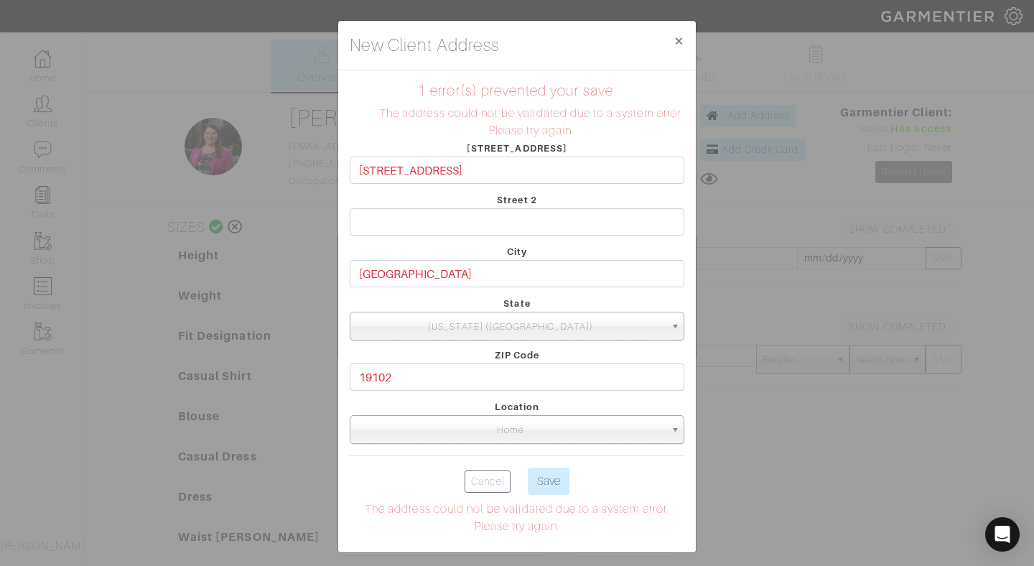
scroll to position [7, 0]
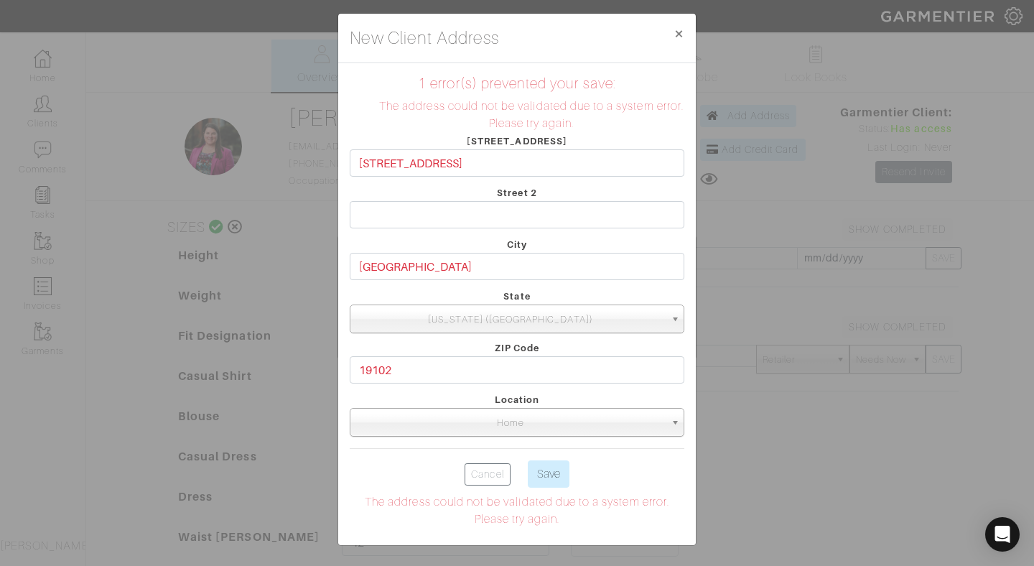
click at [570, 108] on li "The address could not be validated due to a system error. Please try again." at bounding box center [531, 115] width 306 height 34
click at [530, 161] on input "1414 S Penn Square Apt 5F" at bounding box center [517, 162] width 334 height 27
click at [678, 29] on span "×" at bounding box center [678, 33] width 11 height 19
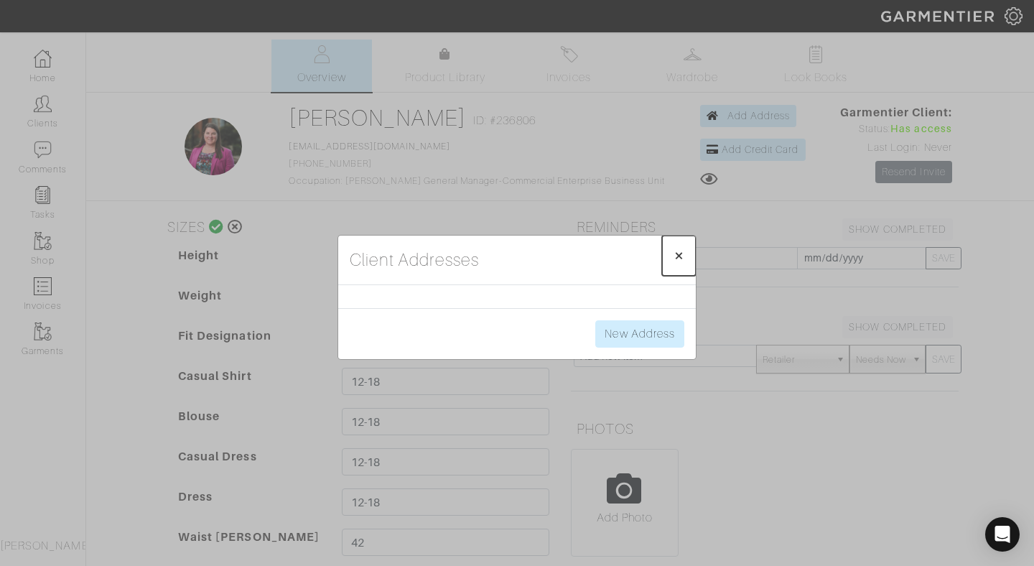
click at [680, 253] on span "×" at bounding box center [678, 254] width 11 height 19
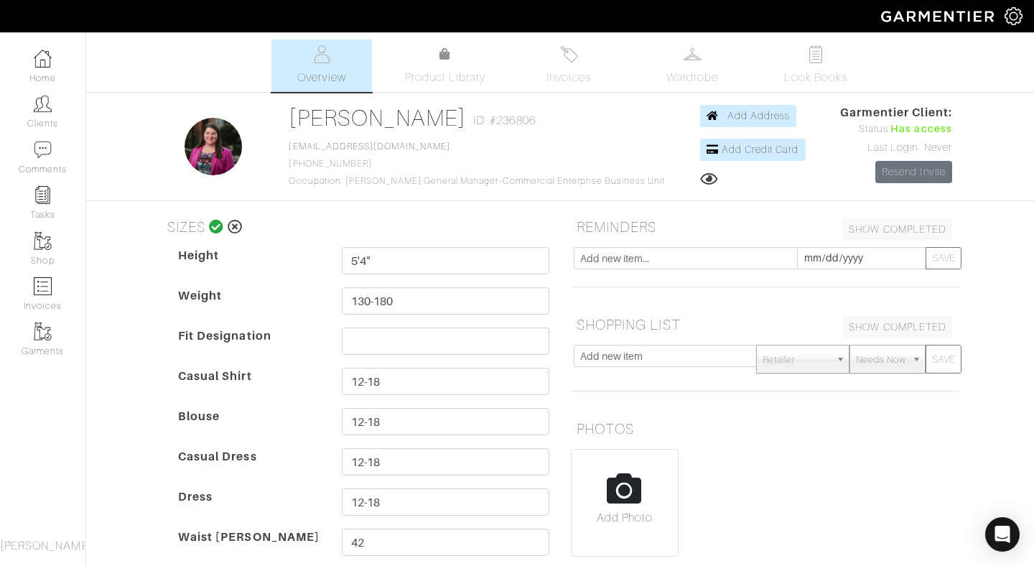
click at [700, 176] on icon at bounding box center [709, 178] width 18 height 11
click at [748, 146] on span "Add Credit Card" at bounding box center [760, 149] width 78 height 11
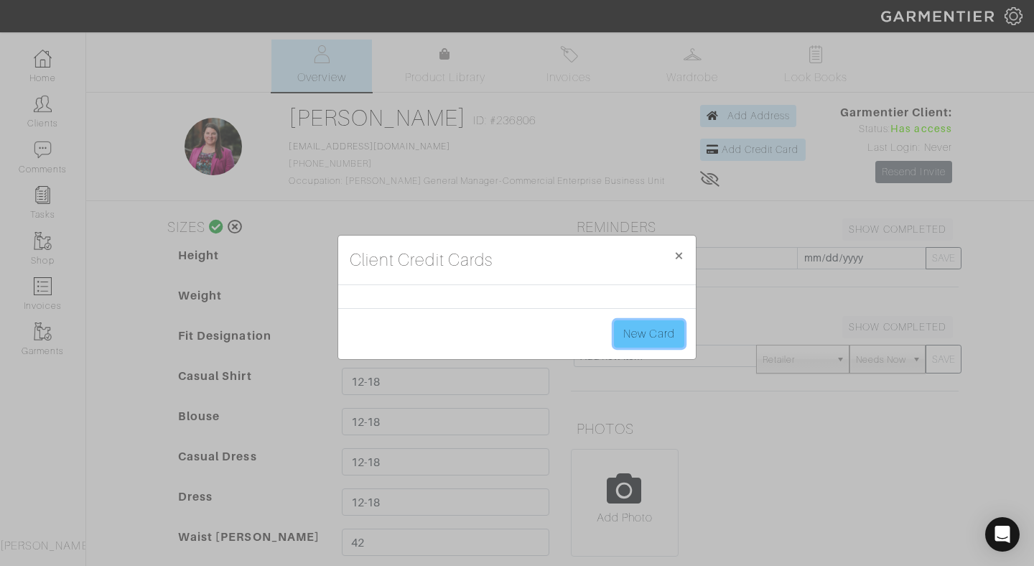
click at [639, 333] on link "New Card" at bounding box center [649, 333] width 70 height 27
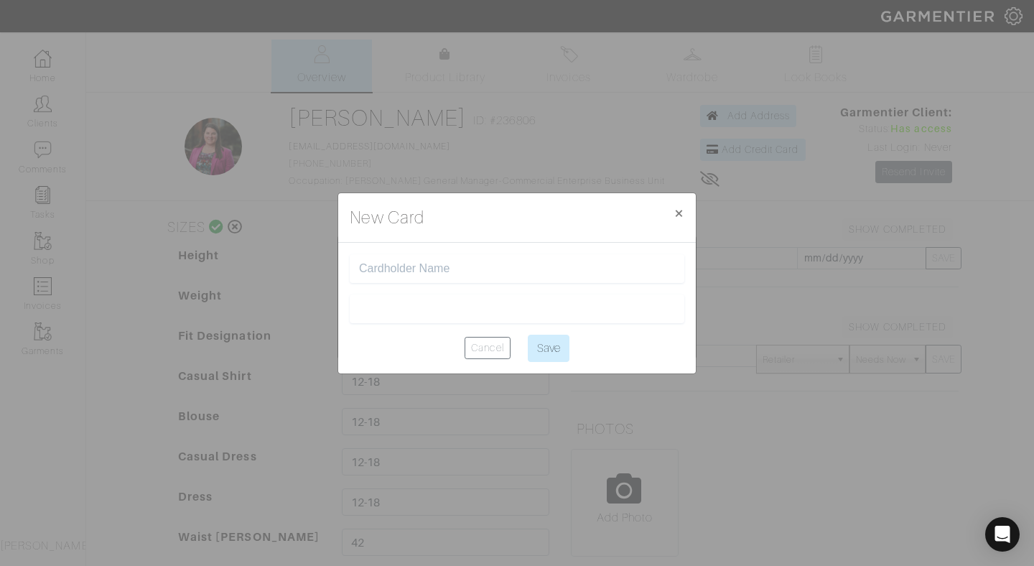
click at [589, 292] on form "Cancel Save" at bounding box center [517, 308] width 334 height 108
click at [589, 257] on div at bounding box center [517, 268] width 334 height 29
click at [584, 271] on input "text" at bounding box center [517, 269] width 316 height 14
type input "Jenal L Embry"
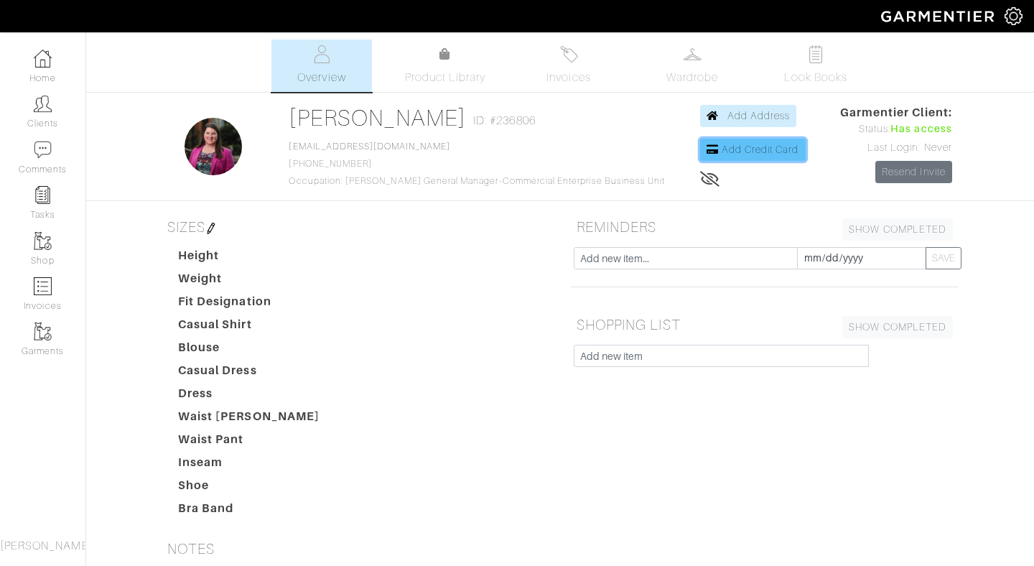
click at [721, 147] on span "Add Credit Card" at bounding box center [760, 149] width 78 height 11
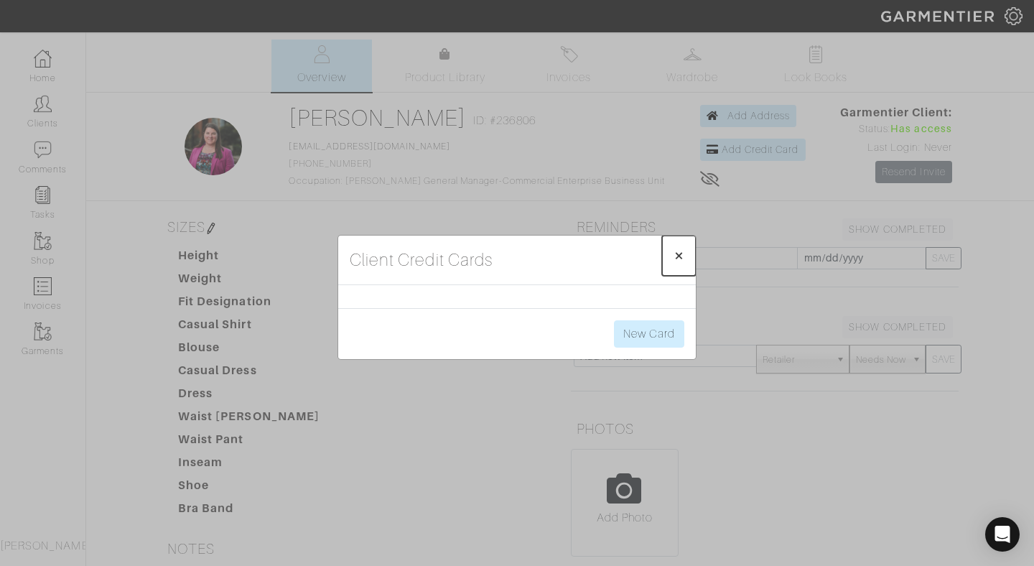
click at [672, 253] on button "× Close" at bounding box center [679, 255] width 34 height 40
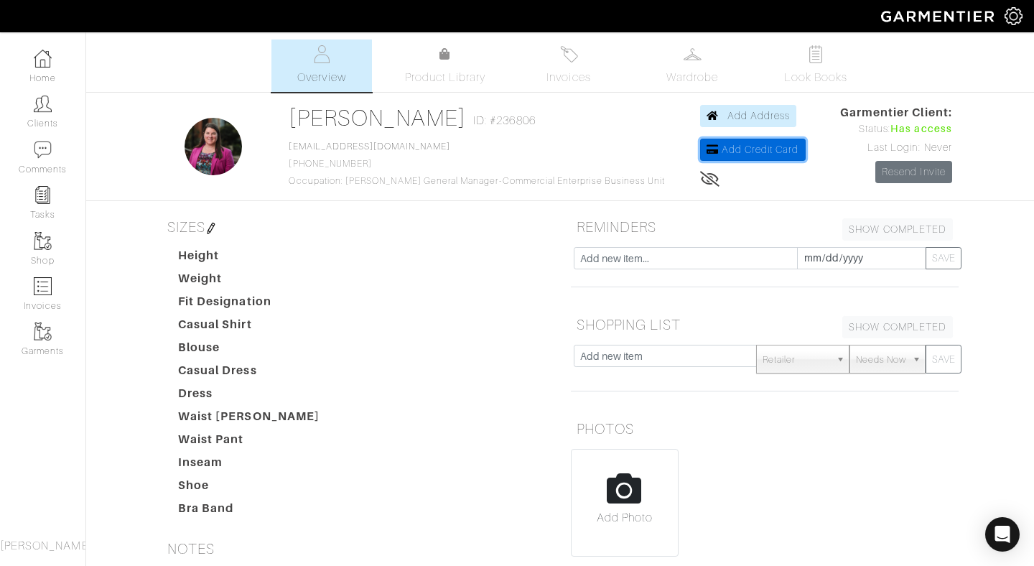
scroll to position [311, 0]
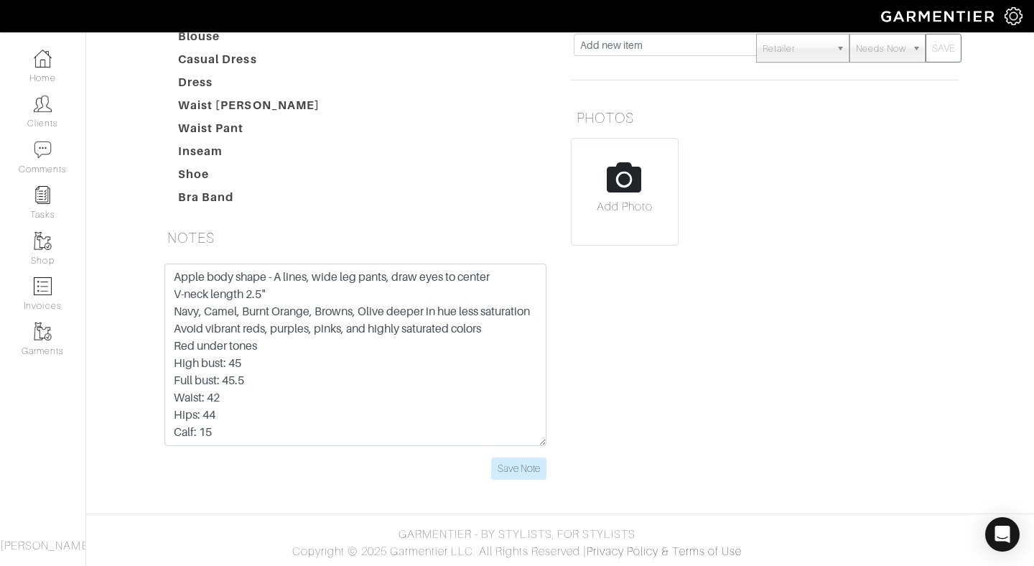
click at [334, 132] on dd at bounding box center [445, 128] width 229 height 17
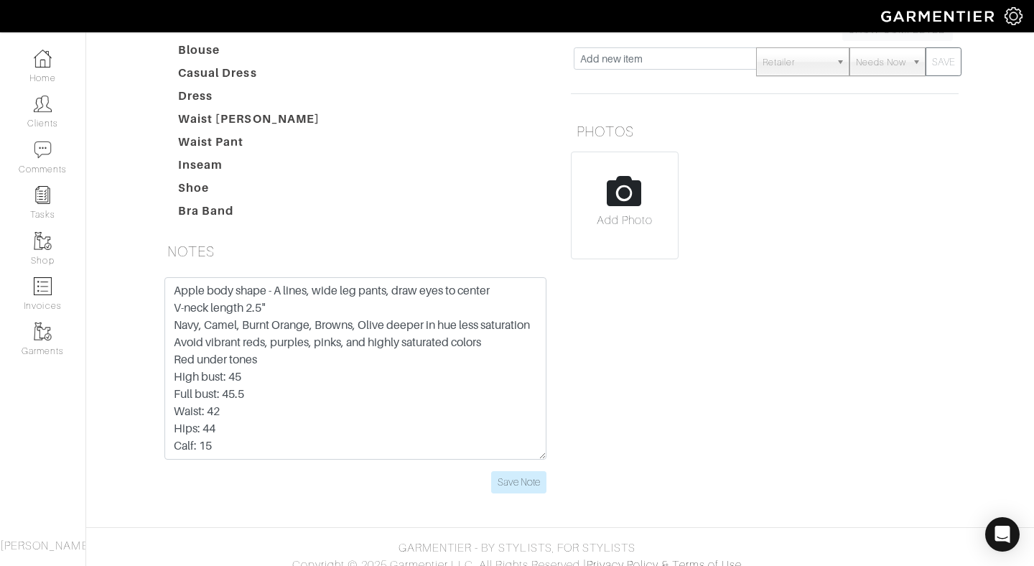
scroll to position [0, 0]
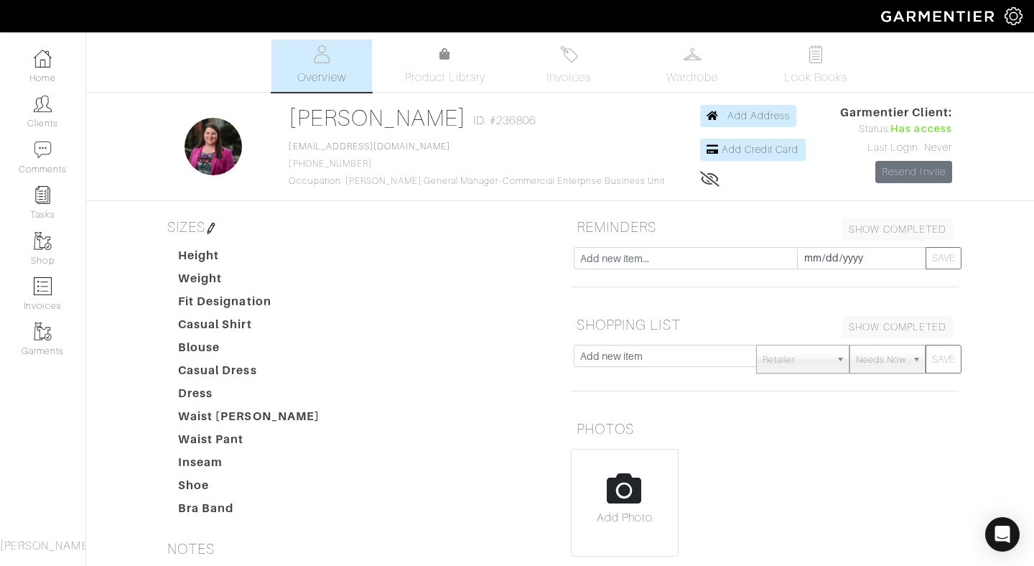
click at [216, 227] on img at bounding box center [210, 228] width 11 height 11
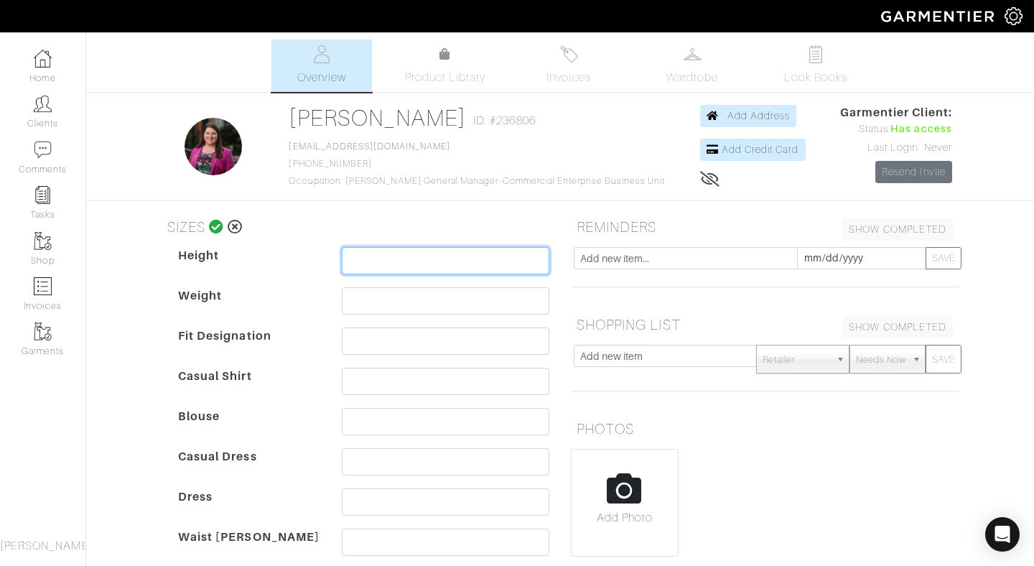
click at [374, 261] on input "text" at bounding box center [445, 260] width 207 height 27
type input "5'4""
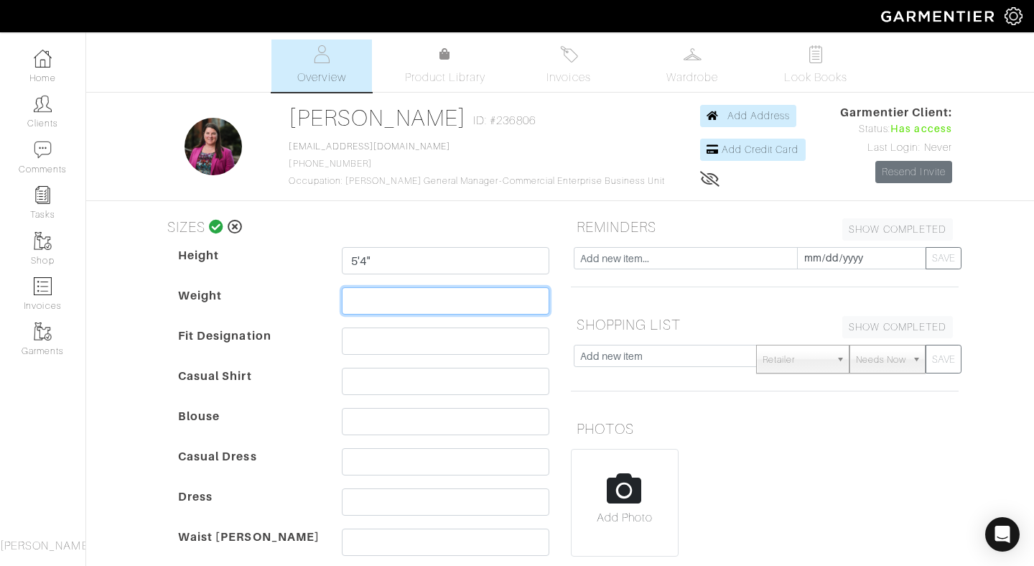
click at [362, 301] on input "text" at bounding box center [445, 300] width 207 height 27
type input "130-180"
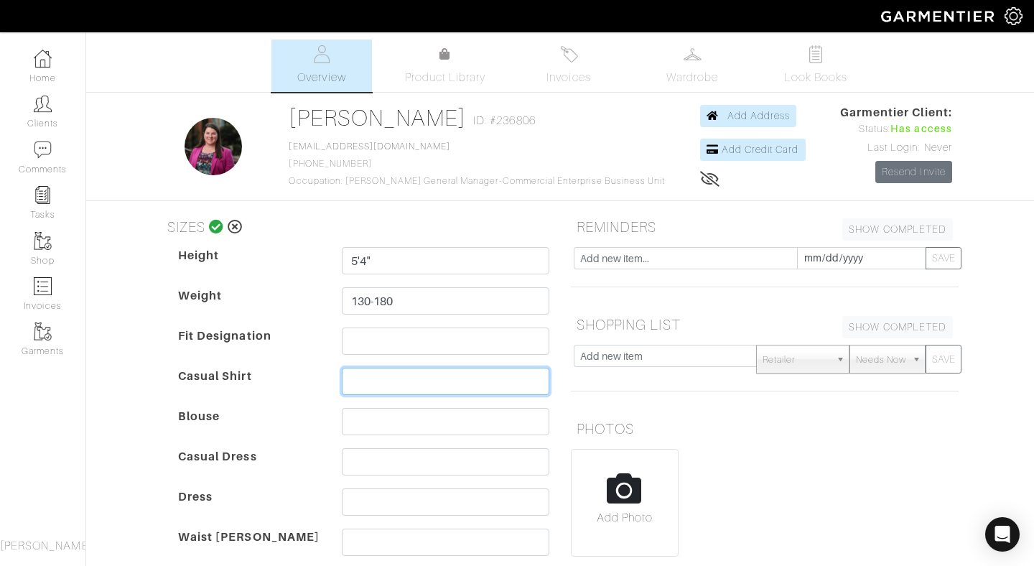
click at [357, 378] on input "text" at bounding box center [445, 380] width 207 height 27
drag, startPoint x: 389, startPoint y: 384, endPoint x: 330, endPoint y: 381, distance: 58.9
click at [330, 381] on div "Height 5'4" Weight 130-180 Fit Designation Casual Shirt 12-18 Blouse Casual Dre…" at bounding box center [363, 488] width 393 height 482
type input "12-18"
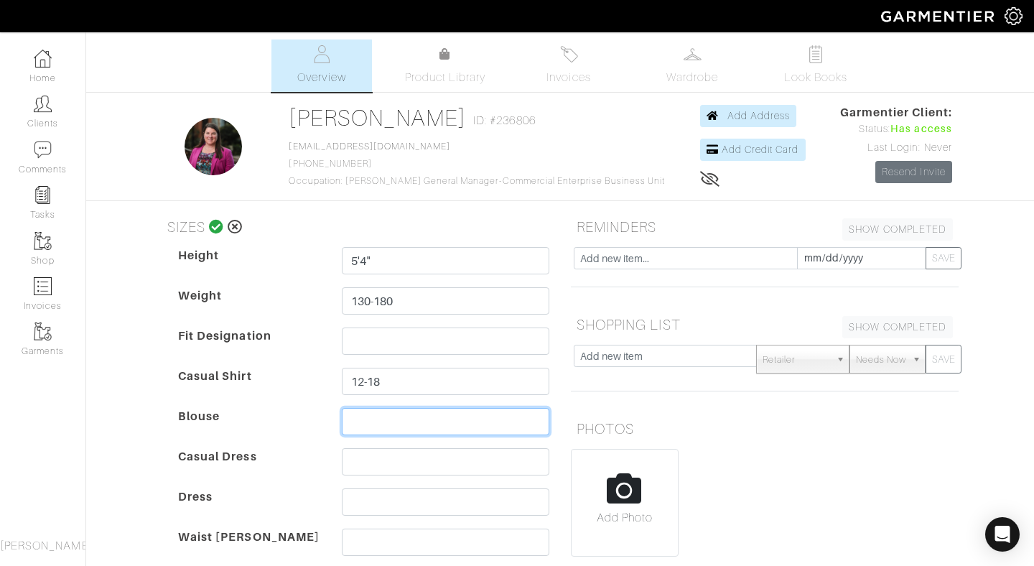
click at [362, 422] on input "text" at bounding box center [445, 421] width 207 height 27
paste input "12-18"
type input "12-18"
click at [369, 462] on input "text" at bounding box center [445, 461] width 207 height 27
paste input "12-18"
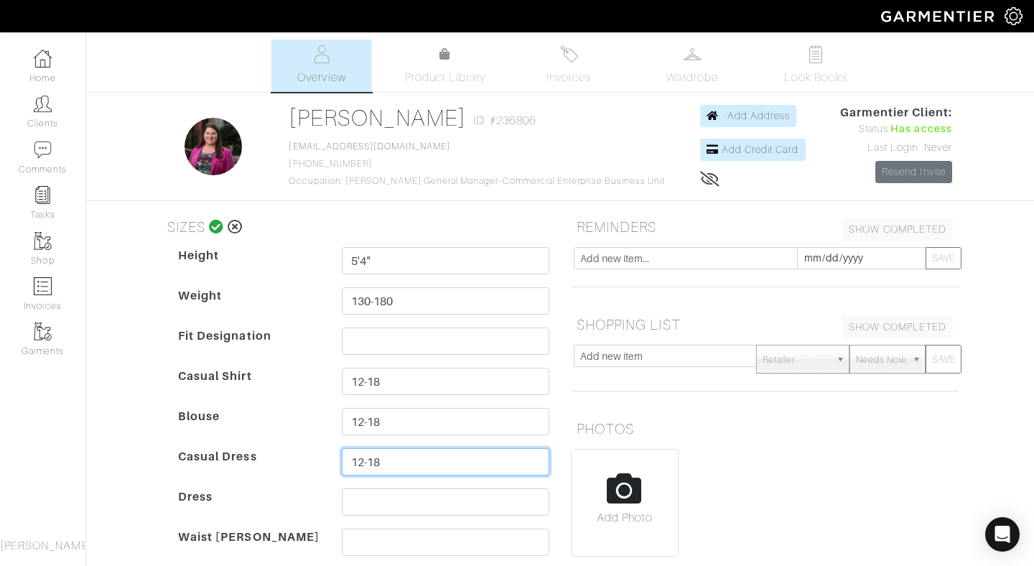
type input "12-18"
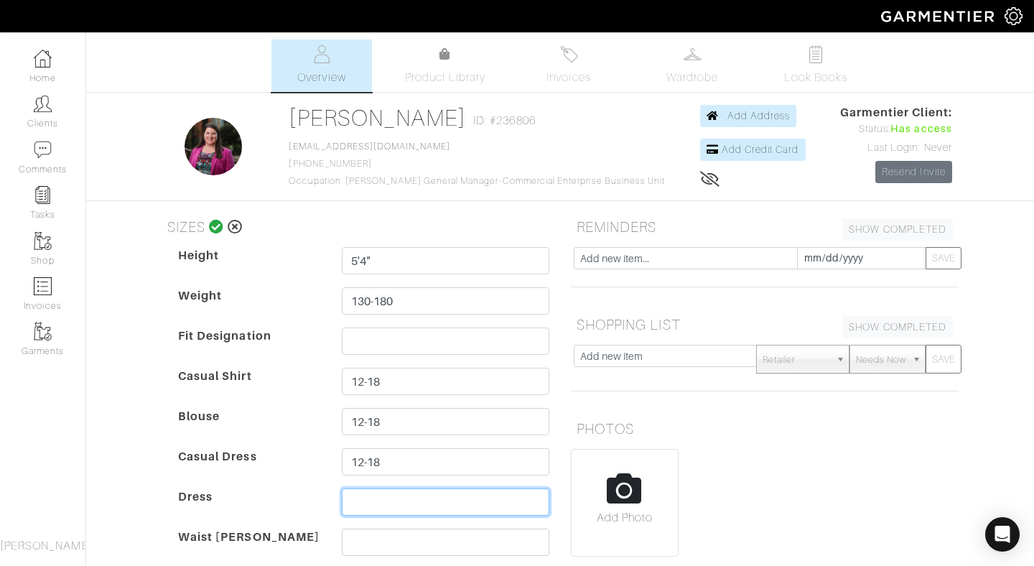
click at [369, 507] on input "text" at bounding box center [445, 501] width 207 height 27
paste input "12-18"
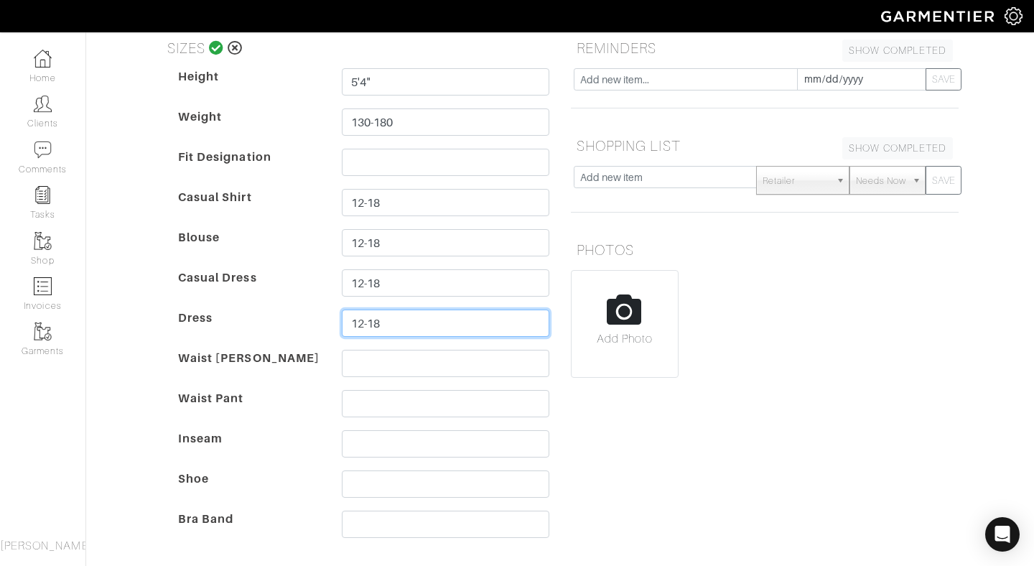
scroll to position [190, 0]
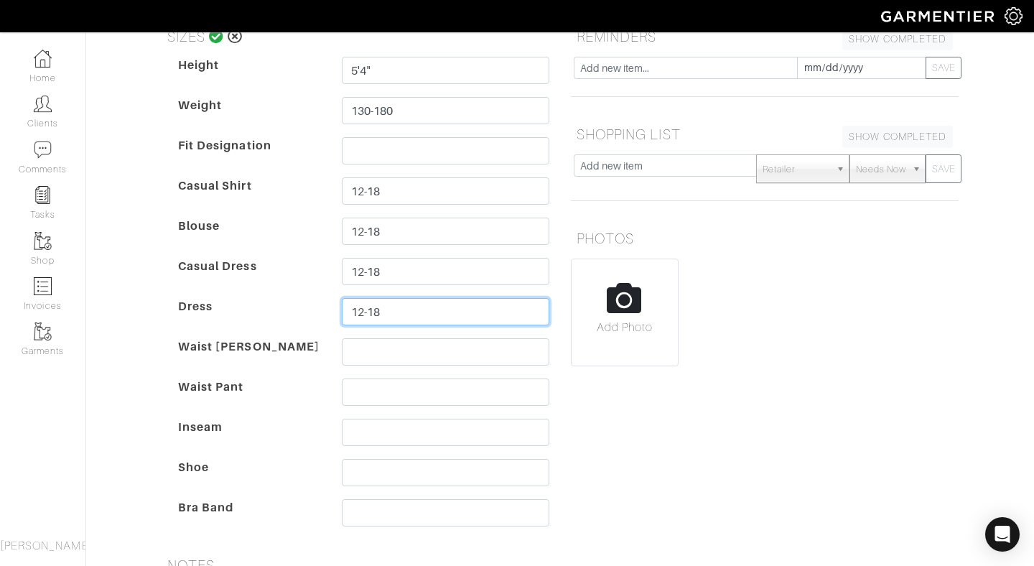
type input "12-18"
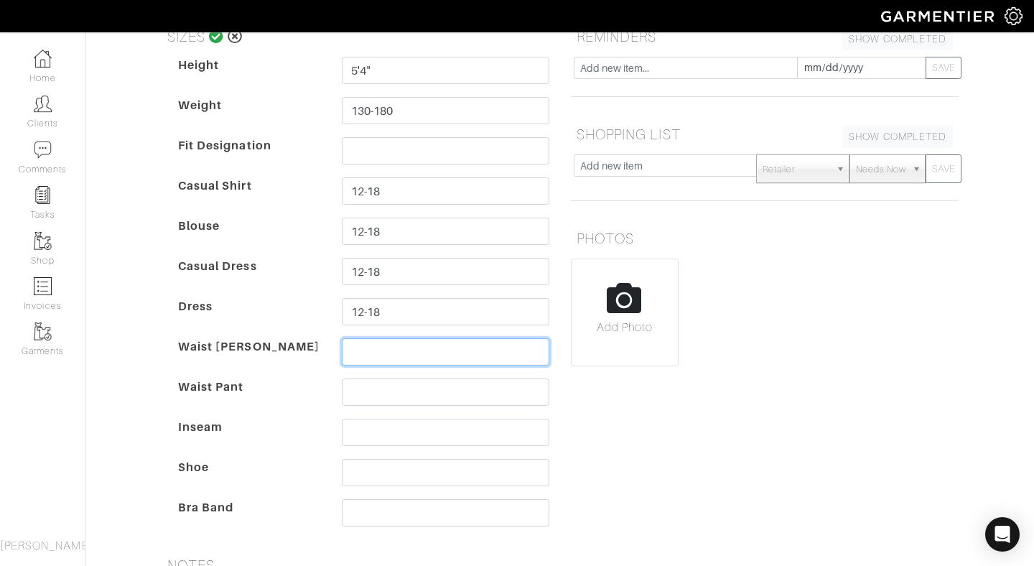
click at [379, 353] on input "text" at bounding box center [445, 351] width 207 height 27
type input "42"
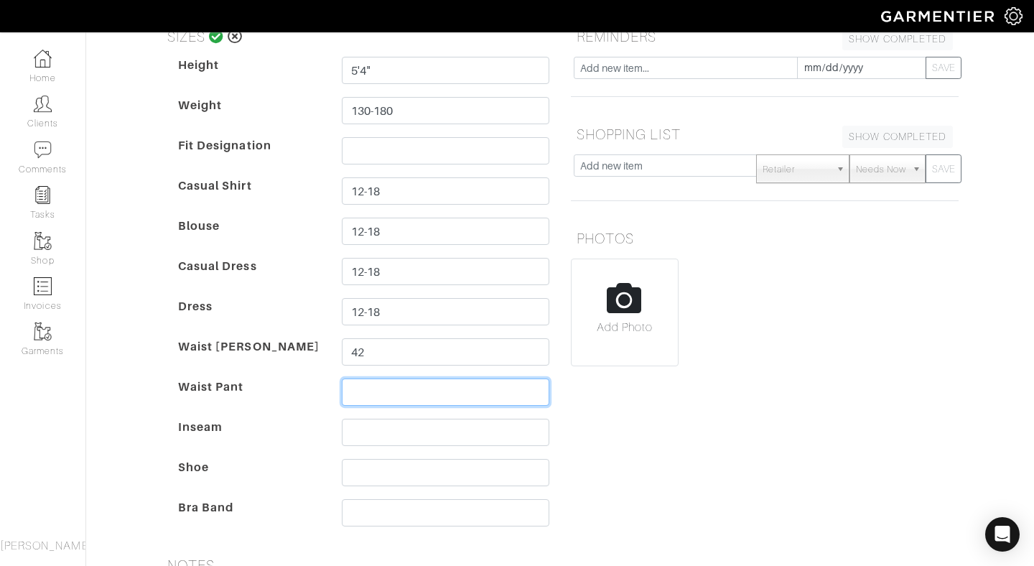
click at [378, 393] on input "text" at bounding box center [445, 391] width 207 height 27
type input "42"
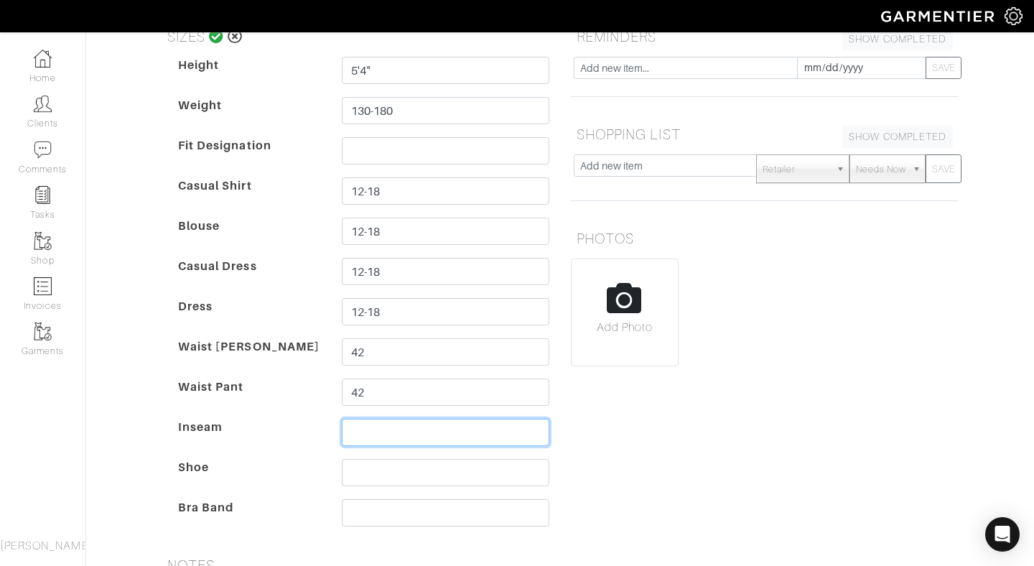
click at [387, 434] on input "text" at bounding box center [445, 431] width 207 height 27
type input "23-27"
click at [373, 473] on input "text" at bounding box center [445, 472] width 207 height 27
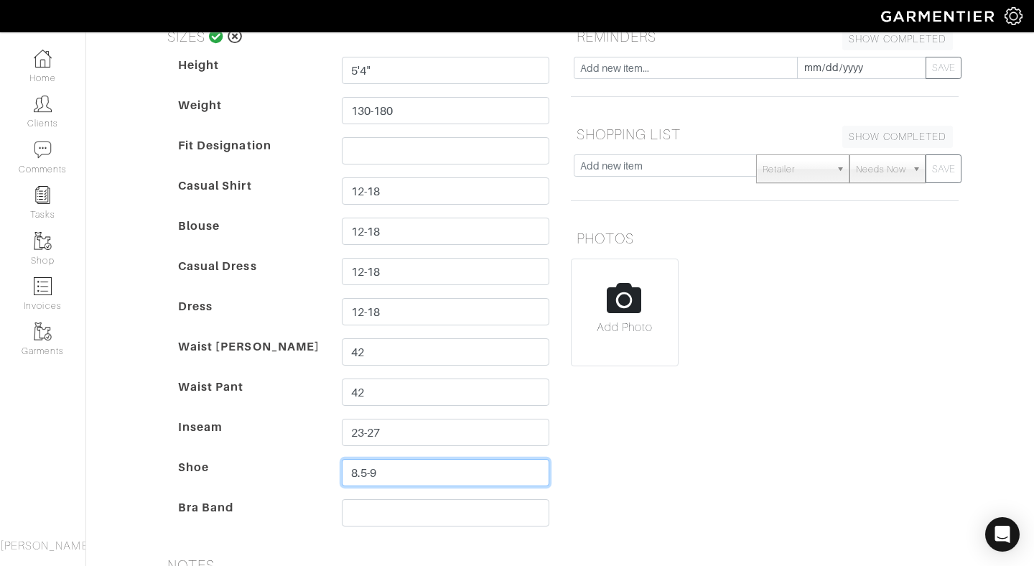
type input "8.5-9"
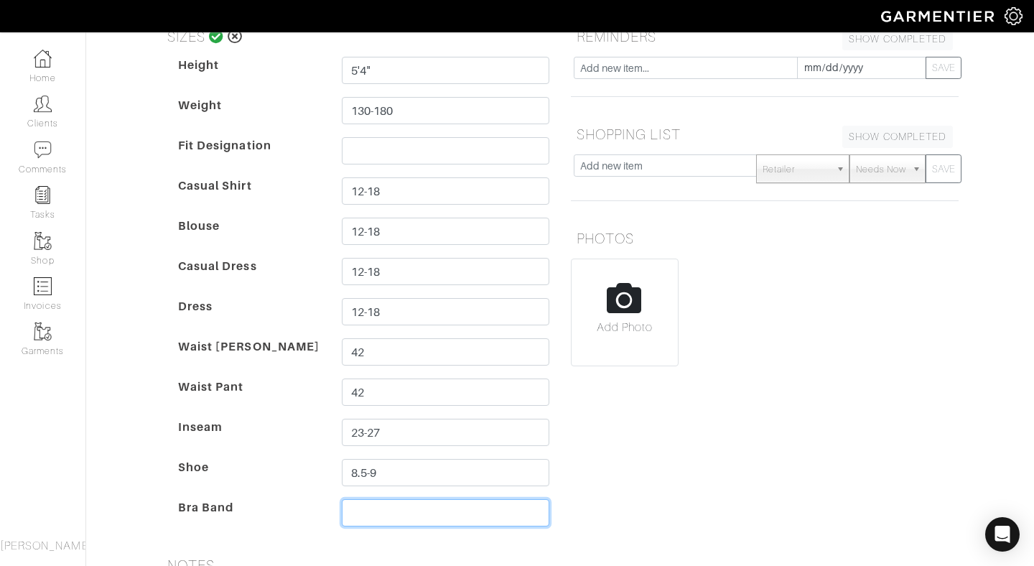
click at [373, 517] on input "text" at bounding box center [445, 512] width 207 height 27
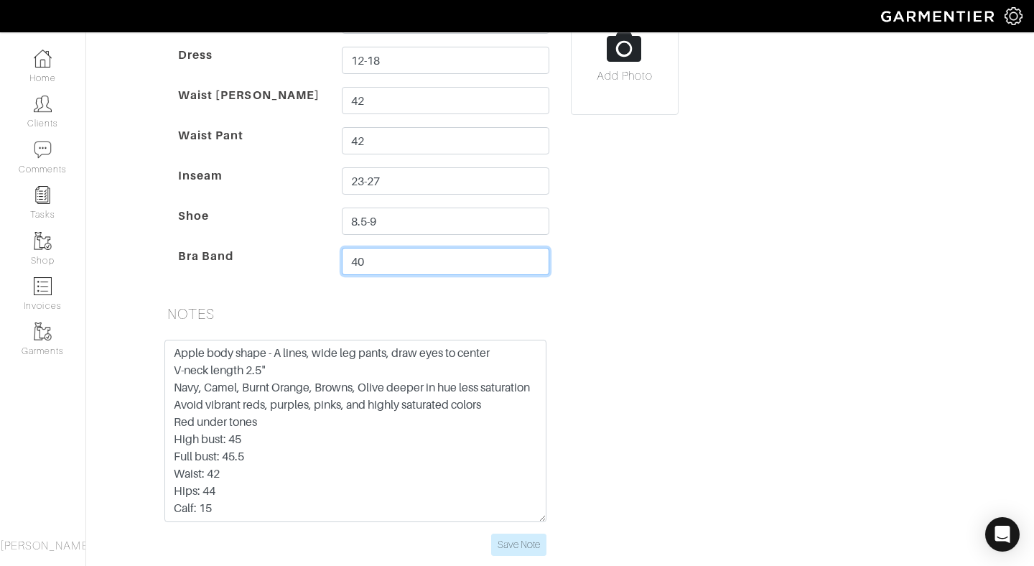
scroll to position [517, 0]
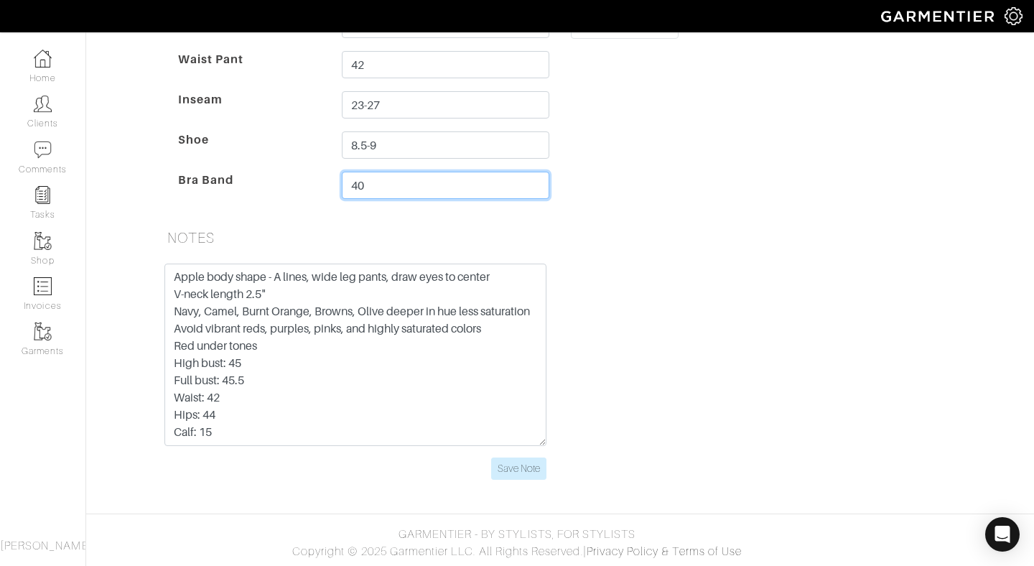
type input "40"
click at [663, 261] on div "REMINDERS SHOW COMPLETED SHOW INCOMPLETE 2025-08-14 SAVE SHOPPING LIST SHOW COM…" at bounding box center [764, 96] width 409 height 802
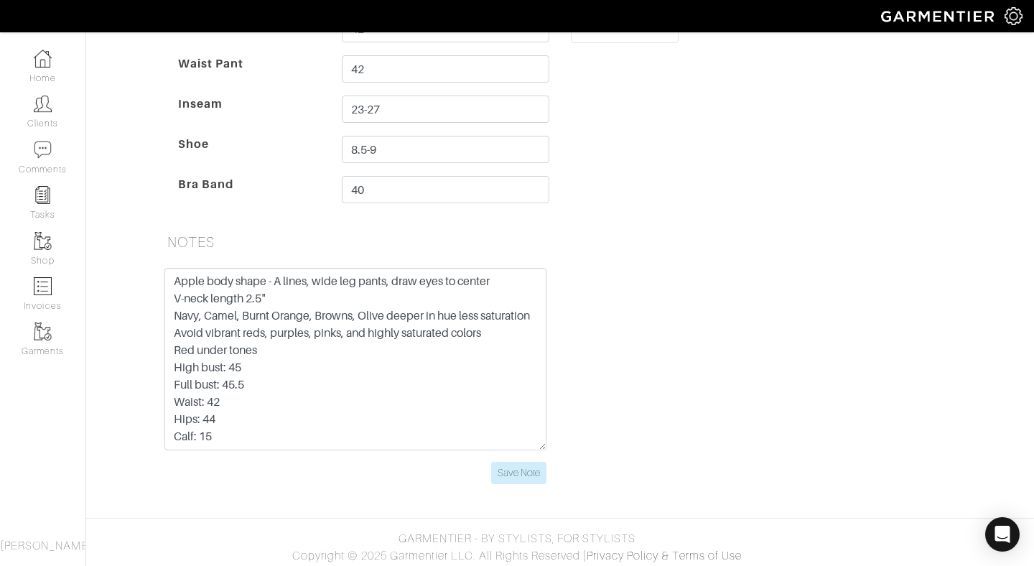
scroll to position [514, 0]
click at [524, 474] on input "Save Note" at bounding box center [518, 472] width 55 height 22
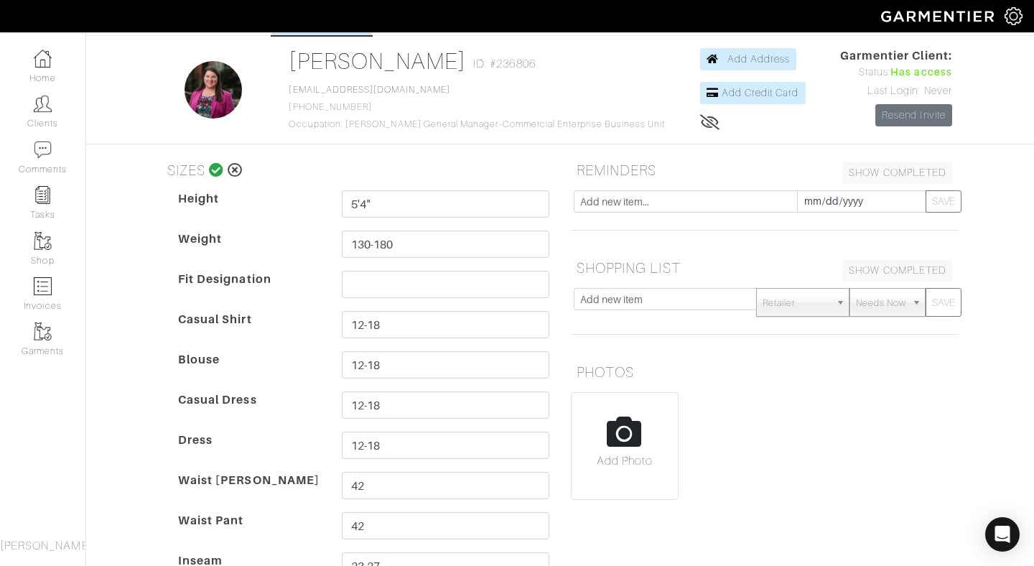
scroll to position [0, 0]
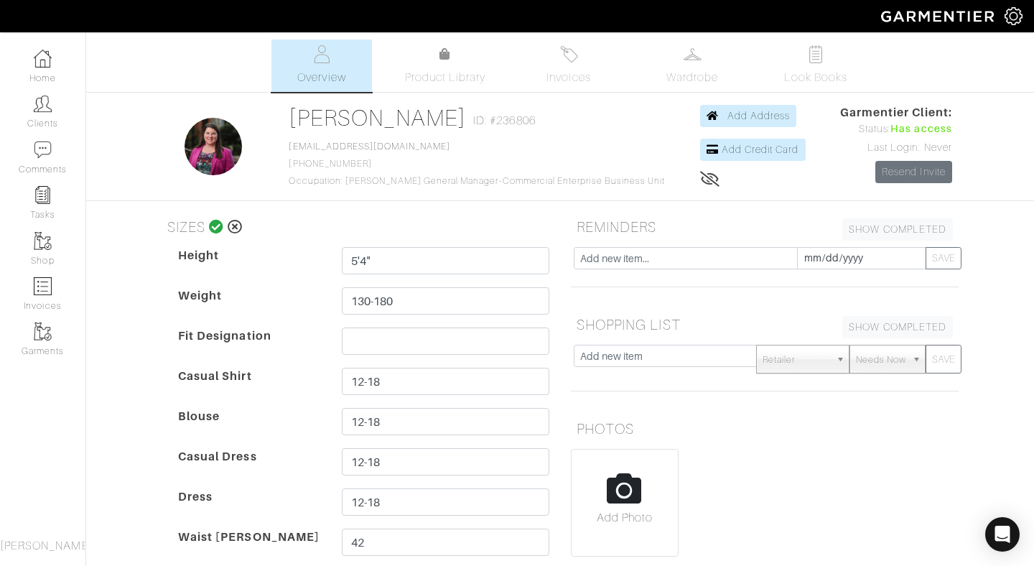
click at [214, 228] on icon at bounding box center [216, 227] width 15 height 14
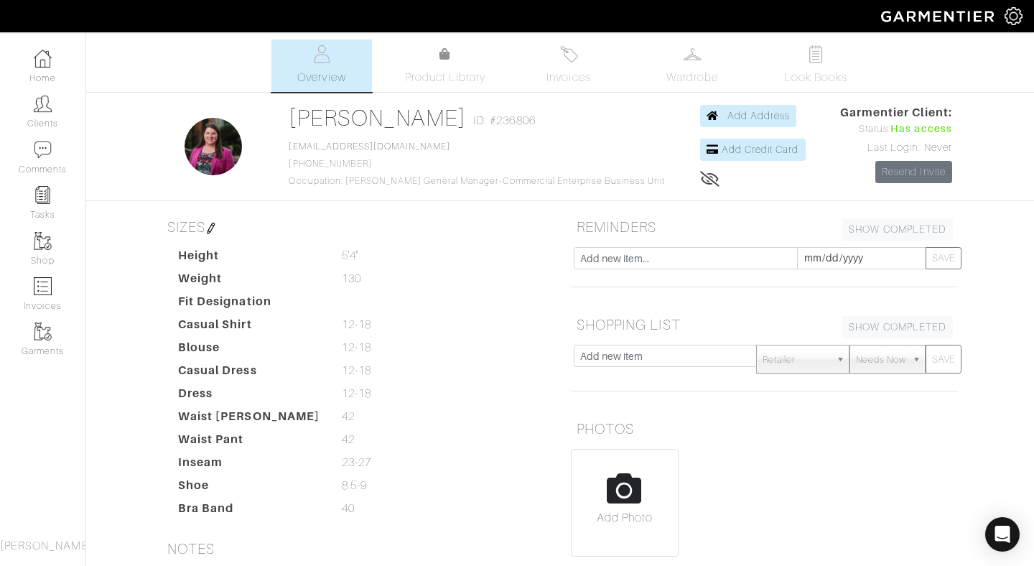
click at [700, 178] on icon at bounding box center [710, 178] width 20 height 11
click at [700, 178] on icon at bounding box center [709, 178] width 18 height 11
click at [700, 176] on icon at bounding box center [710, 178] width 20 height 11
click at [700, 174] on icon at bounding box center [709, 178] width 18 height 11
click at [748, 111] on span "Add Address" at bounding box center [758, 115] width 63 height 11
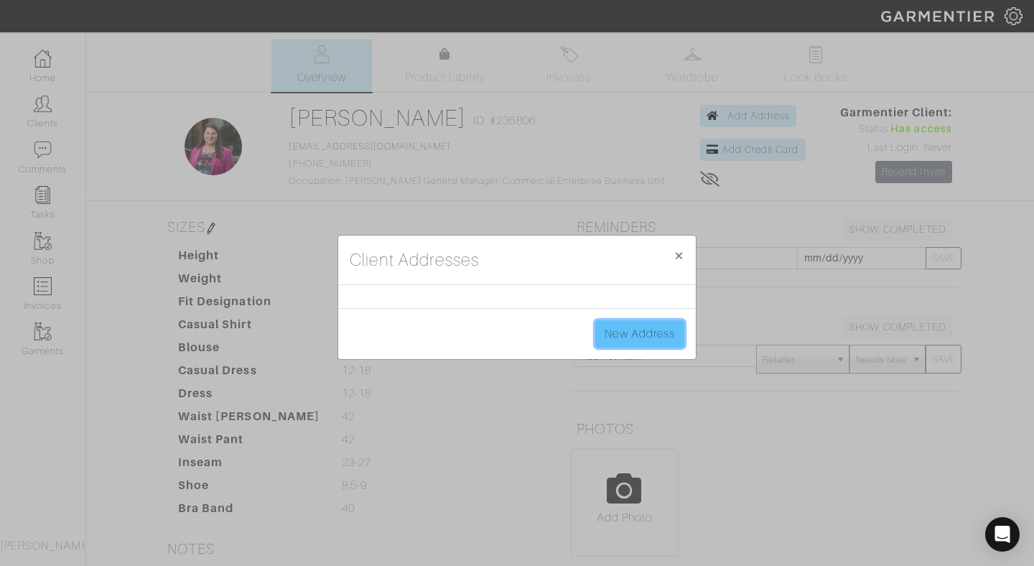
click at [626, 340] on link "New Address" at bounding box center [639, 333] width 89 height 27
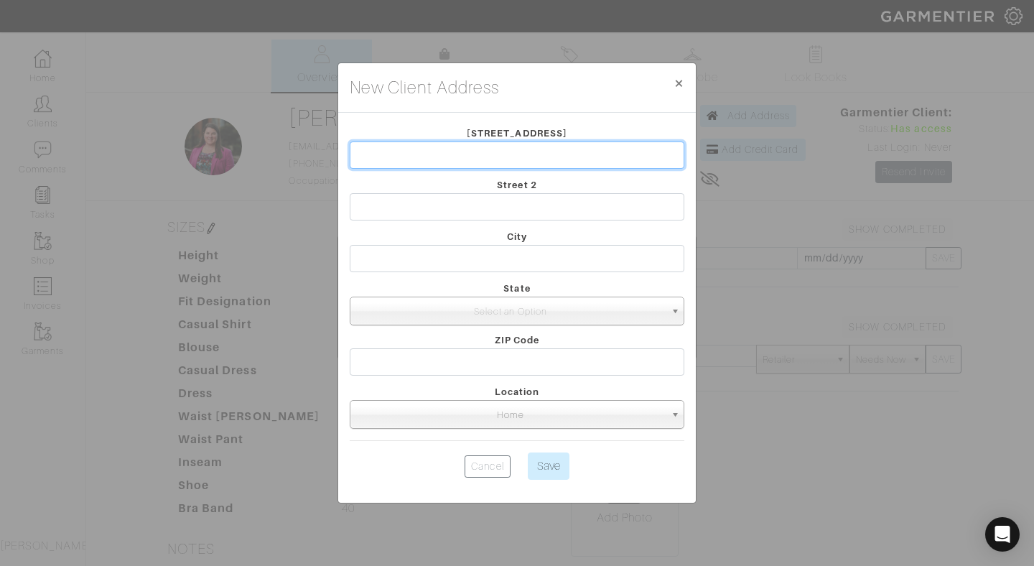
click at [568, 149] on input "text" at bounding box center [517, 154] width 334 height 27
type input "1414 S Penn Square APT 5F"
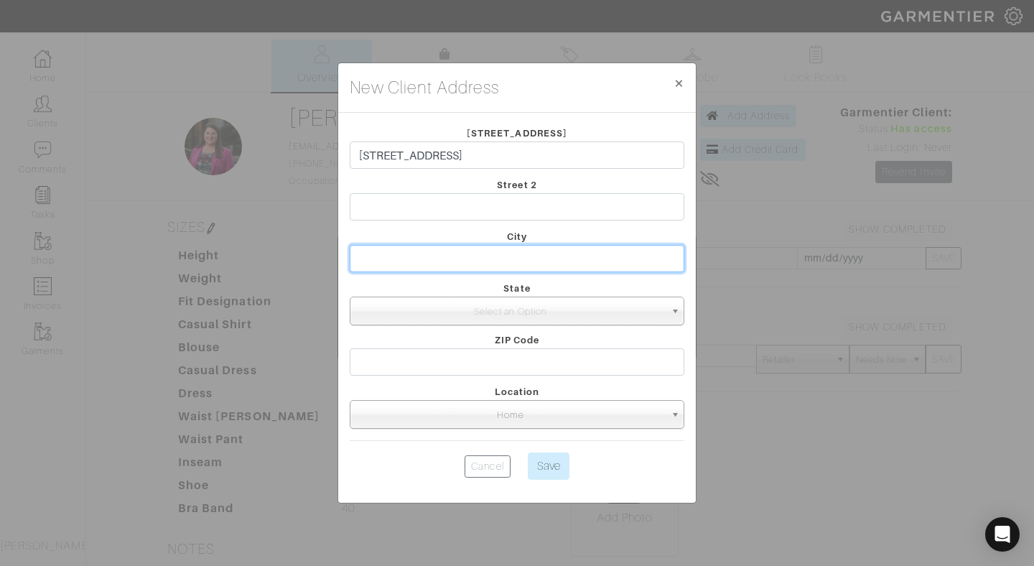
click at [485, 255] on input "text" at bounding box center [517, 258] width 334 height 27
type input "Philadelphia"
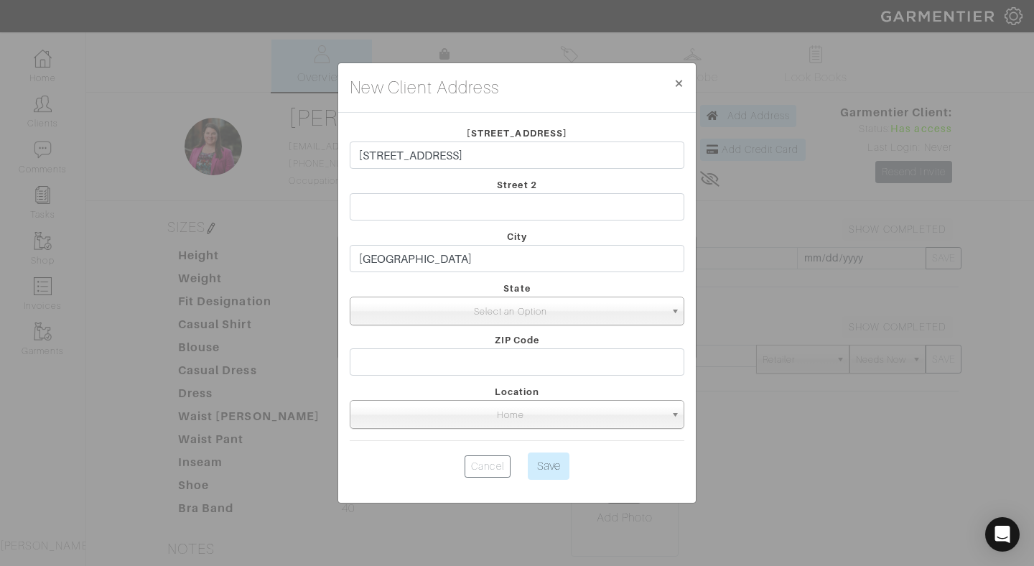
click at [395, 306] on span "Select an Option" at bounding box center [510, 311] width 309 height 29
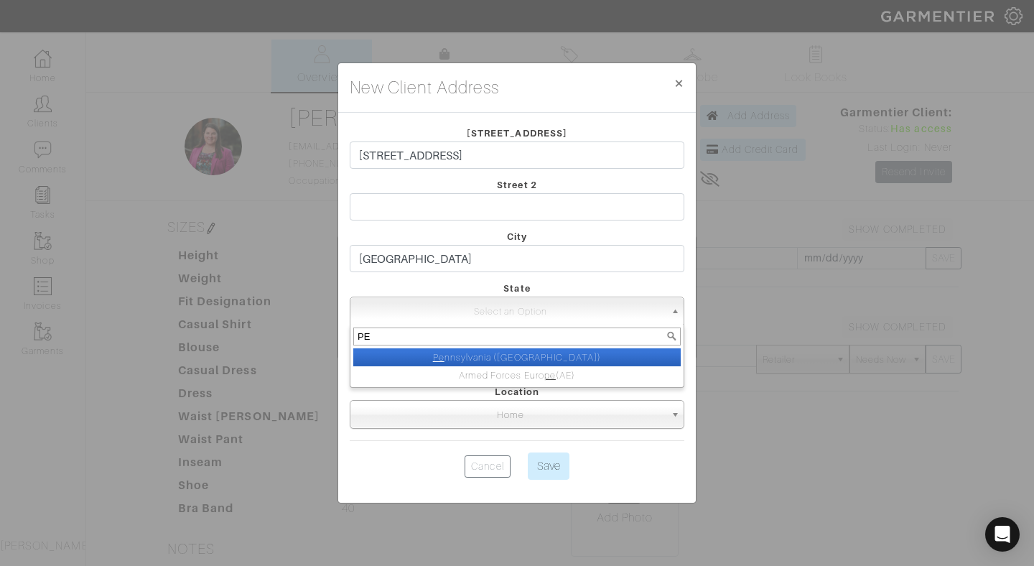
type input "PE"
click at [581, 354] on li "Pe nnsylvania (PA)" at bounding box center [516, 357] width 327 height 18
select select "39"
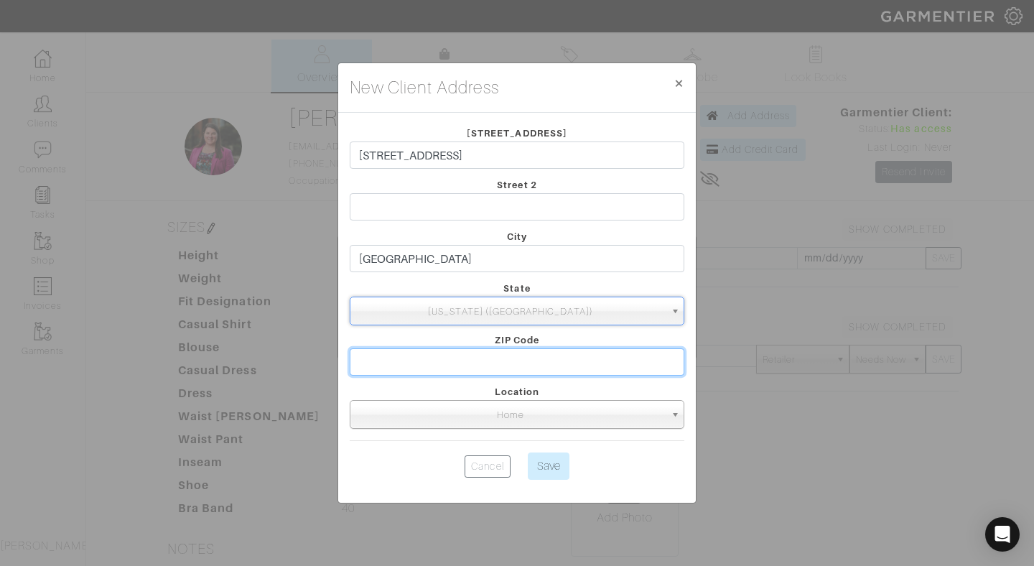
click at [532, 360] on input "text" at bounding box center [517, 361] width 334 height 27
type input "19102"
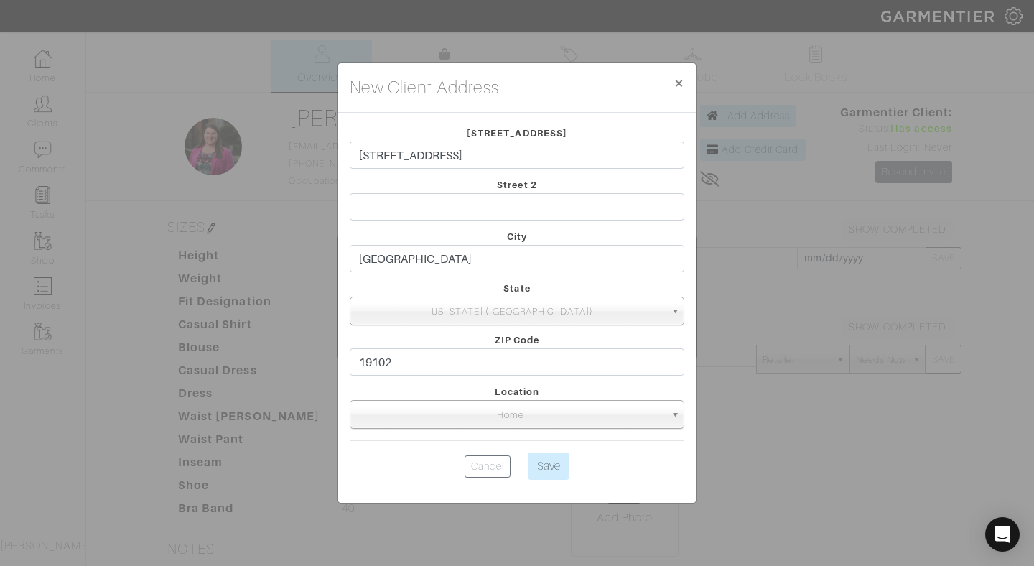
click at [609, 388] on div "Location Home Office 2nd Home Other Home" at bounding box center [517, 406] width 356 height 46
click at [545, 474] on input "Save" at bounding box center [549, 465] width 42 height 27
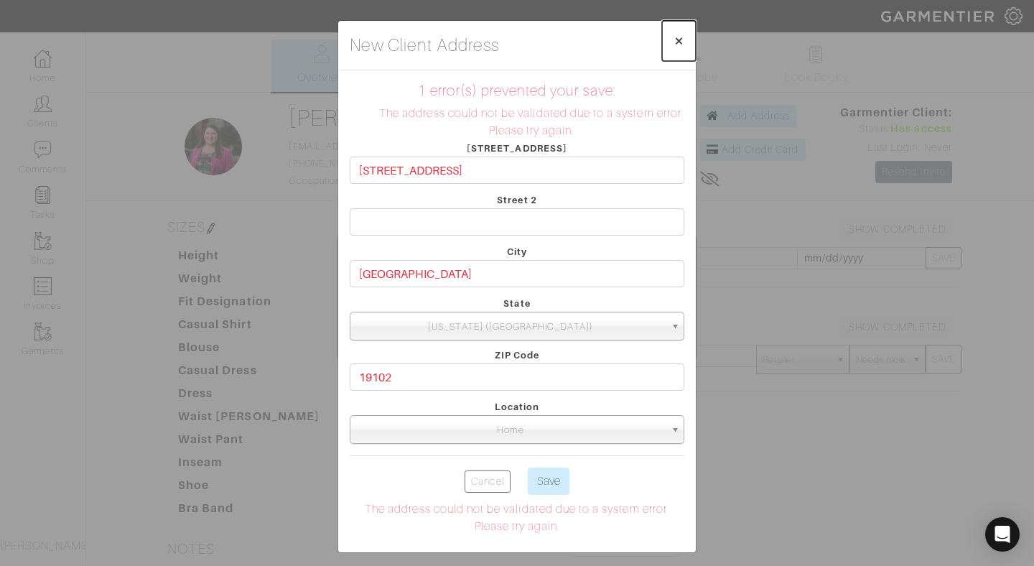
click at [677, 42] on span "×" at bounding box center [678, 40] width 11 height 19
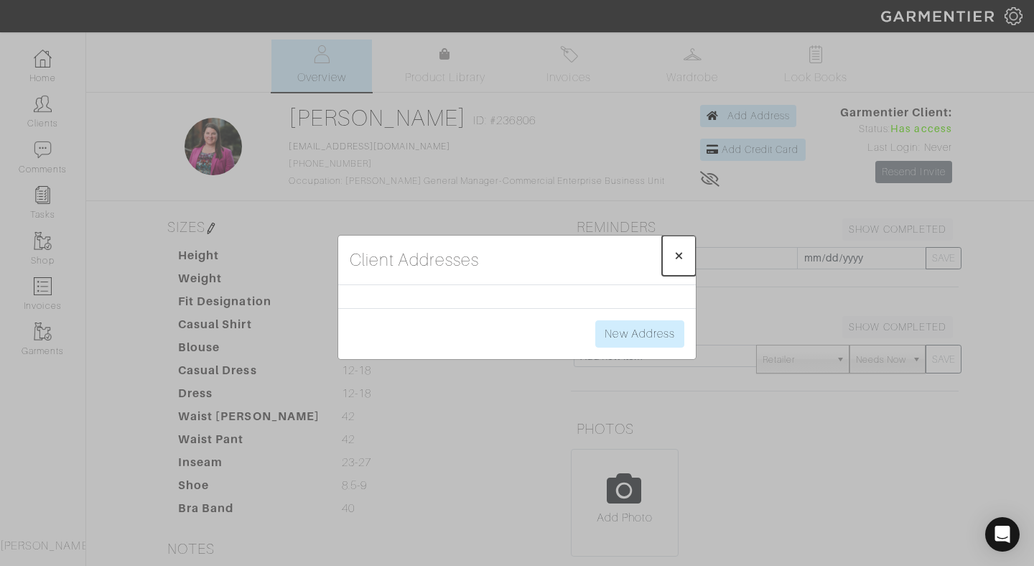
click at [676, 252] on span "×" at bounding box center [678, 254] width 11 height 19
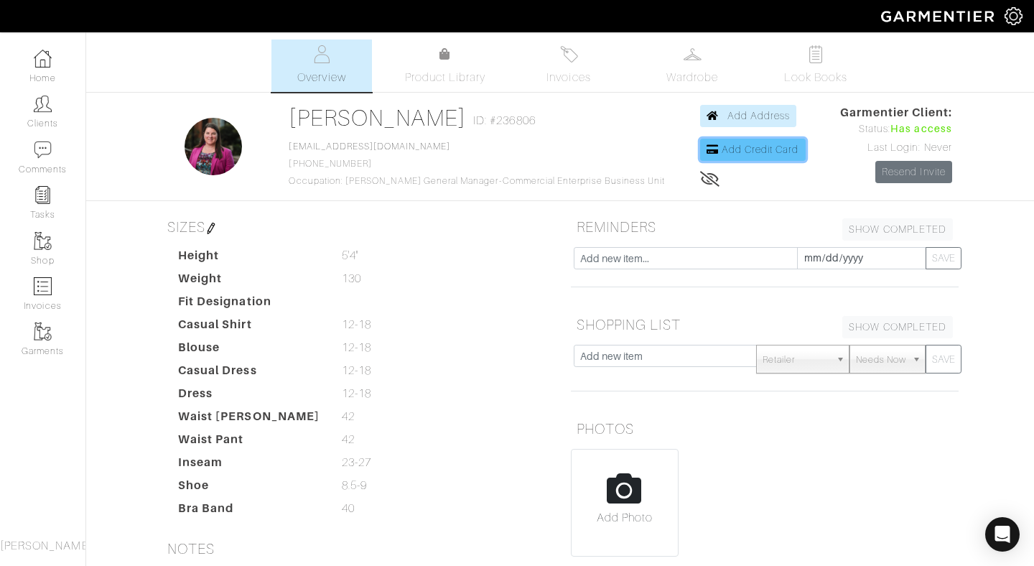
click at [726, 142] on link "Add Credit Card" at bounding box center [753, 150] width 106 height 22
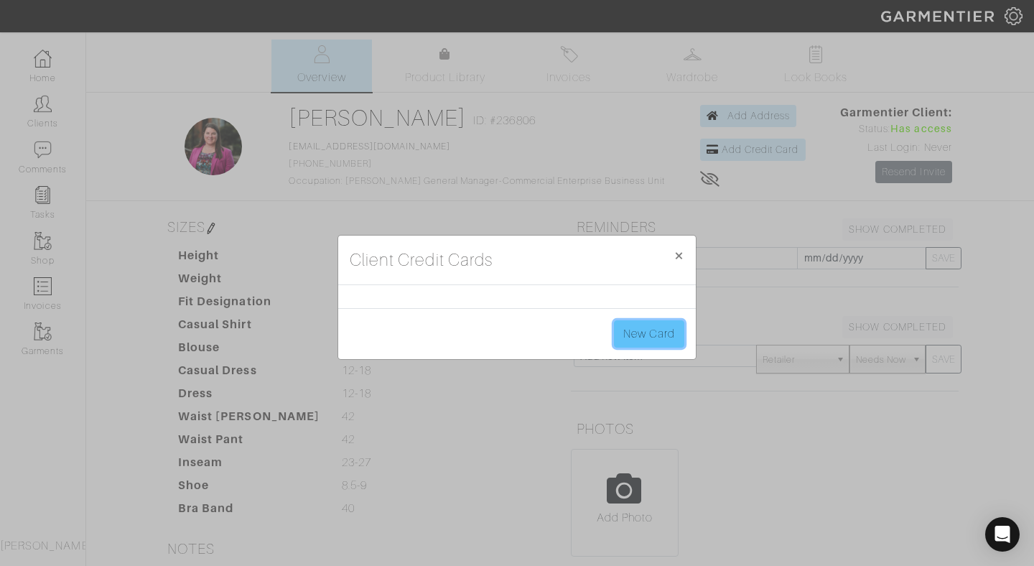
click at [632, 340] on link "New Card" at bounding box center [649, 333] width 70 height 27
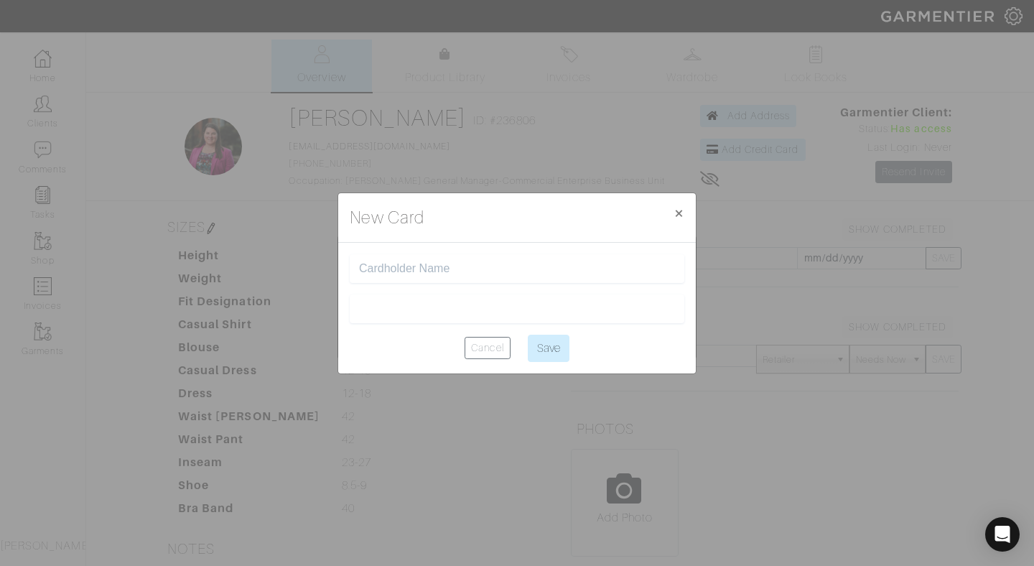
click at [519, 266] on input "text" at bounding box center [517, 269] width 316 height 14
type input "Jenal L Embry"
click at [541, 352] on input "Save" at bounding box center [549, 347] width 42 height 27
type input "Saving..."
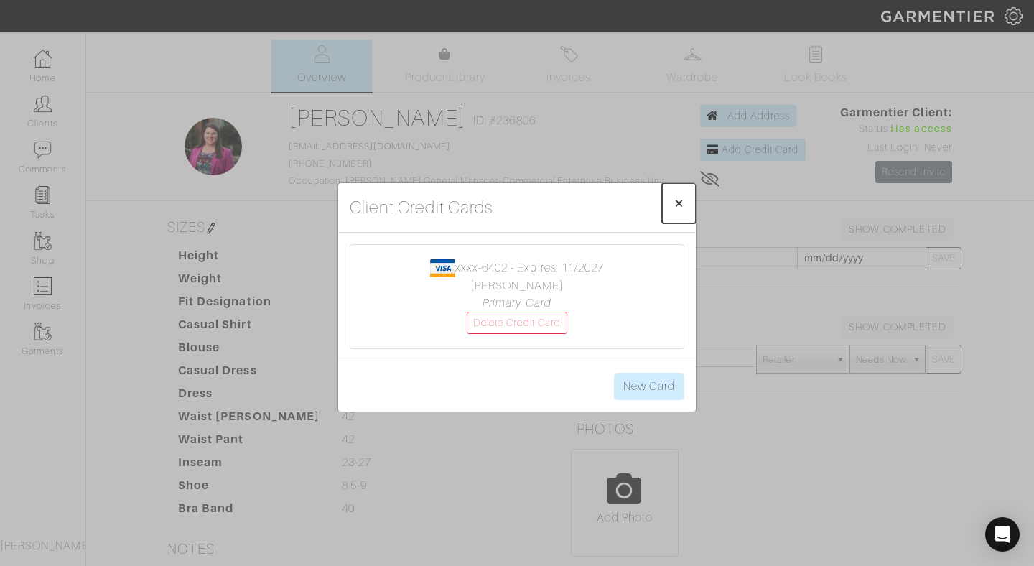
click at [676, 199] on span "×" at bounding box center [678, 202] width 11 height 19
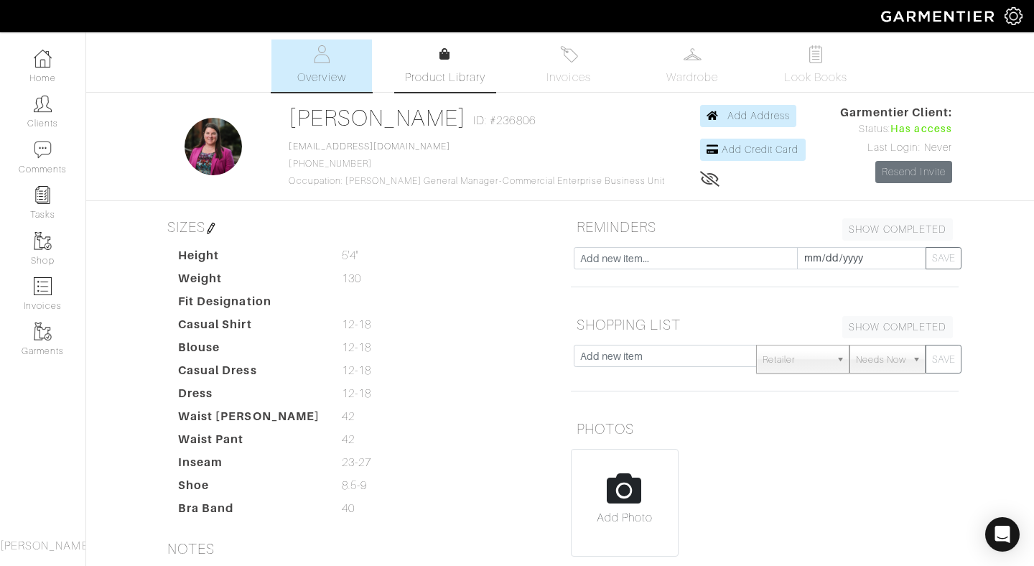
click at [445, 59] on icon at bounding box center [444, 53] width 11 height 11
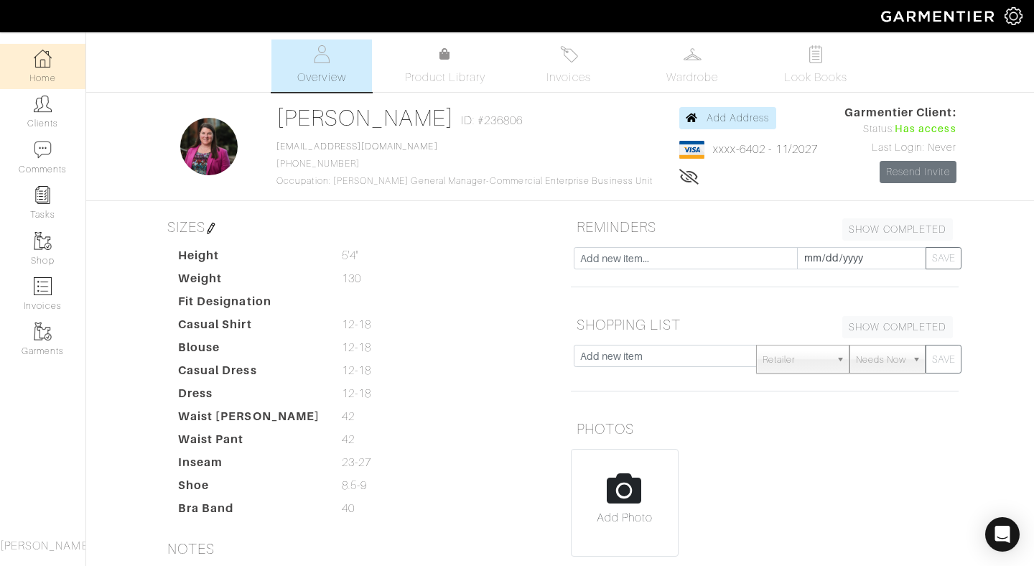
click at [40, 65] on img at bounding box center [43, 59] width 18 height 18
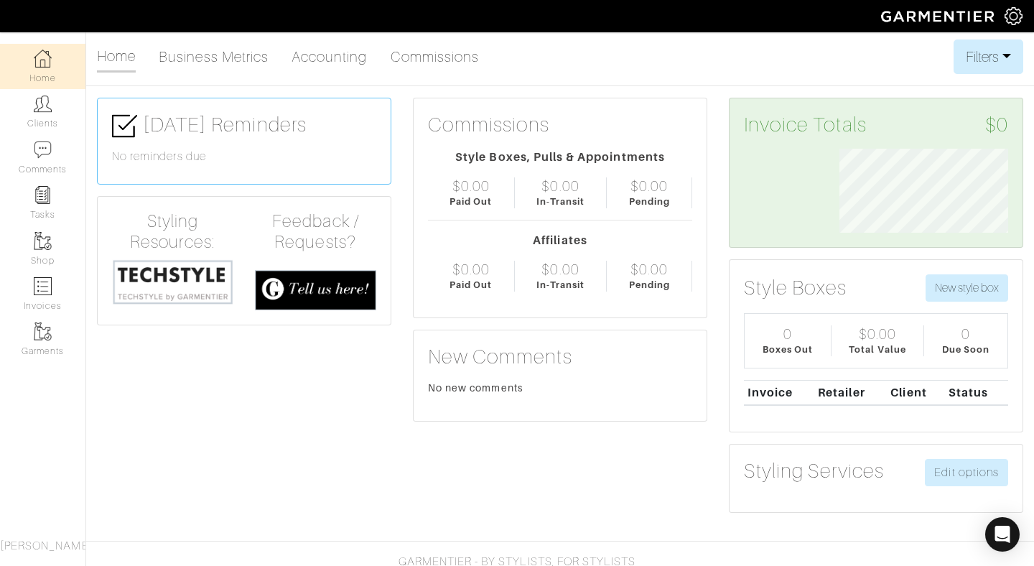
scroll to position [84, 190]
click at [38, 117] on link "Clients" at bounding box center [42, 111] width 85 height 45
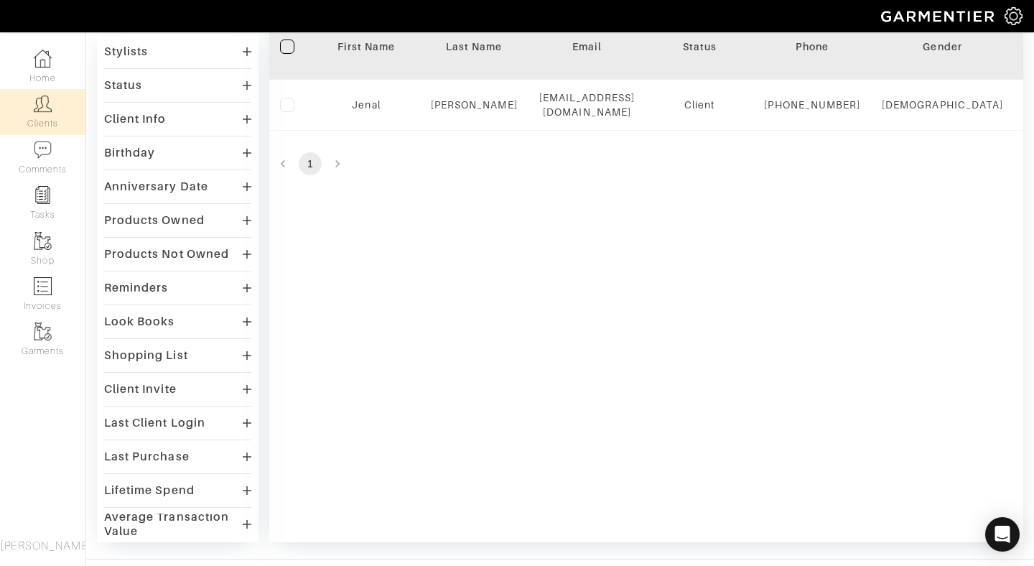
scroll to position [148, 0]
click at [161, 386] on div "Client Invite" at bounding box center [140, 387] width 72 height 14
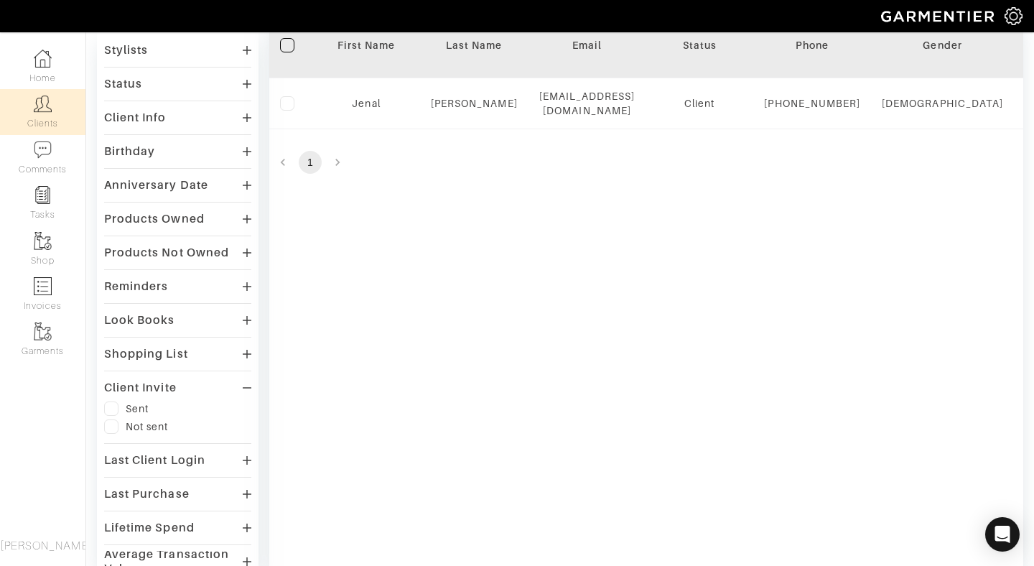
click at [142, 406] on div "Sent" at bounding box center [137, 408] width 23 height 14
click at [109, 408] on label at bounding box center [111, 408] width 14 height 14
click at [0, 0] on input "checkbox" at bounding box center [0, 0] width 0 height 0
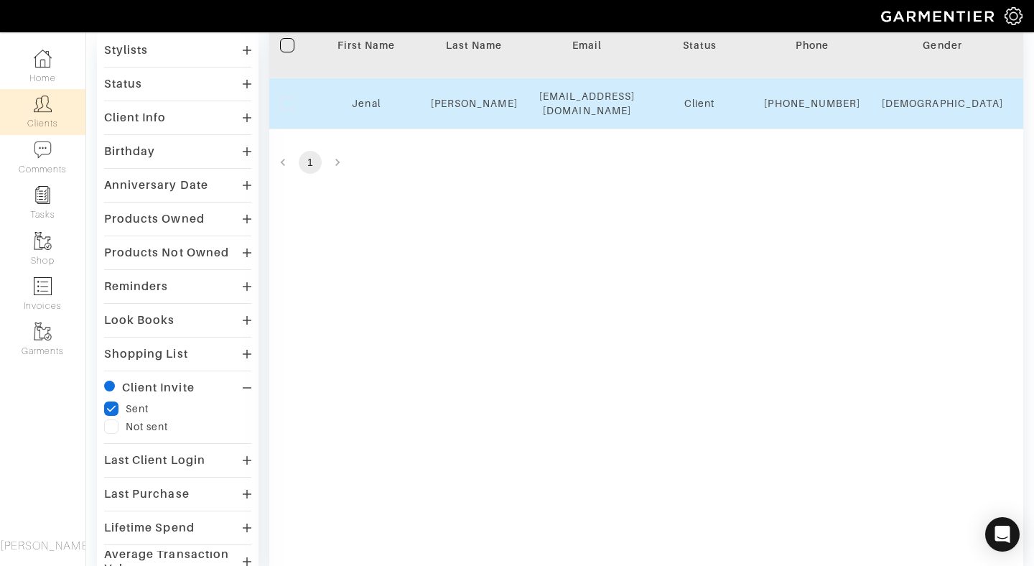
click at [495, 111] on div "[PERSON_NAME]" at bounding box center [474, 103] width 87 height 14
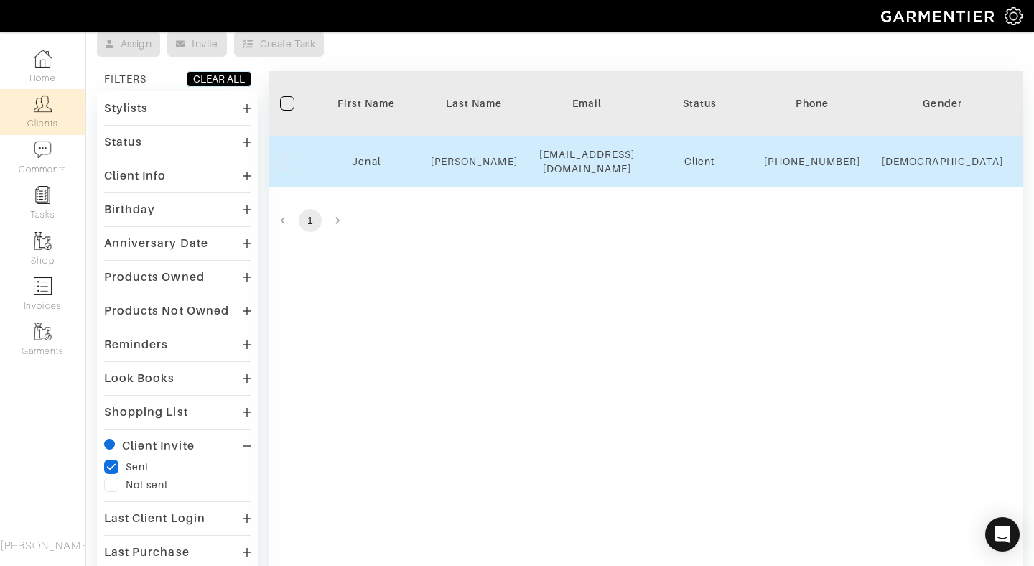
scroll to position [66, 0]
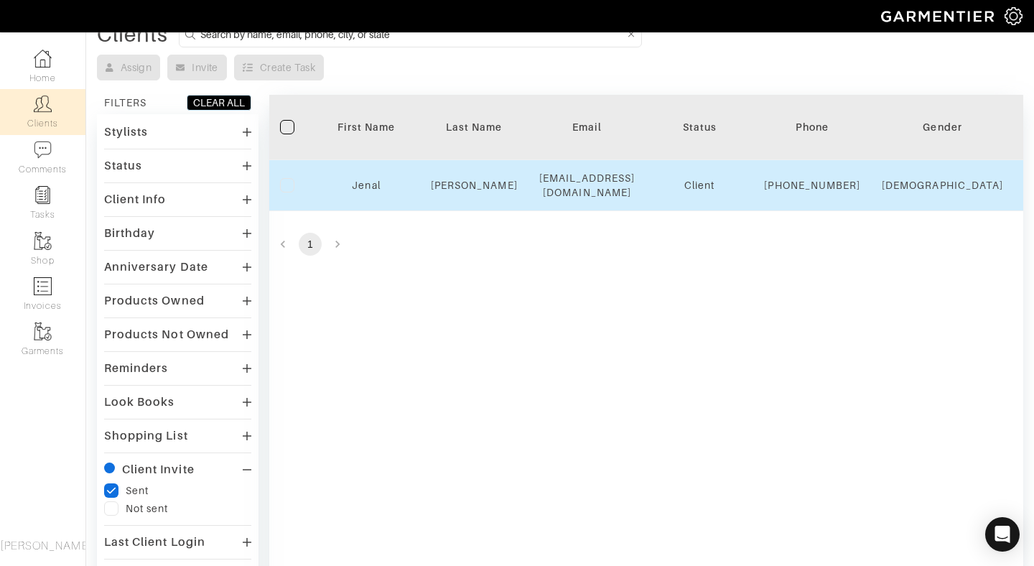
click at [635, 191] on div "[EMAIL_ADDRESS][DOMAIN_NAME]" at bounding box center [587, 185] width 96 height 29
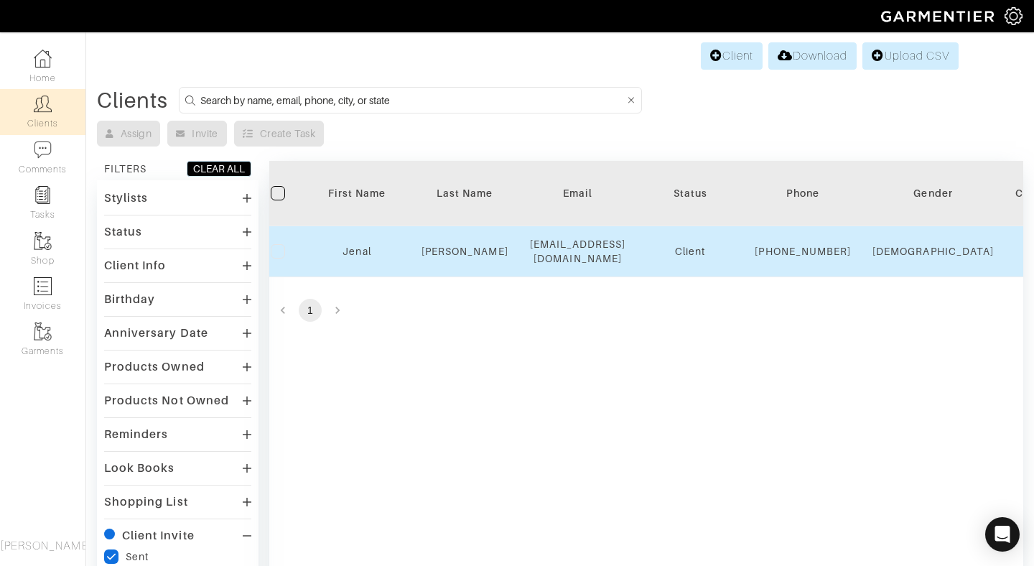
scroll to position [0, 0]
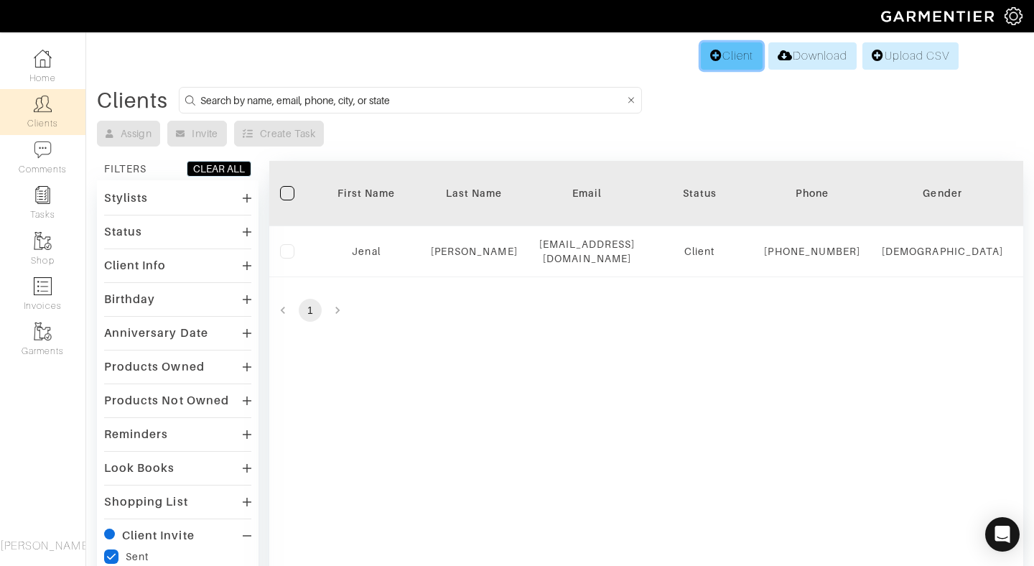
click at [726, 50] on link "Client" at bounding box center [732, 55] width 62 height 27
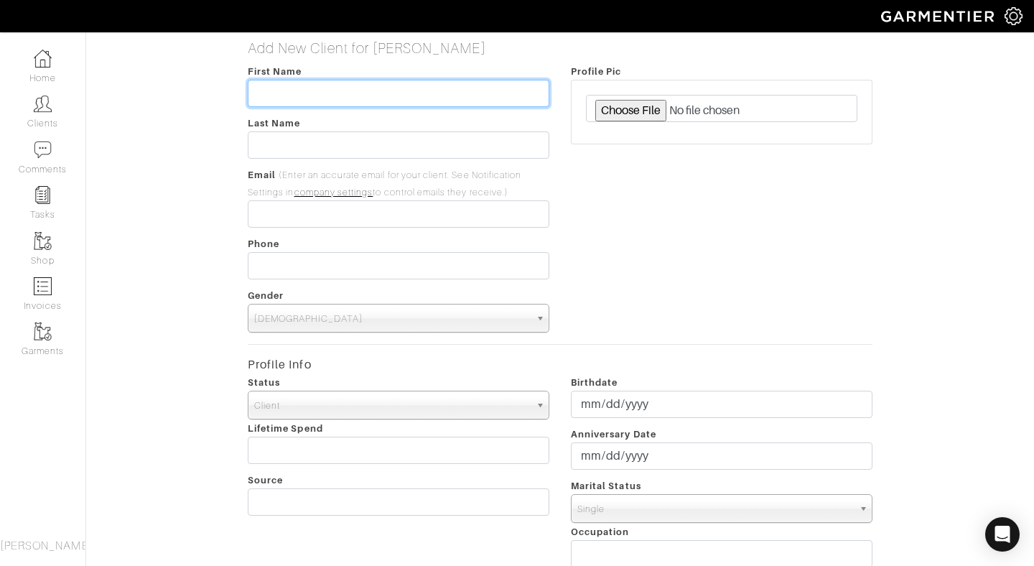
click at [479, 92] on input "text" at bounding box center [398, 93] width 301 height 27
type input "Selen"
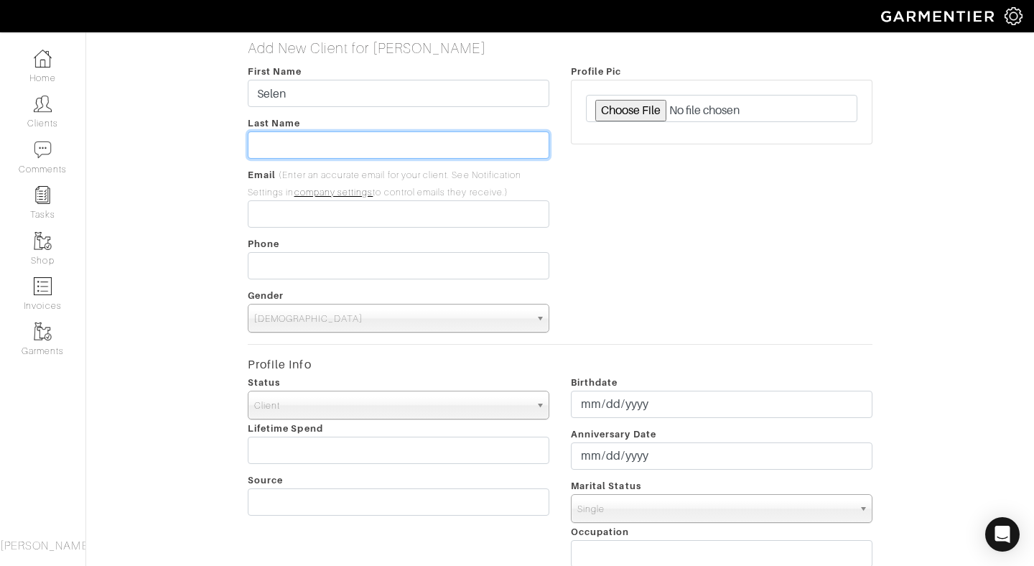
click at [388, 151] on input "text" at bounding box center [398, 144] width 301 height 27
type input "Gulbahce"
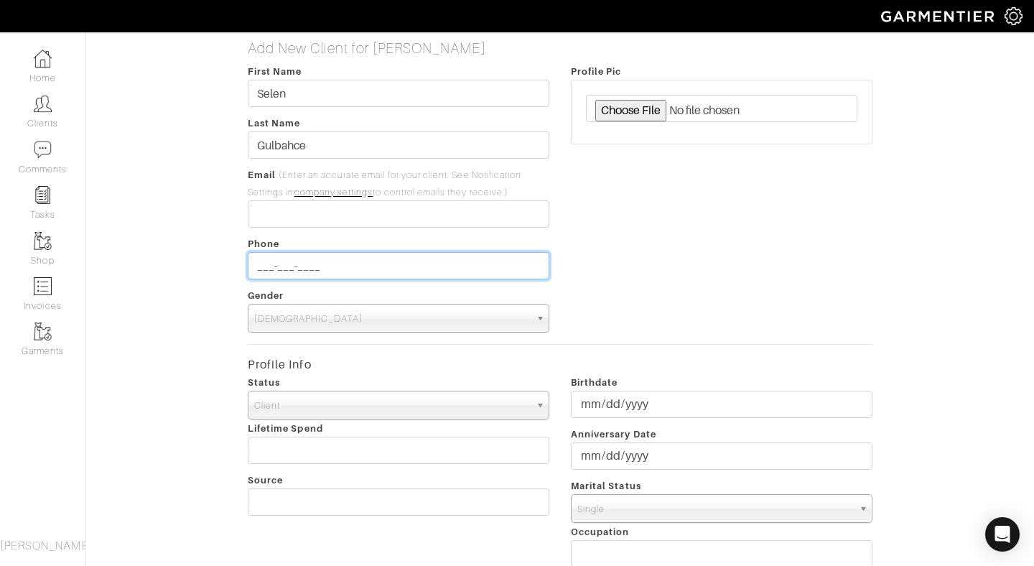
click at [361, 269] on input "___-___-____" at bounding box center [398, 265] width 301 height 27
click at [256, 264] on input "[PHONE_NUMBER]" at bounding box center [398, 265] width 301 height 27
click at [316, 266] on input "[PHONE_NUMBER]__" at bounding box center [398, 265] width 301 height 27
type input "[PHONE_NUMBER]"
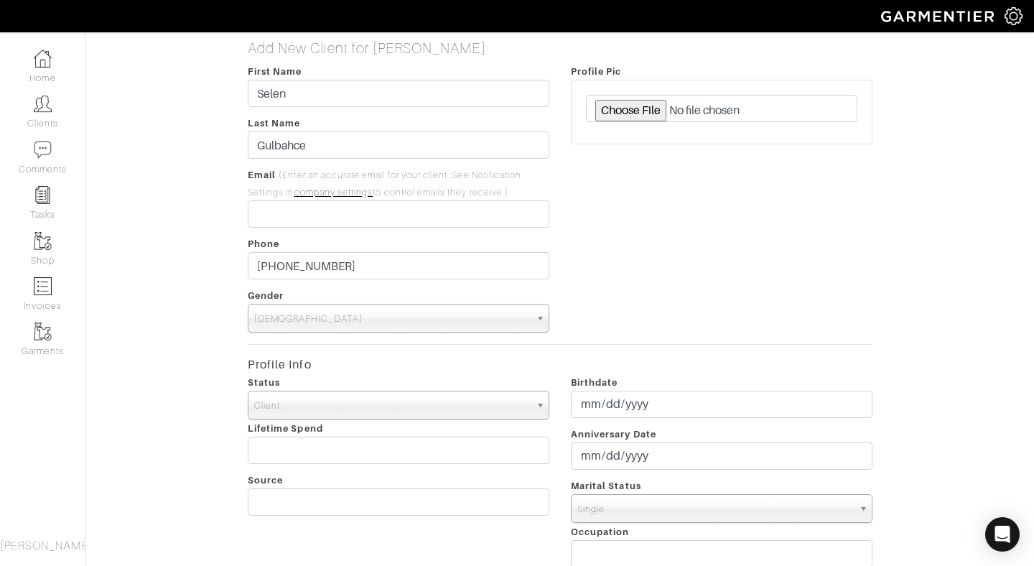
click at [406, 317] on span "[DEMOGRAPHIC_DATA]" at bounding box center [392, 318] width 276 height 29
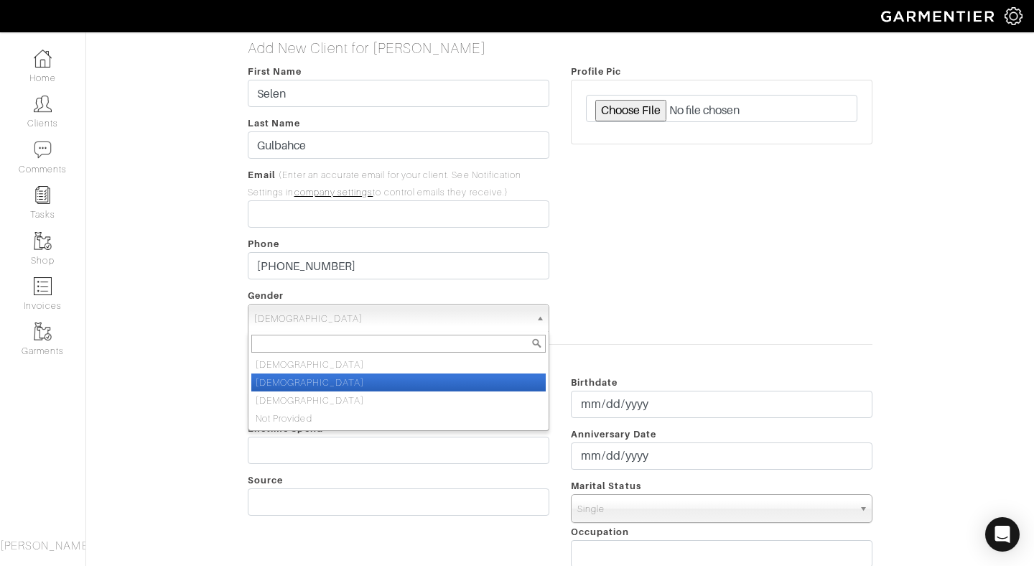
click at [378, 383] on li "[DEMOGRAPHIC_DATA]" at bounding box center [398, 382] width 294 height 18
select select "[DEMOGRAPHIC_DATA]"
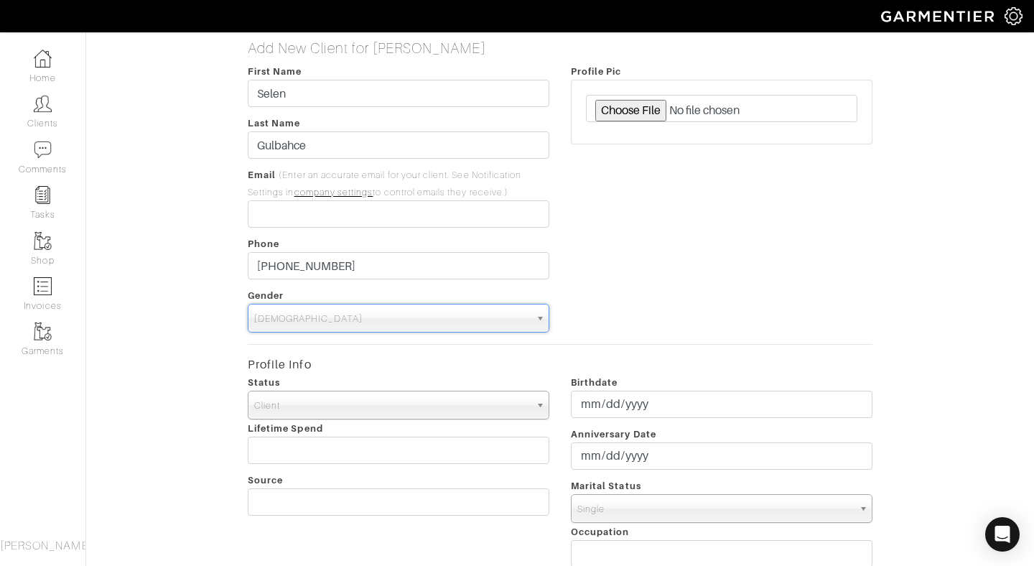
click at [630, 286] on div "Profile Pic" at bounding box center [721, 197] width 323 height 270
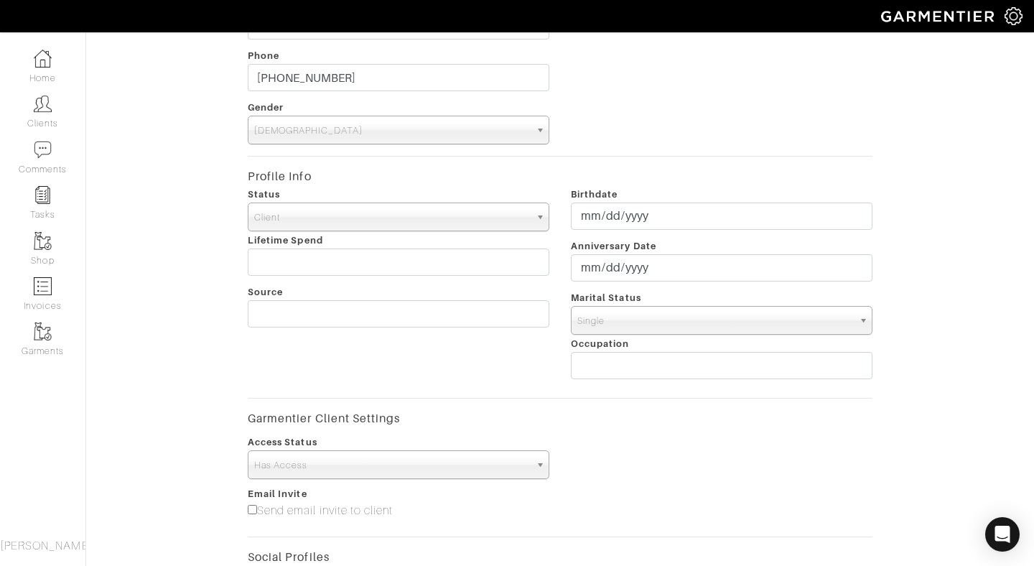
scroll to position [187, 0]
click at [617, 371] on input "text" at bounding box center [721, 366] width 301 height 27
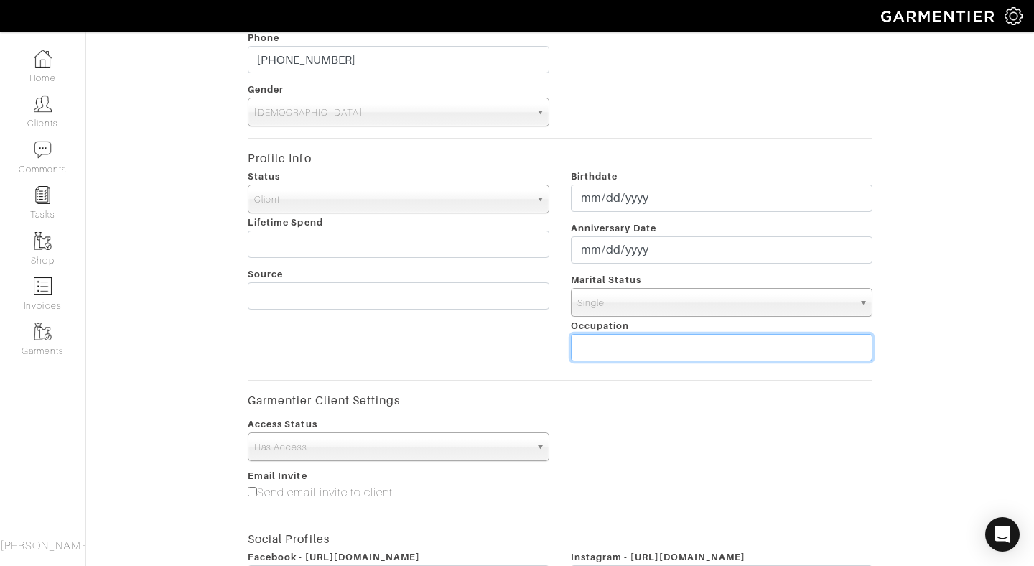
scroll to position [480, 0]
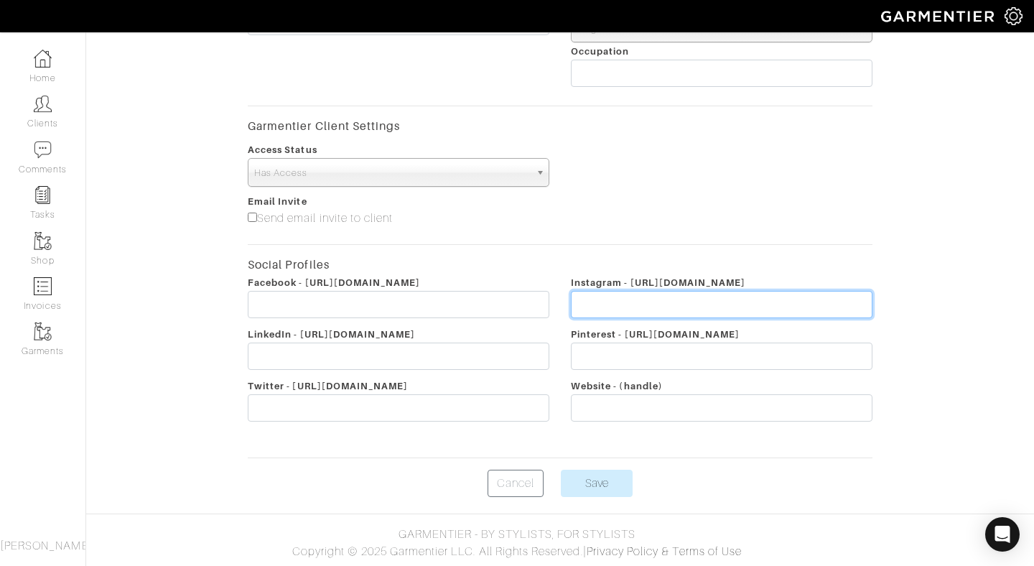
click at [652, 308] on input "text" at bounding box center [721, 304] width 301 height 27
paste input "[URL][DOMAIN_NAME]"
type input "[URL][DOMAIN_NAME]"
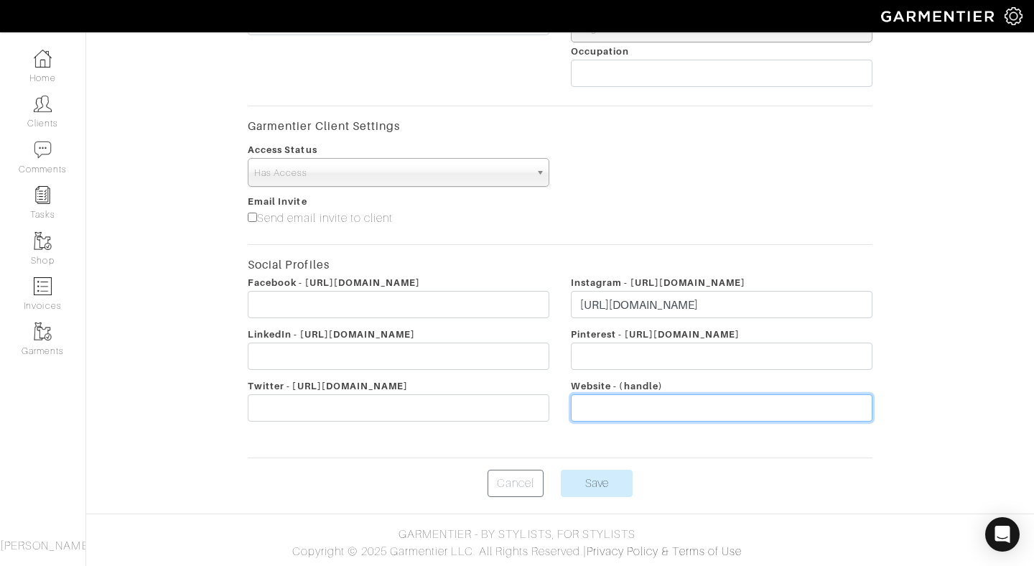
click at [633, 402] on input "text" at bounding box center [721, 407] width 301 height 27
paste input "[URL][DOMAIN_NAME]"
type input "[URL][DOMAIN_NAME]"
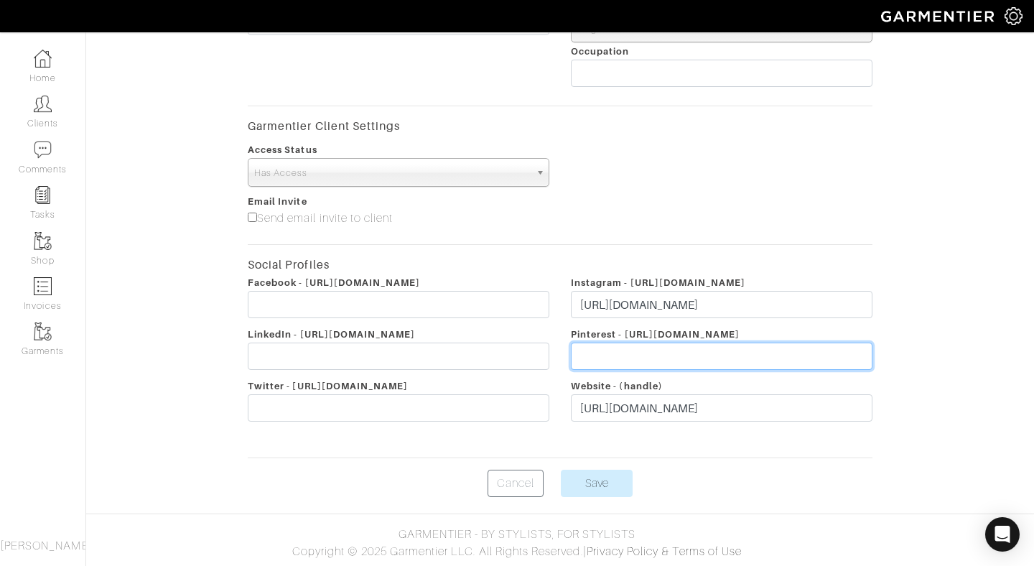
click at [645, 349] on input "text" at bounding box center [721, 355] width 301 height 27
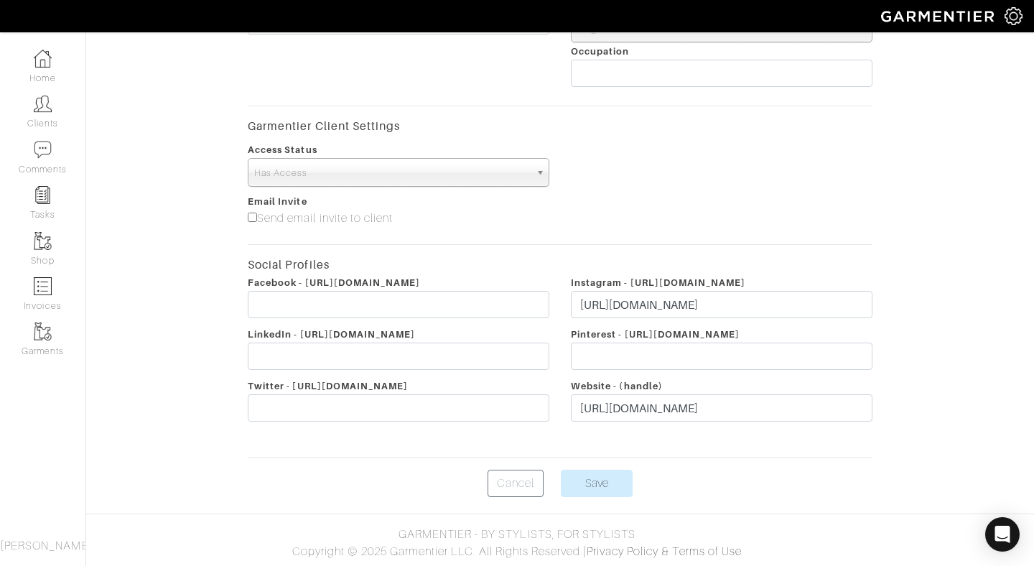
click at [866, 171] on div "Access Status No Access Has Access Has Access" at bounding box center [560, 164] width 646 height 46
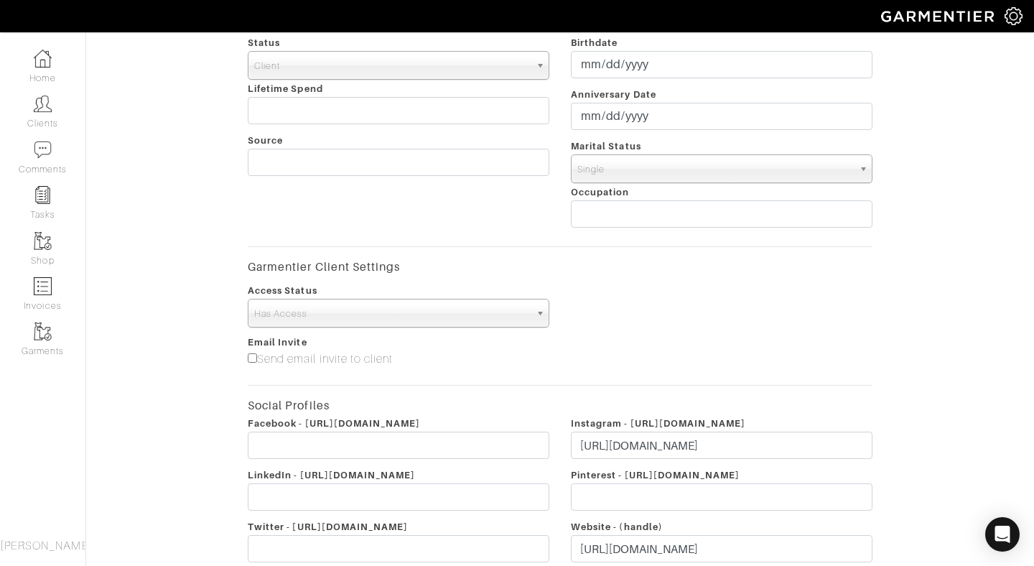
scroll to position [340, 0]
click at [254, 355] on input"] "Send email invite to client" at bounding box center [252, 356] width 9 height 9
checkbox input"] "true"
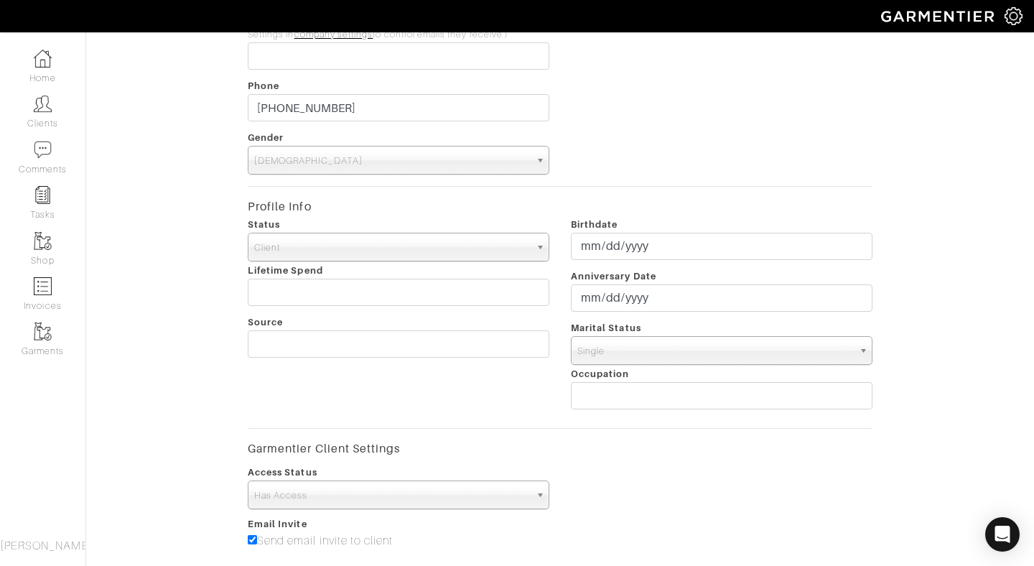
scroll to position [151, 0]
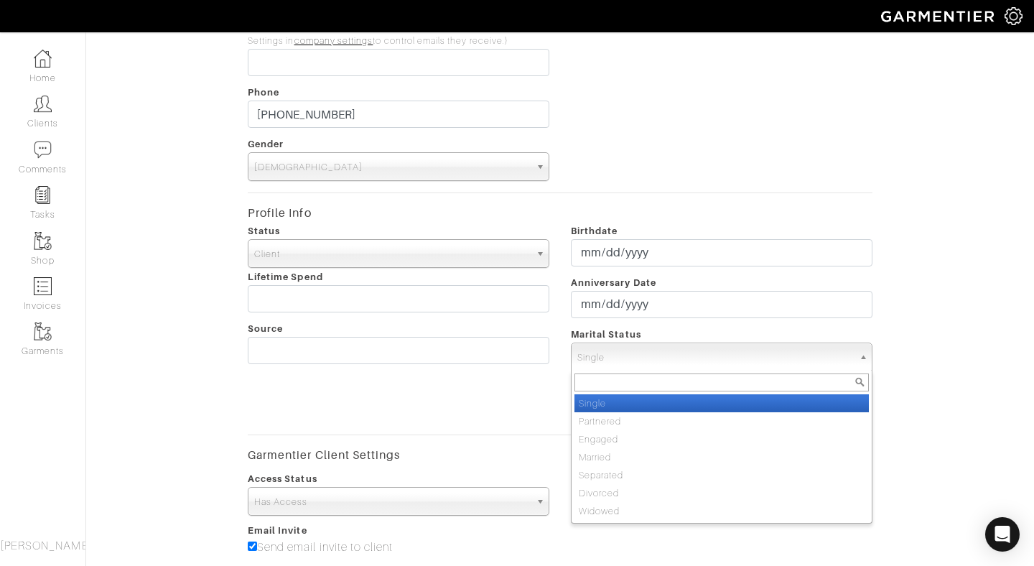
click at [670, 355] on span "Single" at bounding box center [715, 357] width 276 height 29
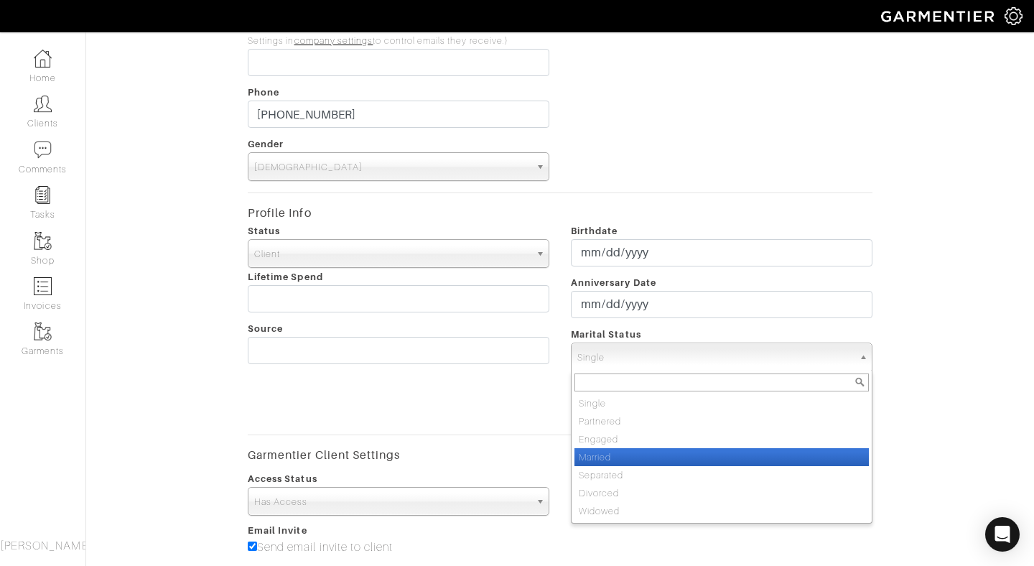
click at [630, 456] on li "Married" at bounding box center [721, 457] width 294 height 18
select select "Married"
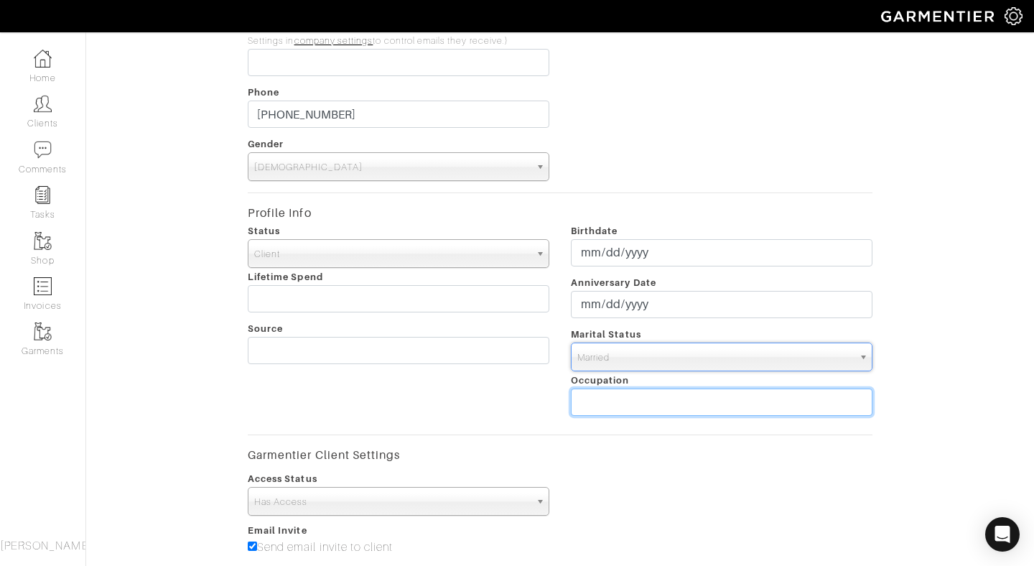
click at [624, 403] on input "text" at bounding box center [721, 401] width 301 height 27
type input "Nutrition & Lifestyle Coach"
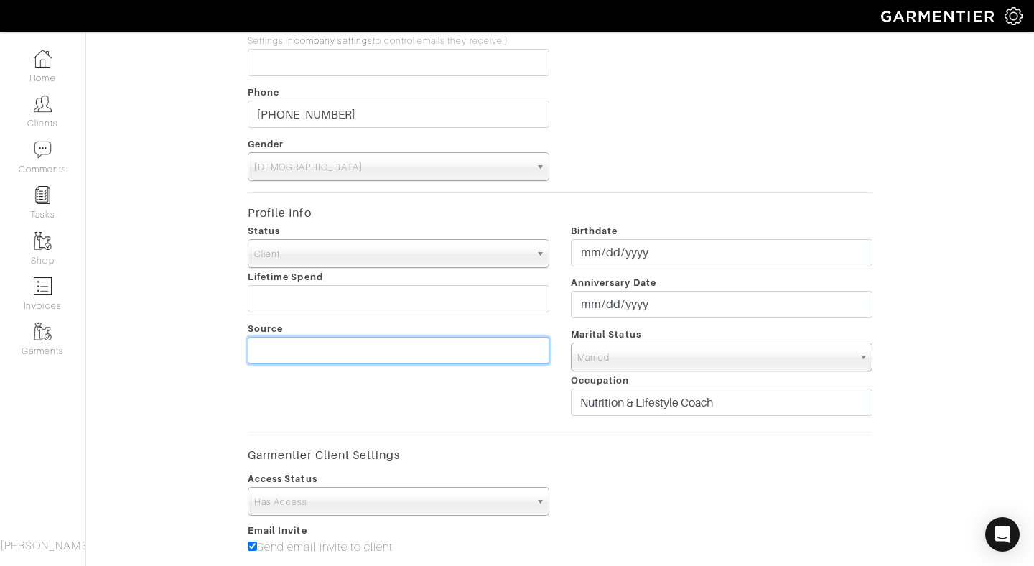
click at [437, 351] on input "text" at bounding box center [398, 350] width 301 height 27
type input "J"
click at [697, 149] on div "Profile Pic" at bounding box center [721, 46] width 323 height 270
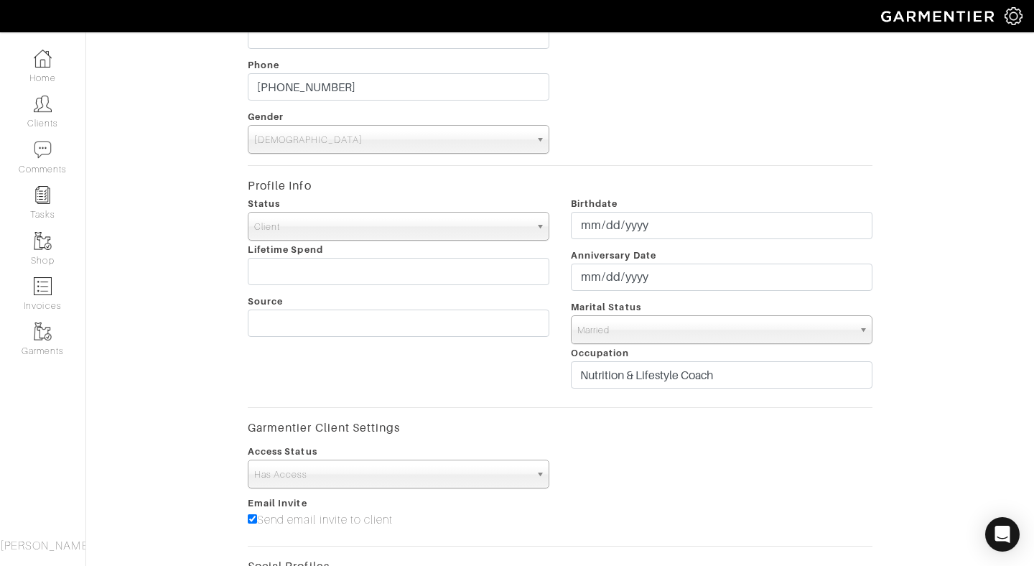
scroll to position [480, 0]
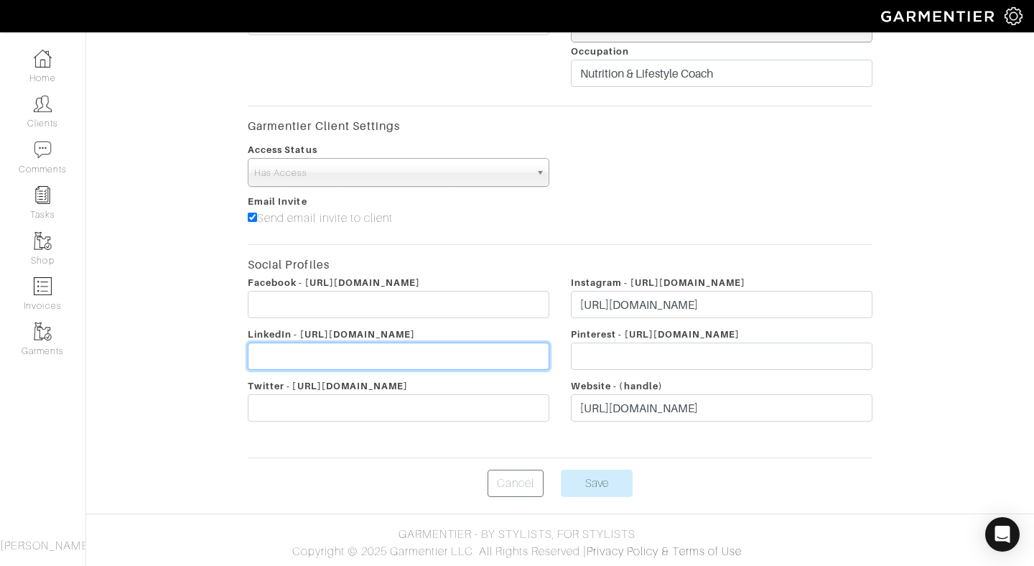
click at [340, 351] on input "text" at bounding box center [398, 355] width 301 height 27
paste input "[URL][DOMAIN_NAME]"
type input "[URL][DOMAIN_NAME]"
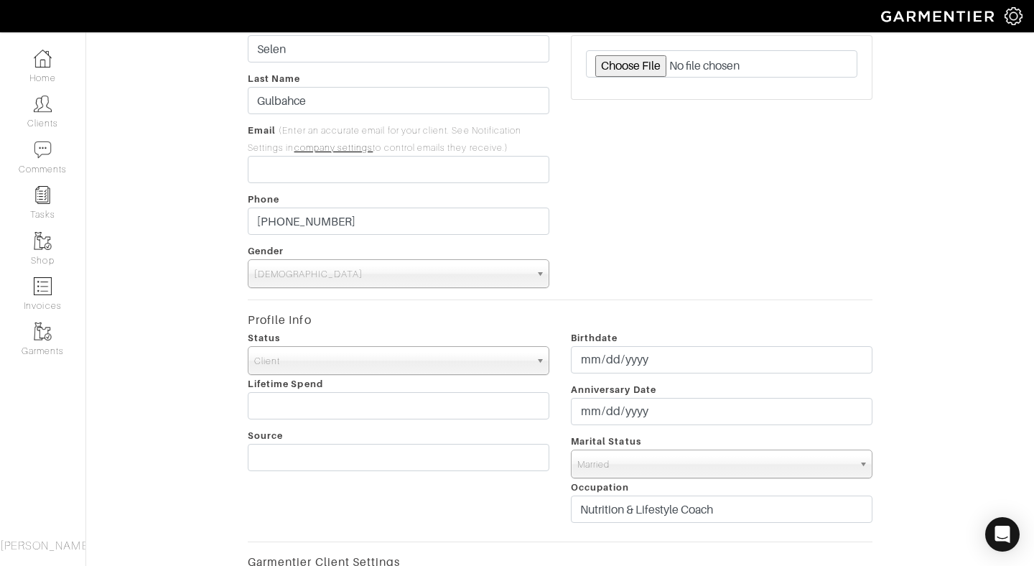
scroll to position [0, 0]
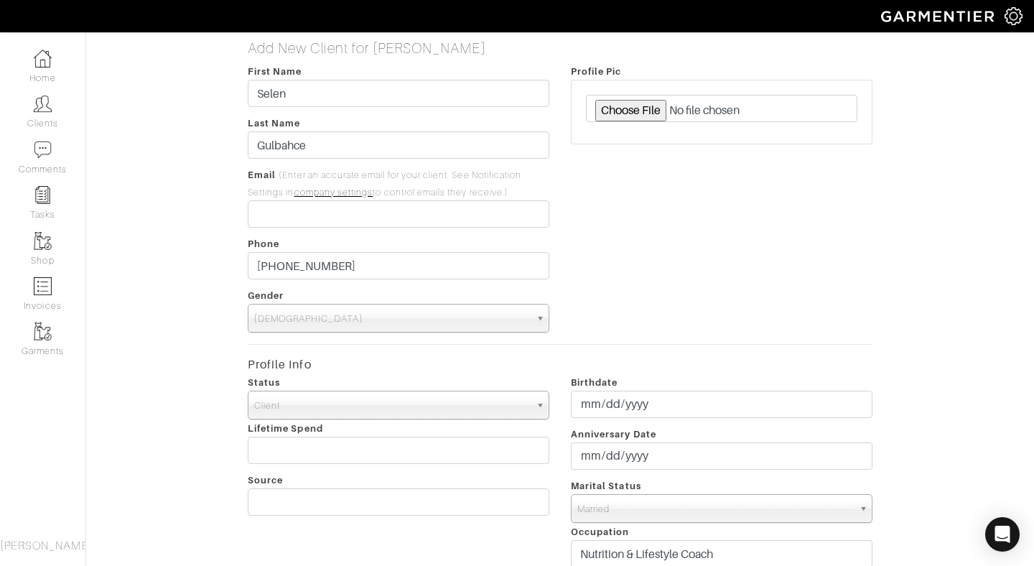
type input "C:\fakepath\1731364653486.jpeg"
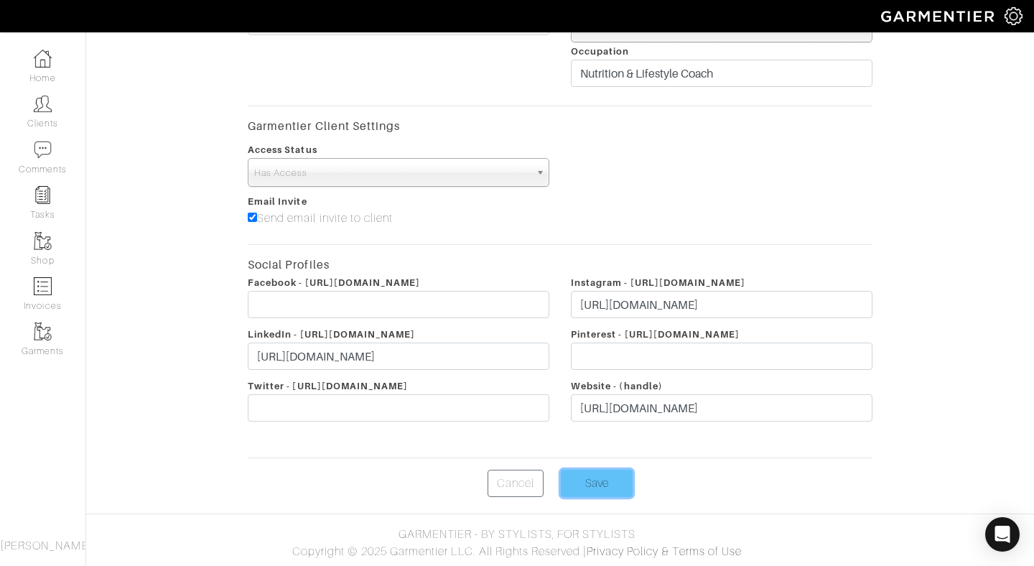
click at [589, 482] on input "Save" at bounding box center [597, 482] width 72 height 27
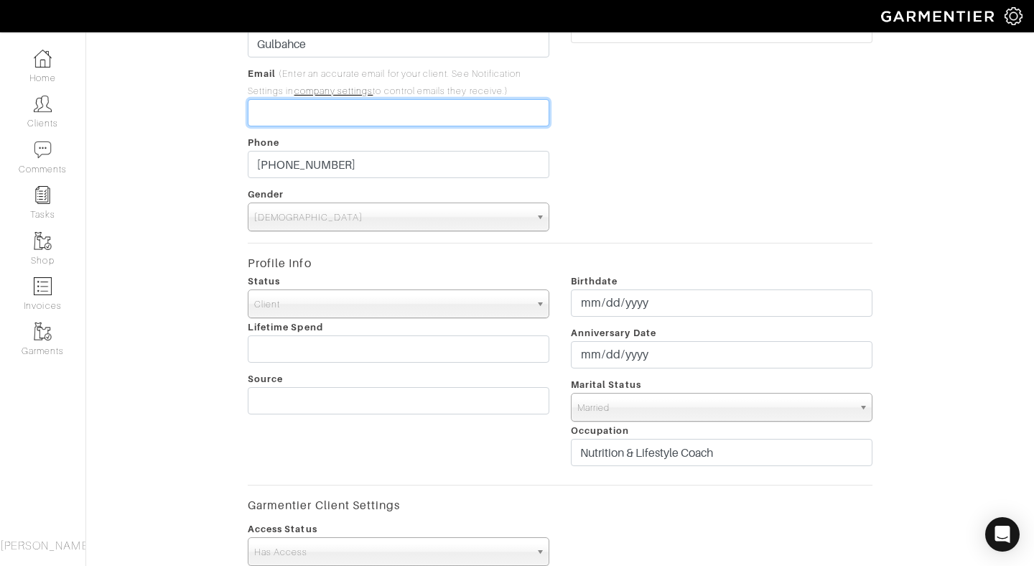
scroll to position [0, 0]
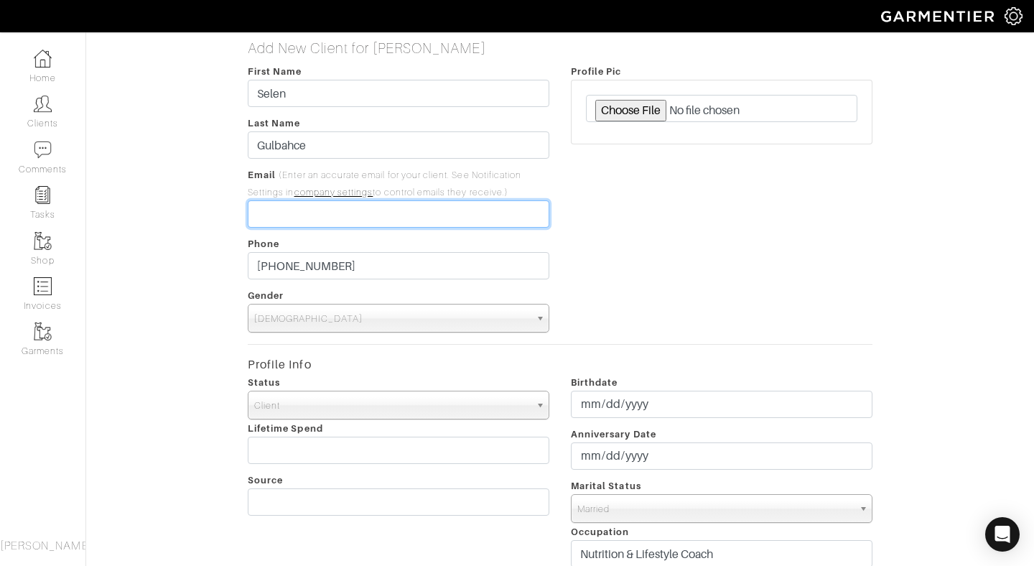
paste input "[EMAIL_ADDRESS][DOMAIN_NAME]"
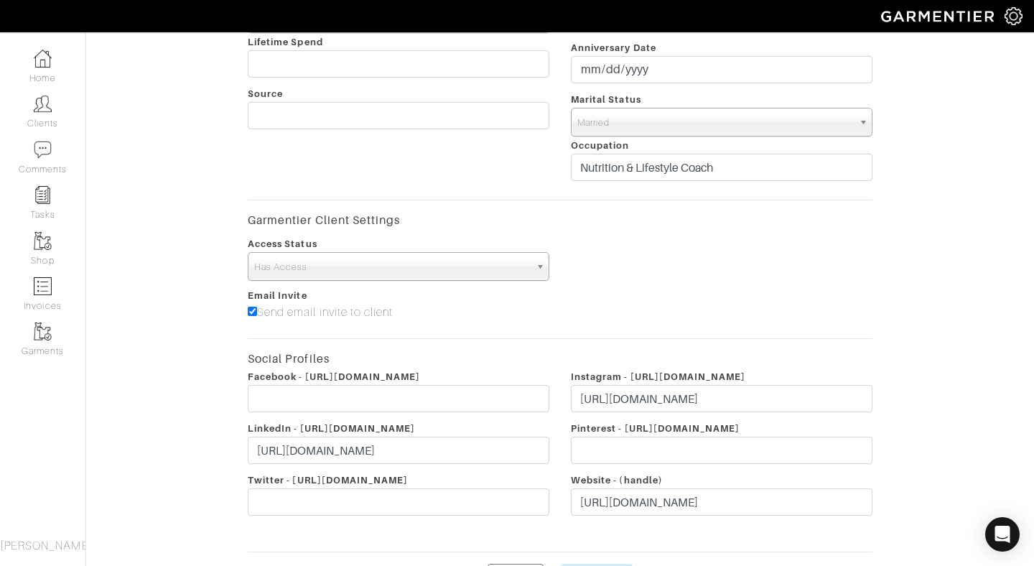
scroll to position [480, 0]
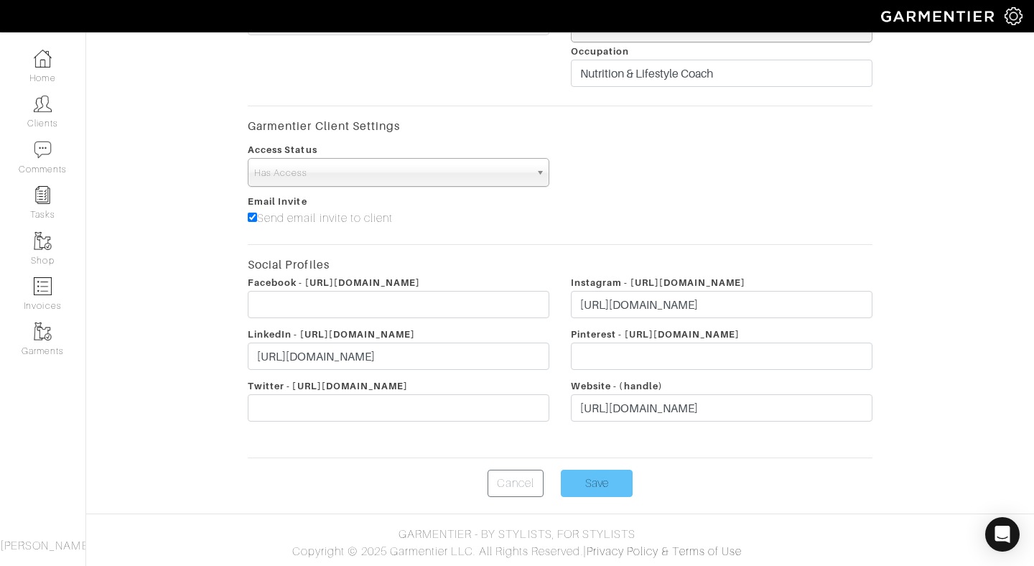
type input "[EMAIL_ADDRESS][DOMAIN_NAME]"
click at [603, 484] on input "Save" at bounding box center [597, 482] width 72 height 27
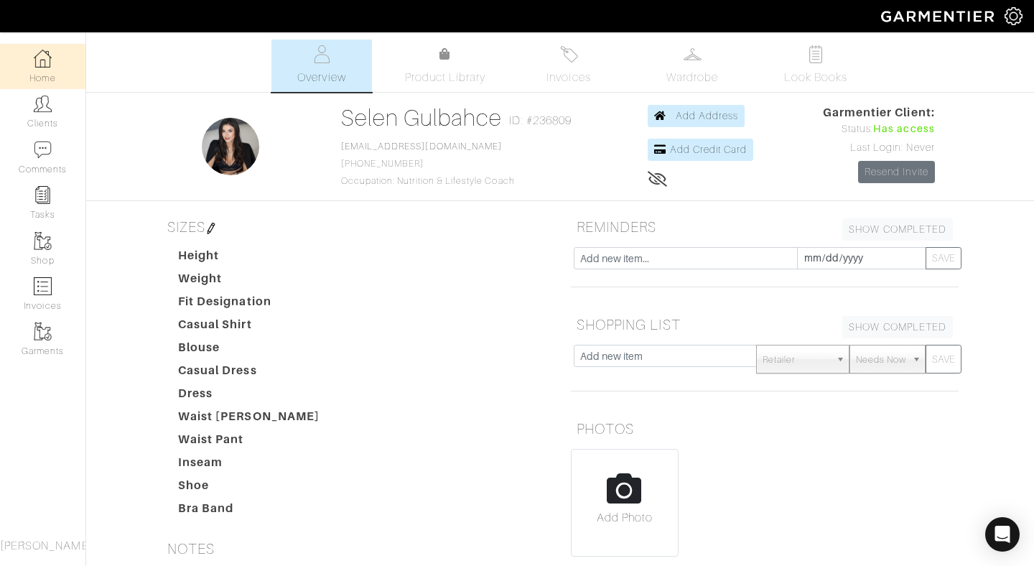
click at [42, 69] on link "Home" at bounding box center [42, 66] width 85 height 45
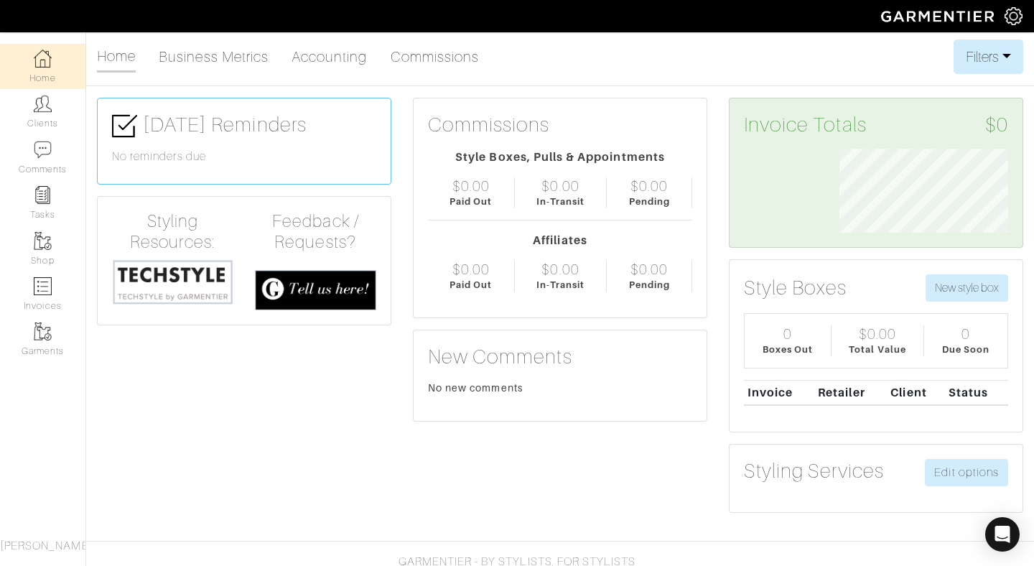
scroll to position [84, 190]
click at [39, 545] on span "[PERSON_NAME]" at bounding box center [46, 545] width 93 height 13
click at [38, 345] on link "Garments" at bounding box center [42, 339] width 85 height 45
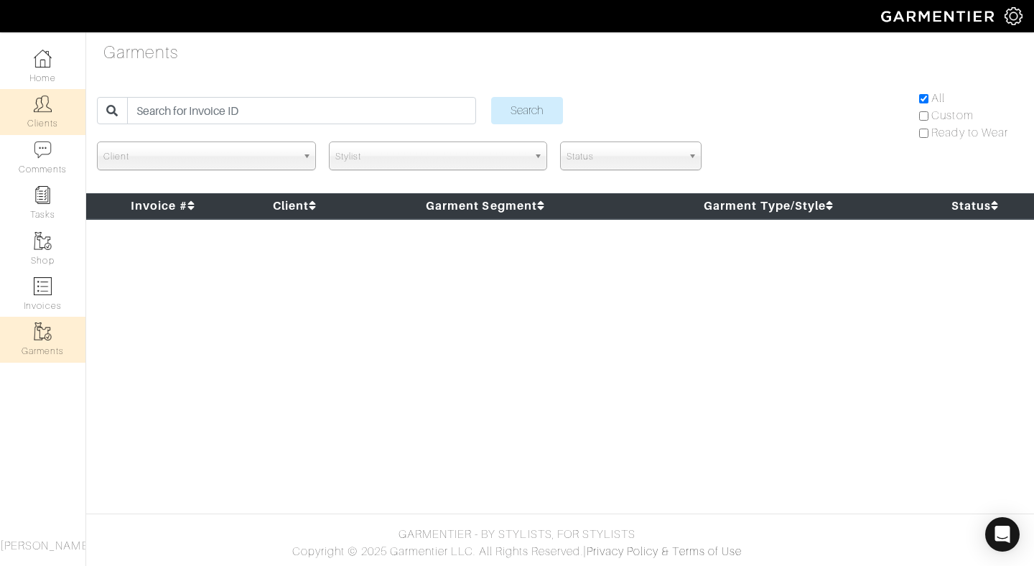
click at [52, 113] on link "Clients" at bounding box center [42, 111] width 85 height 45
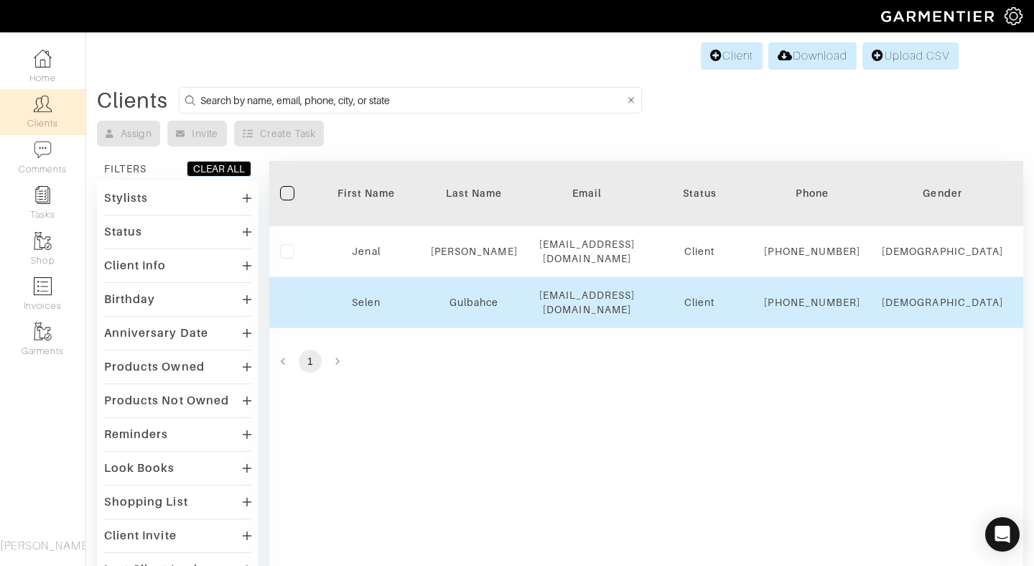
click at [289, 309] on label at bounding box center [287, 302] width 14 height 14
click at [0, 0] on input "checkbox" at bounding box center [0, 0] width 0 height 0
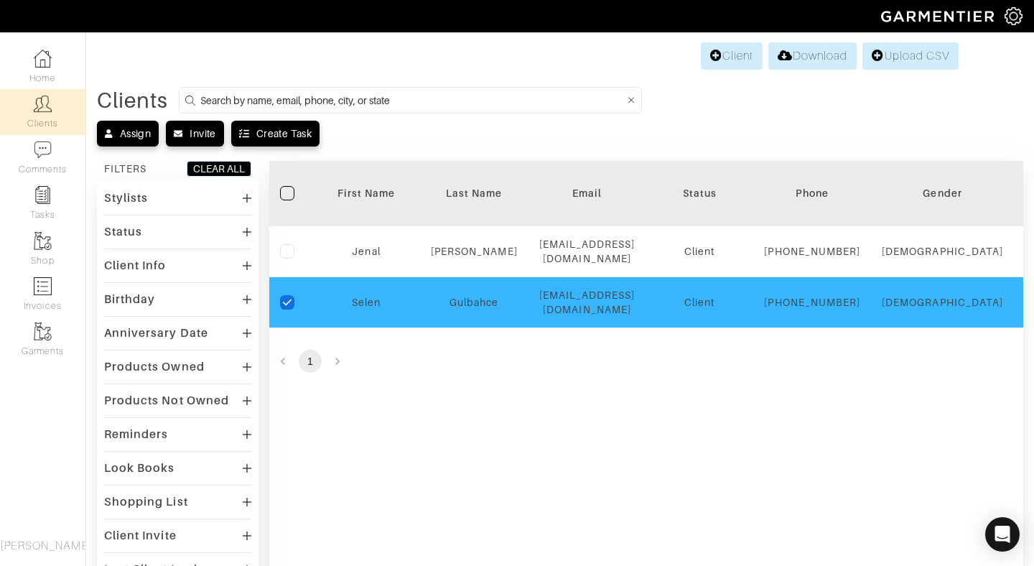
click at [282, 307] on icon "checkedIcon" at bounding box center [287, 302] width 10 height 10
click at [0, 0] on input "checkedIcon" at bounding box center [0, 0] width 0 height 0
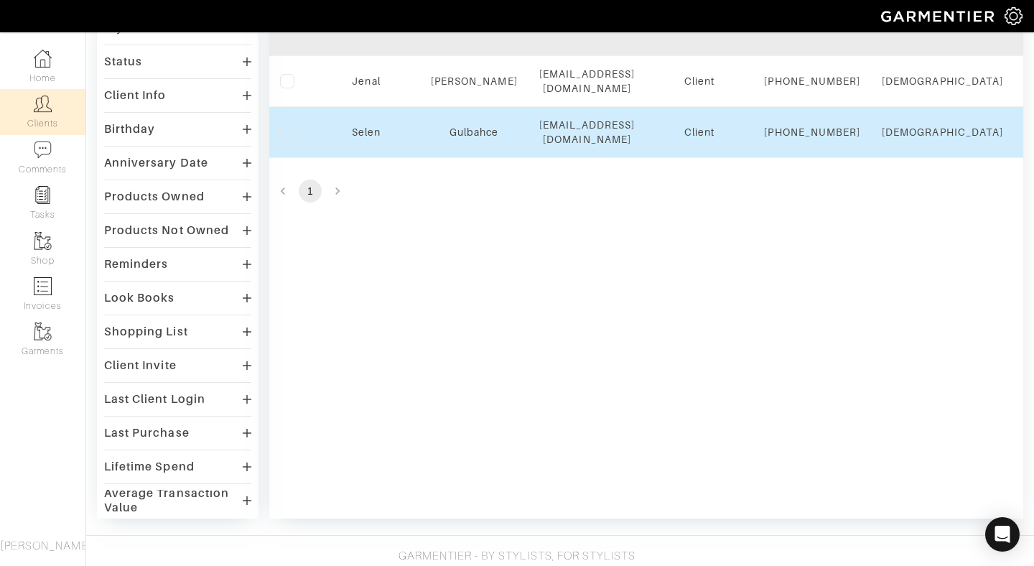
scroll to position [173, 0]
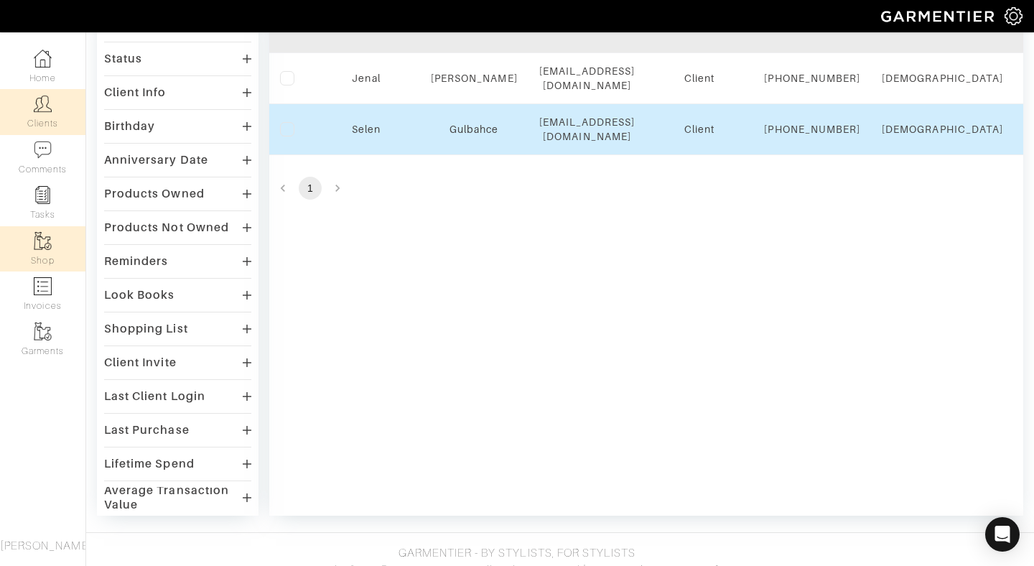
click at [42, 241] on img at bounding box center [43, 241] width 18 height 18
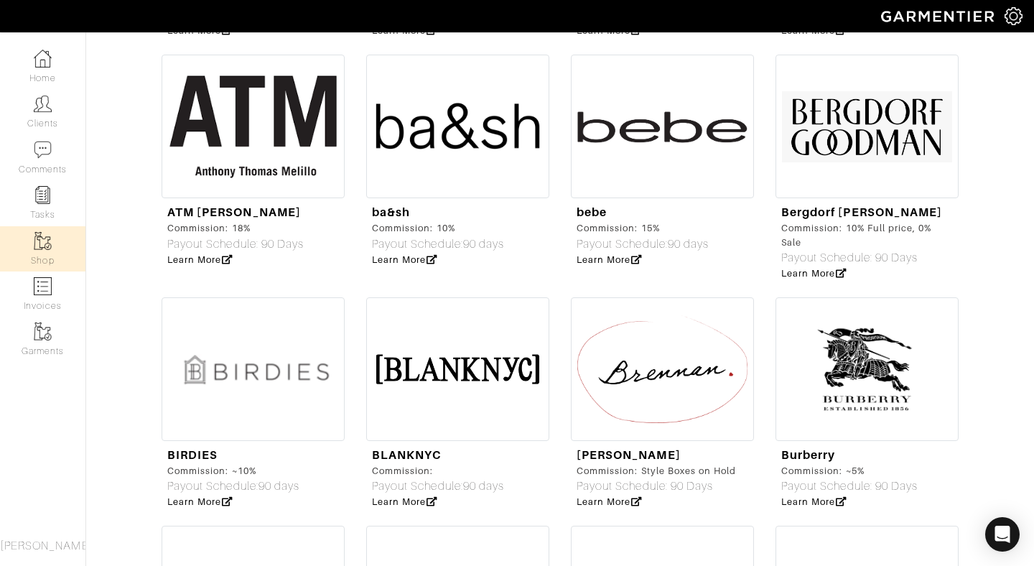
scroll to position [1456, 0]
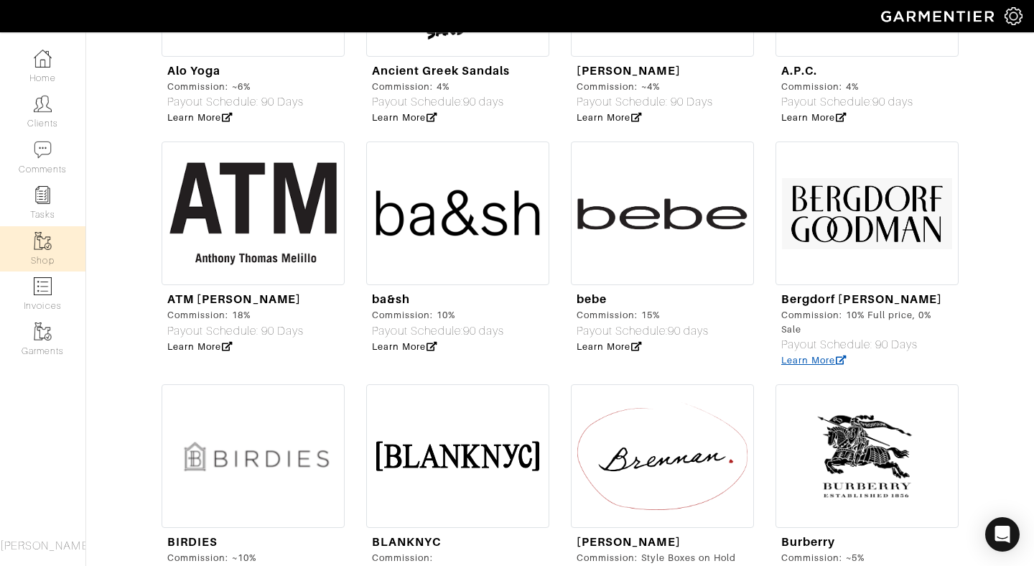
click at [823, 355] on link "Learn More" at bounding box center [813, 360] width 65 height 11
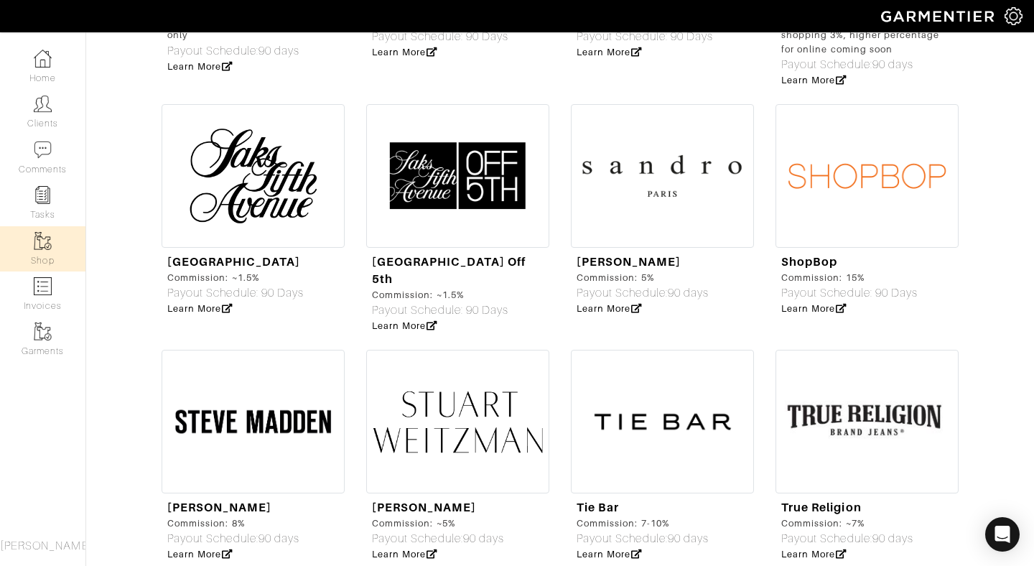
scroll to position [4598, 0]
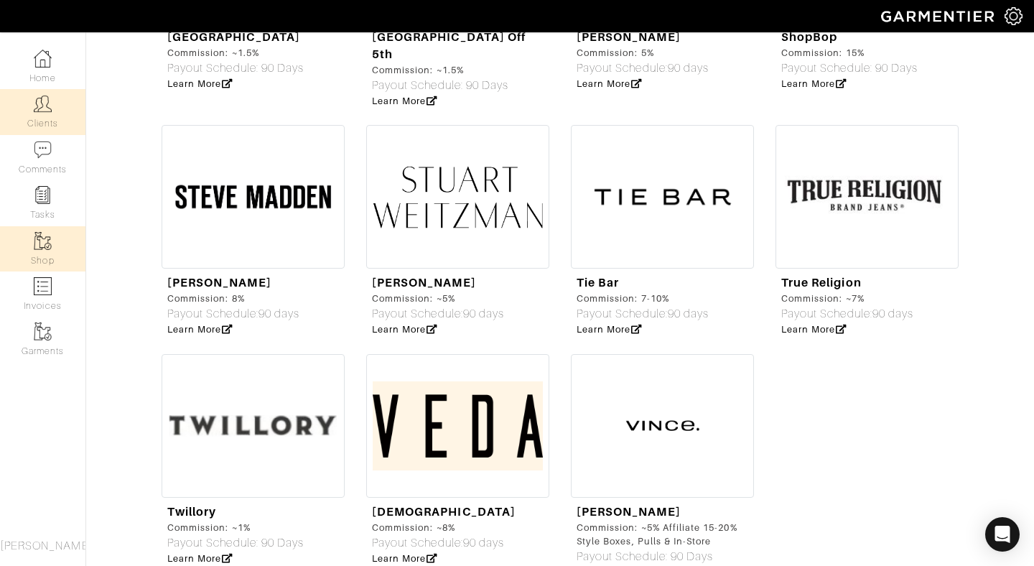
click at [36, 108] on img at bounding box center [43, 104] width 18 height 18
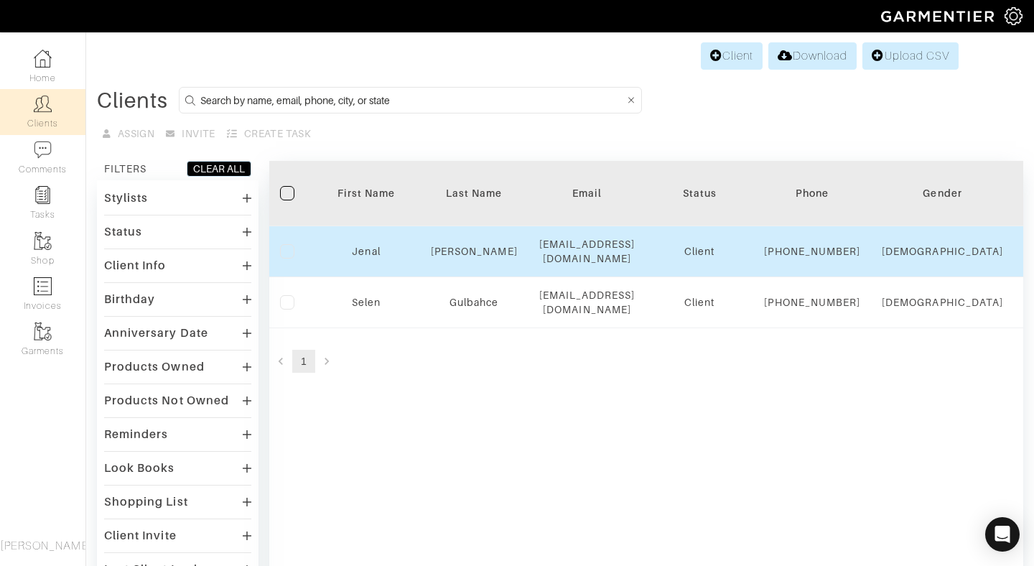
click at [286, 258] on label at bounding box center [287, 251] width 14 height 14
click at [0, 0] on input "checkbox" at bounding box center [0, 0] width 0 height 0
